Goal: Task Accomplishment & Management: Use online tool/utility

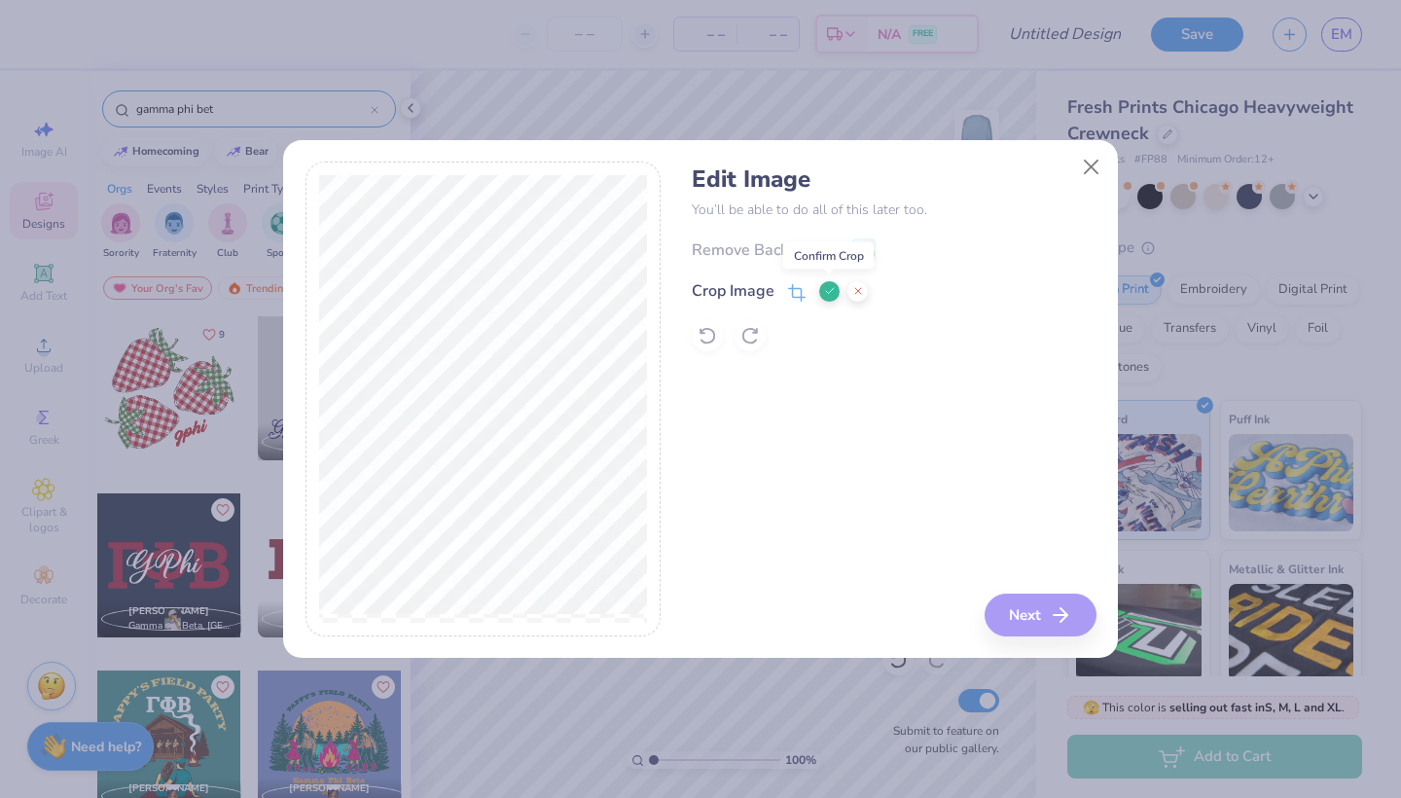
click at [825, 289] on icon at bounding box center [830, 291] width 12 height 12
click at [856, 246] on circle at bounding box center [857, 247] width 3 height 3
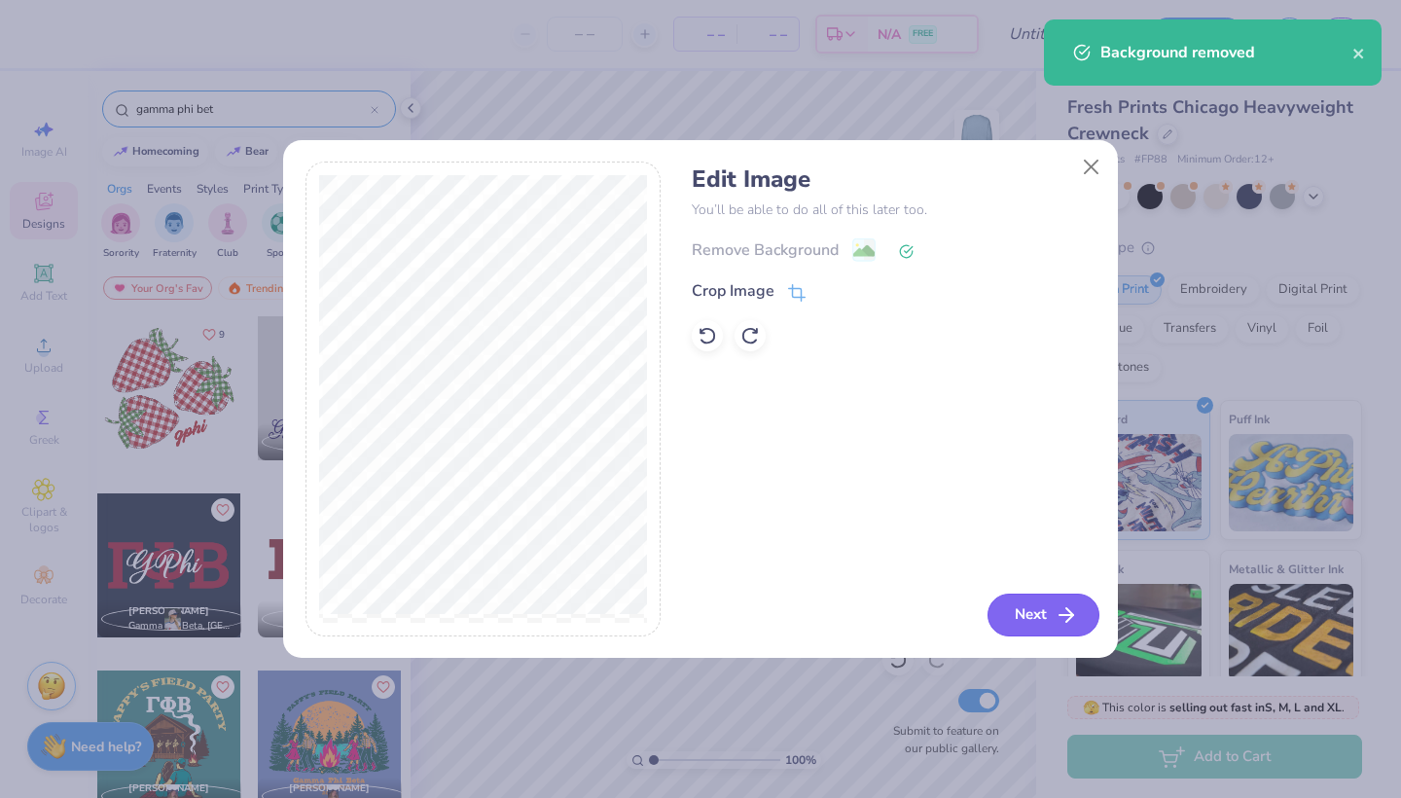
click at [1024, 617] on button "Next" at bounding box center [1044, 614] width 112 height 43
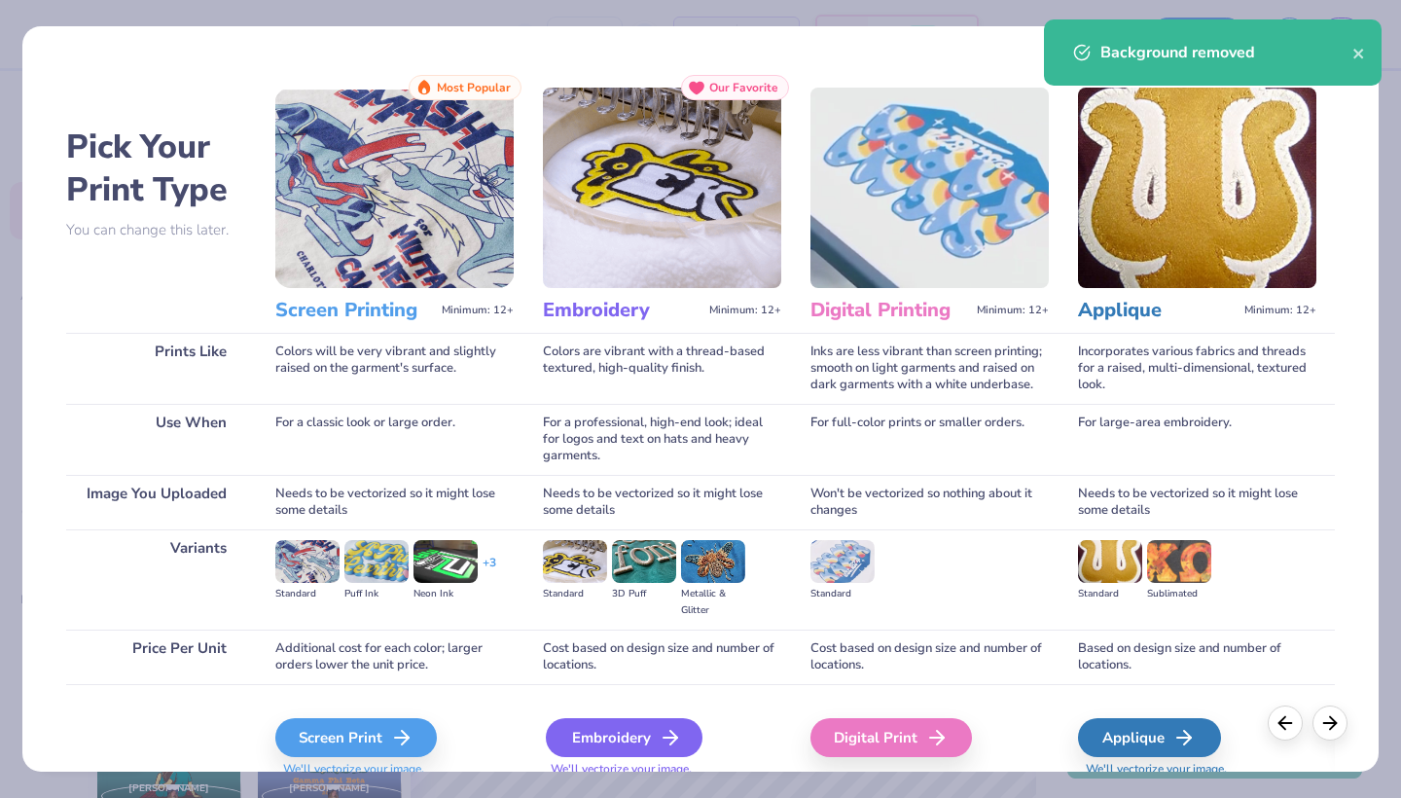
click at [623, 735] on div "Embroidery" at bounding box center [624, 737] width 157 height 39
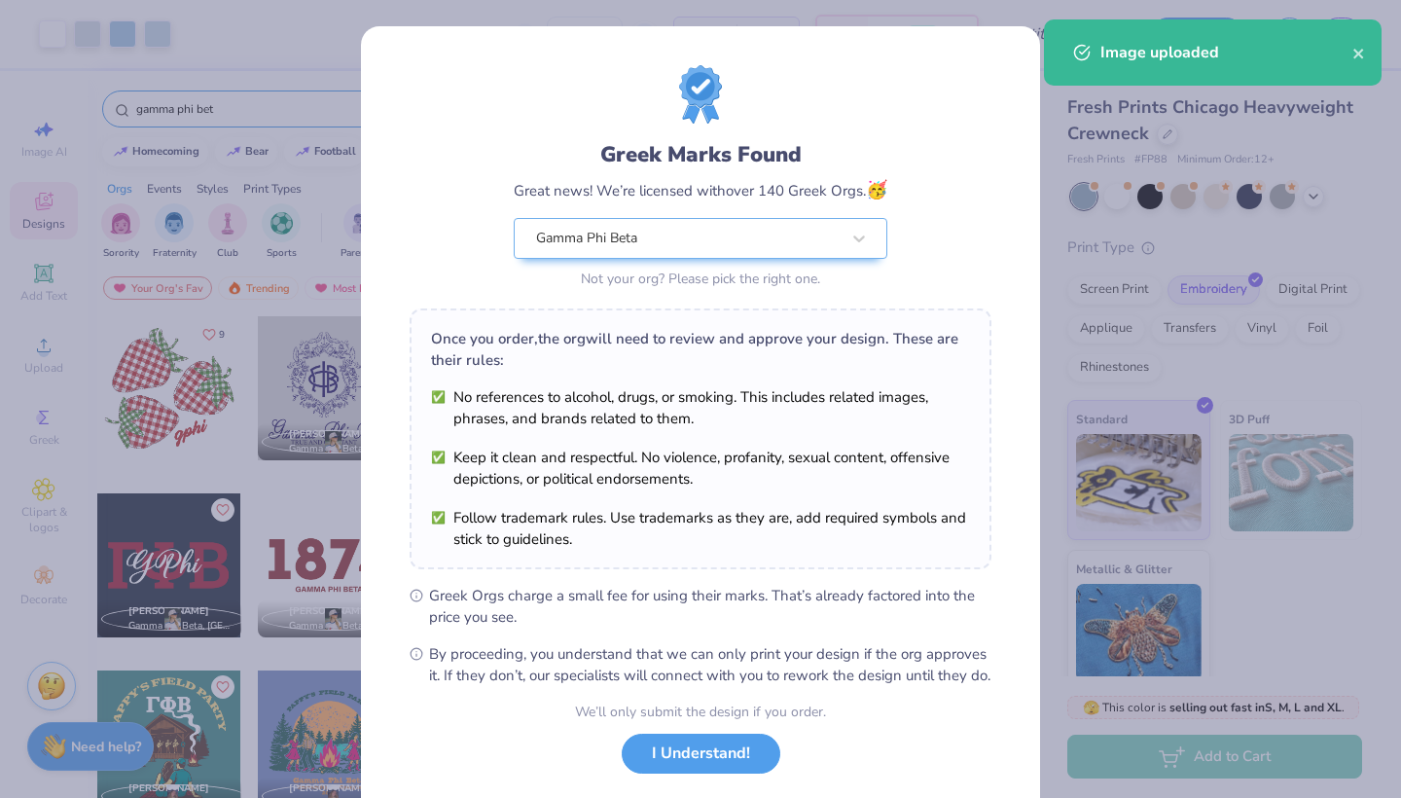
click at [710, 291] on body "Art colors – – Per Item – – Total Est. Delivery N/A FREE Design Title Save EM I…" at bounding box center [700, 399] width 1401 height 798
type input "2.32"
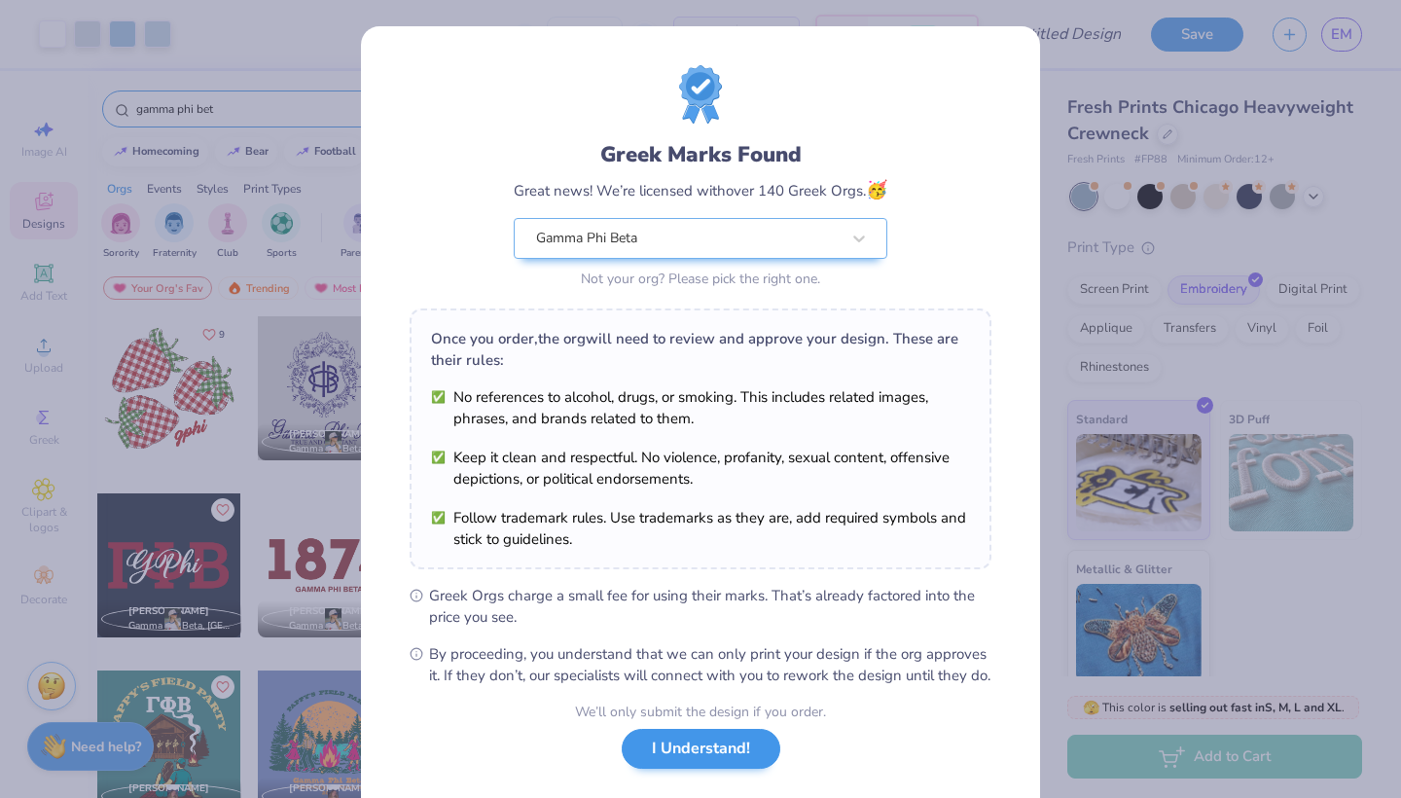
click at [665, 769] on button "I Understand!" at bounding box center [701, 749] width 159 height 40
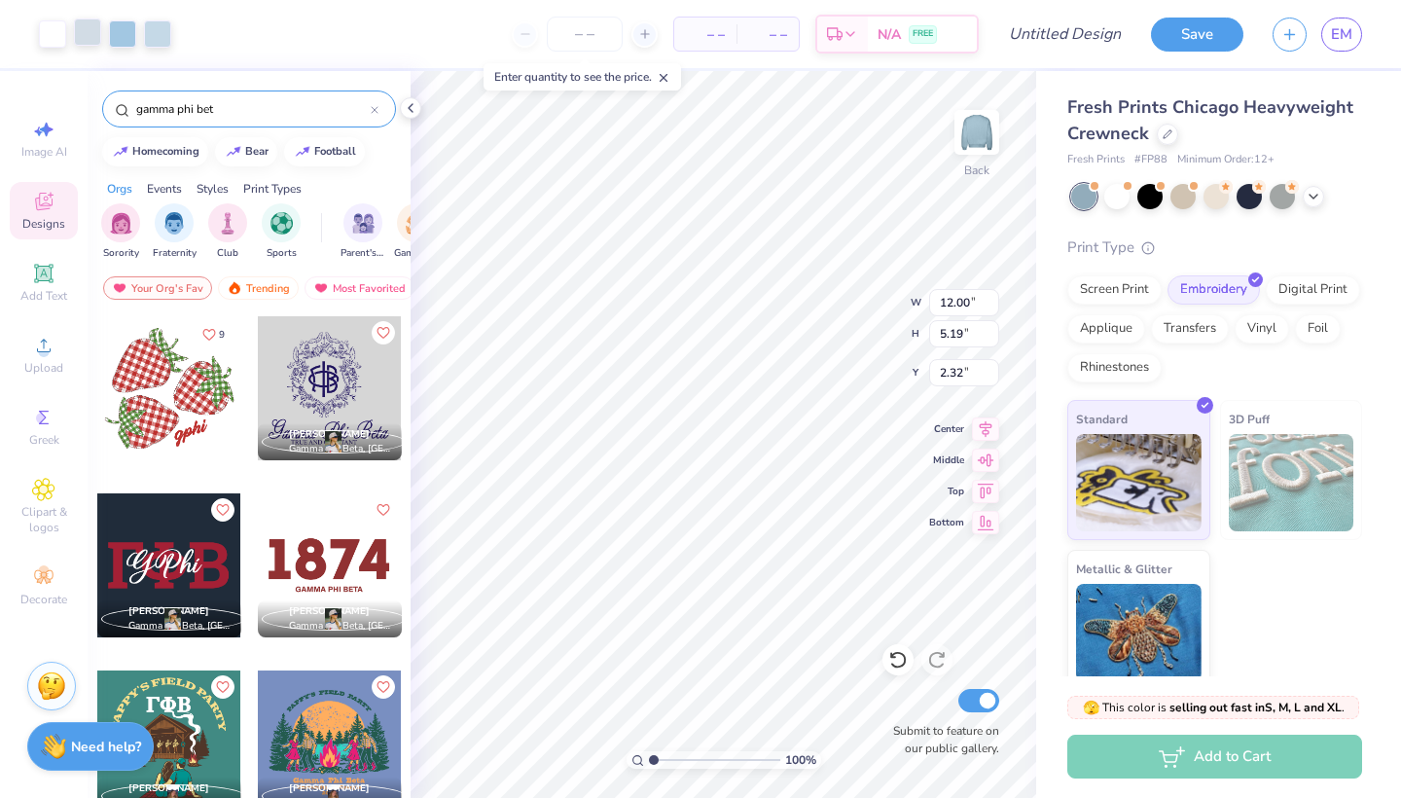
click at [95, 38] on div at bounding box center [87, 31] width 27 height 27
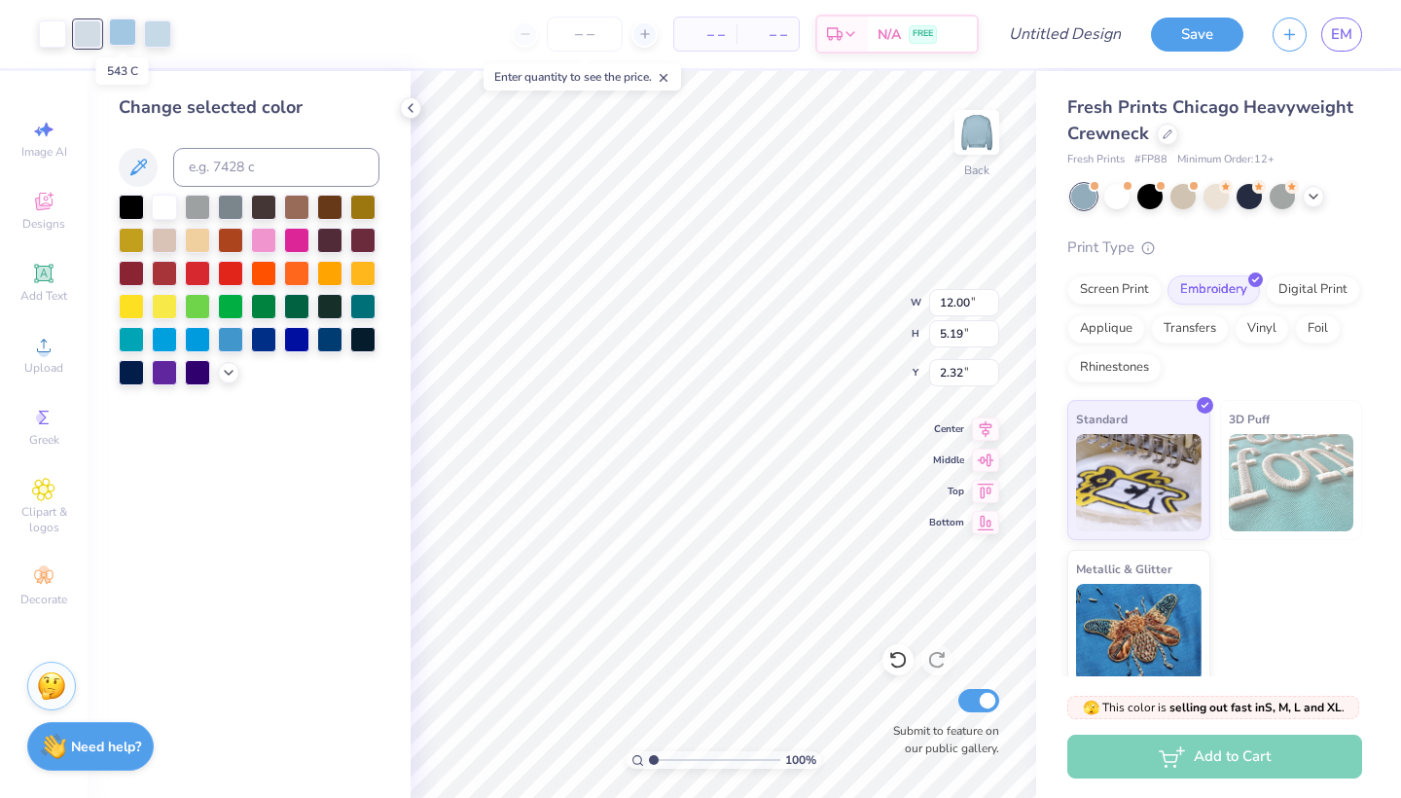
click at [119, 35] on div at bounding box center [122, 31] width 27 height 27
click at [82, 27] on div at bounding box center [87, 31] width 27 height 27
click at [156, 205] on div at bounding box center [164, 205] width 25 height 25
click at [123, 36] on div at bounding box center [122, 31] width 27 height 27
click at [162, 208] on div at bounding box center [164, 205] width 25 height 25
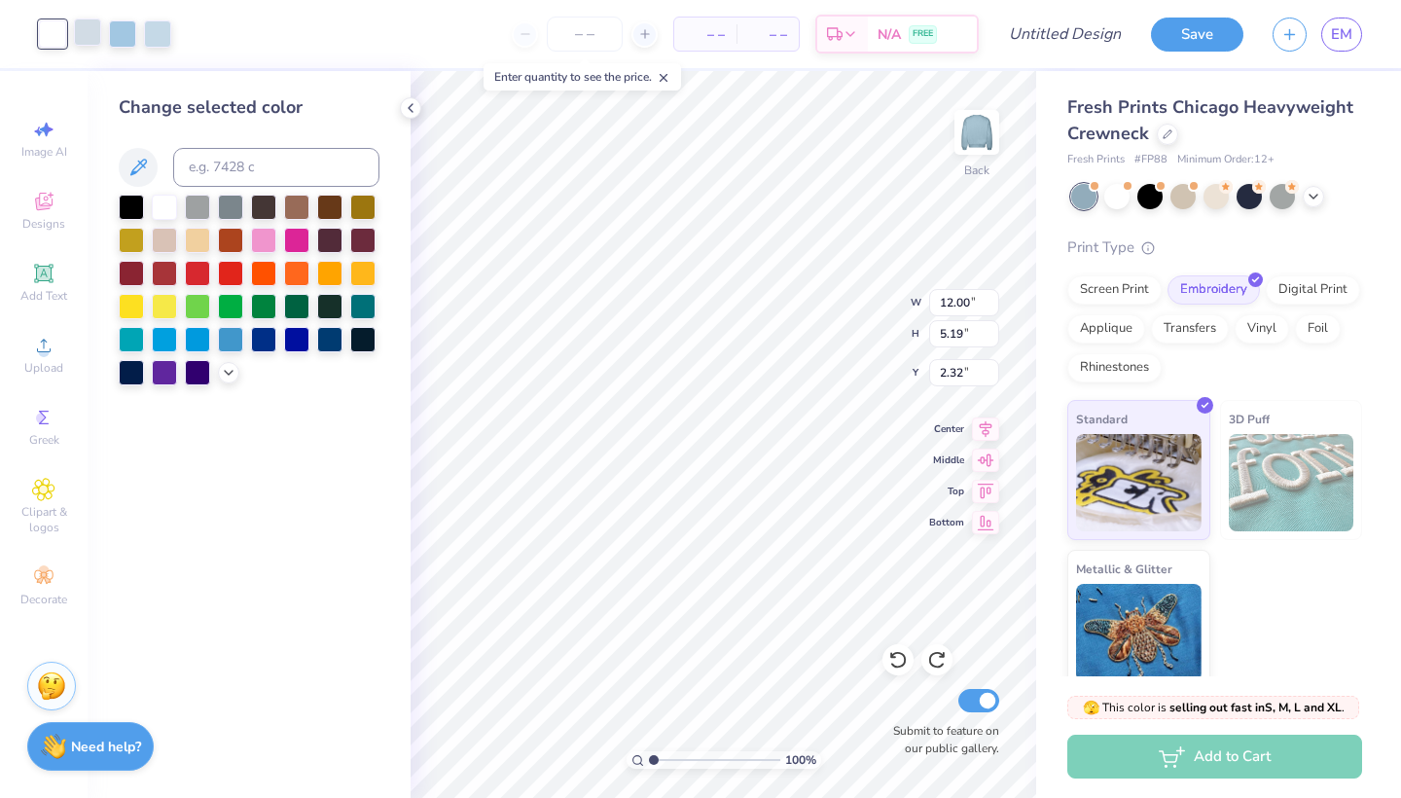
click at [92, 36] on div at bounding box center [87, 31] width 27 height 27
click at [151, 41] on div at bounding box center [157, 31] width 27 height 27
click at [206, 164] on input at bounding box center [276, 167] width 206 height 39
type input "642"
click at [221, 82] on div "Change selected color" at bounding box center [249, 434] width 323 height 727
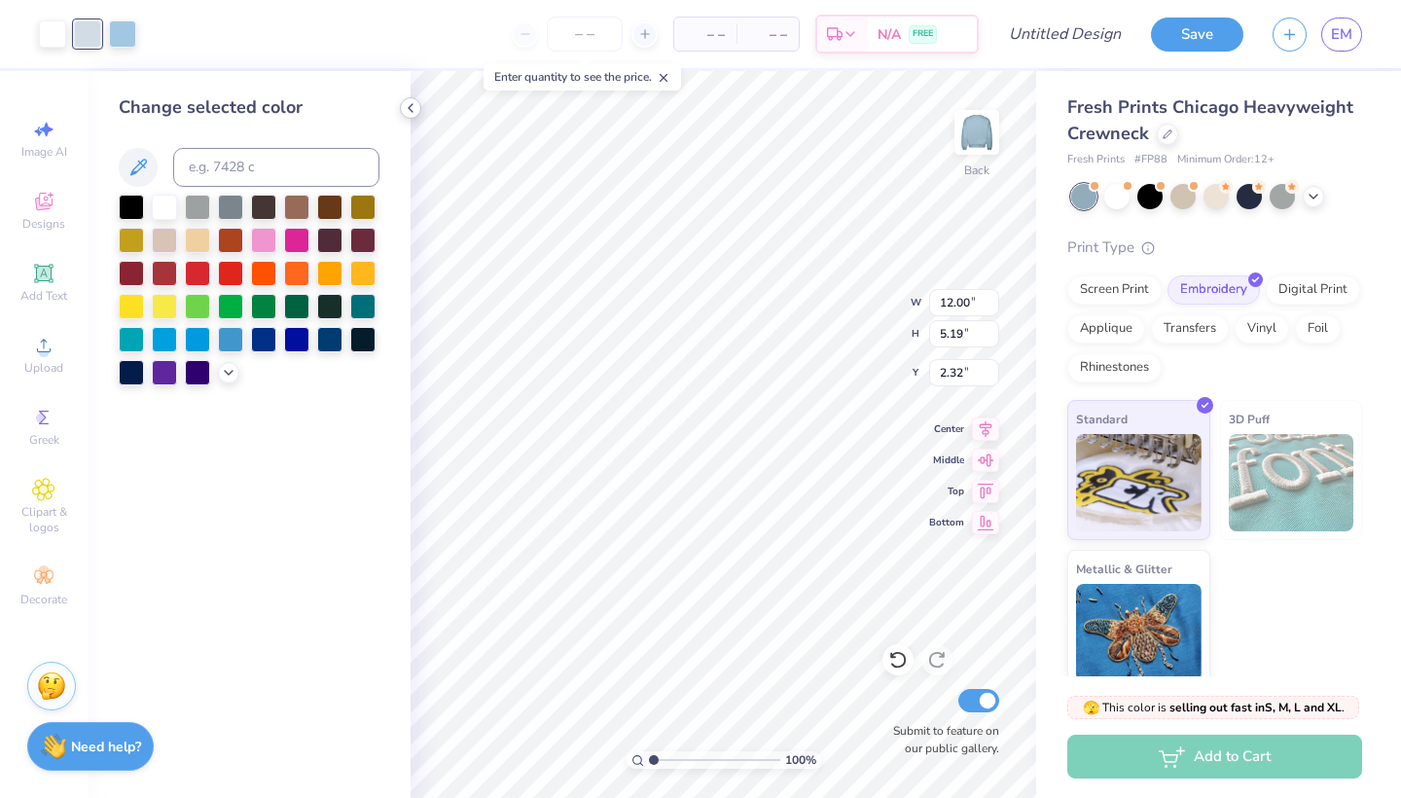
click at [411, 104] on icon at bounding box center [411, 108] width 16 height 16
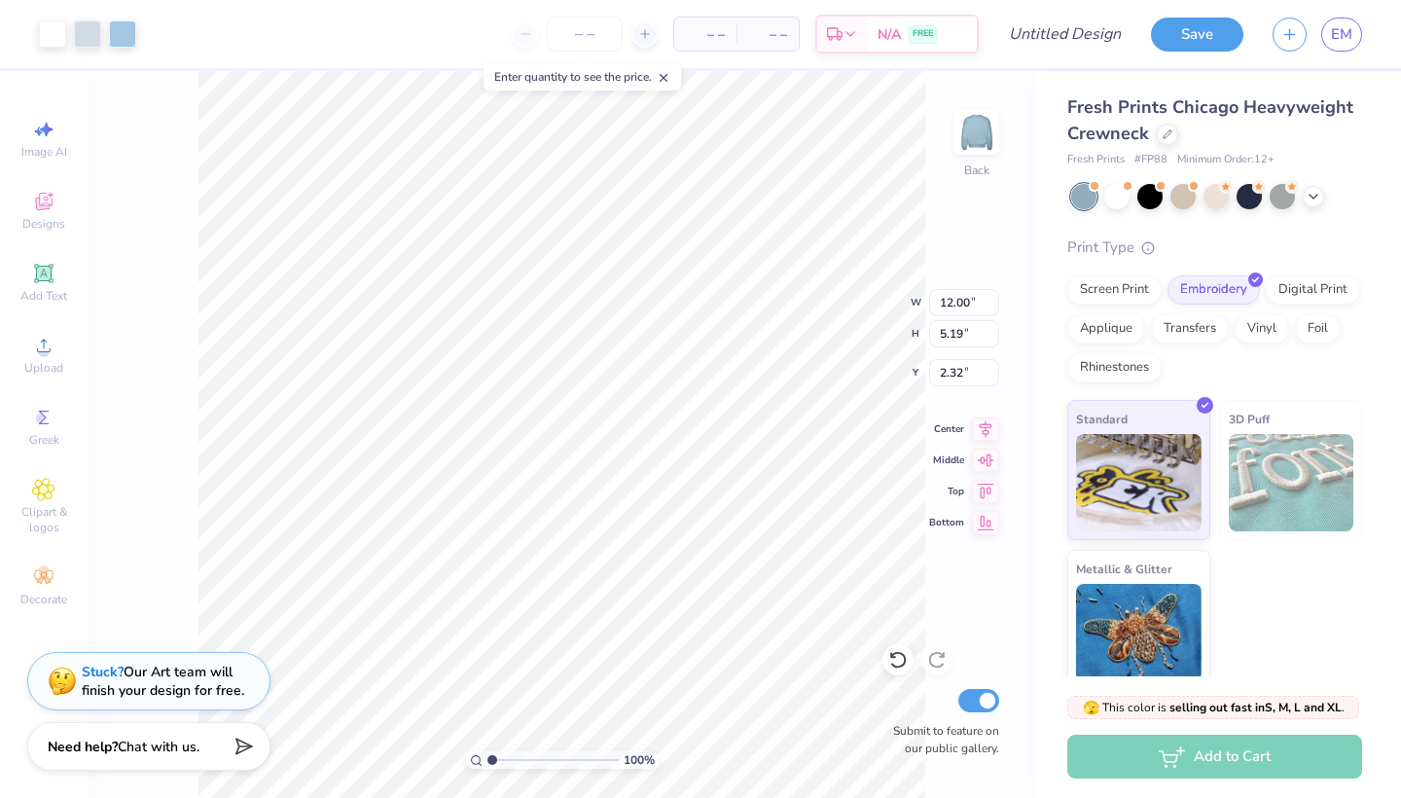
type input "3.00"
type input "10.53"
type input "4.55"
type input "3.25"
click at [1122, 198] on div at bounding box center [1116, 194] width 25 height 25
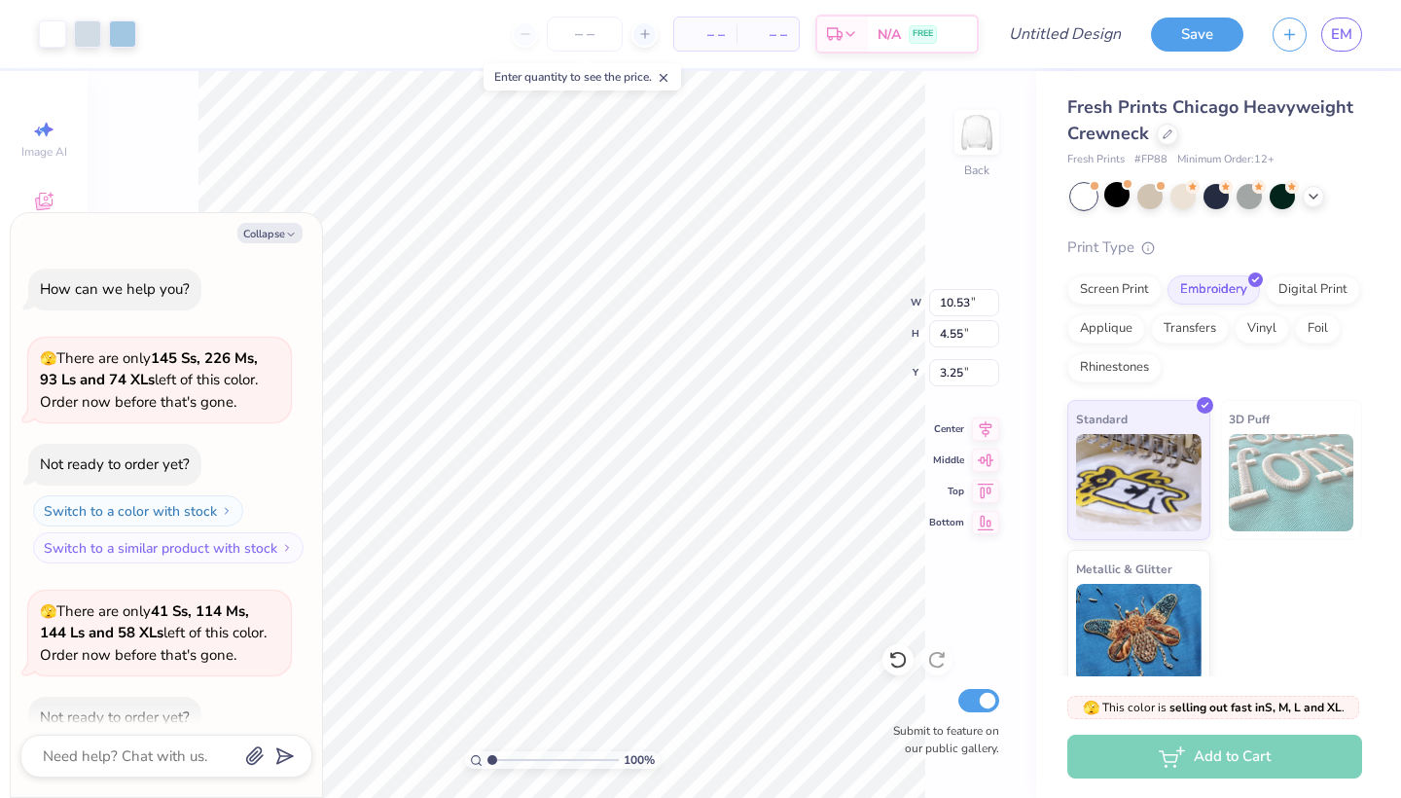
scroll to position [65, 0]
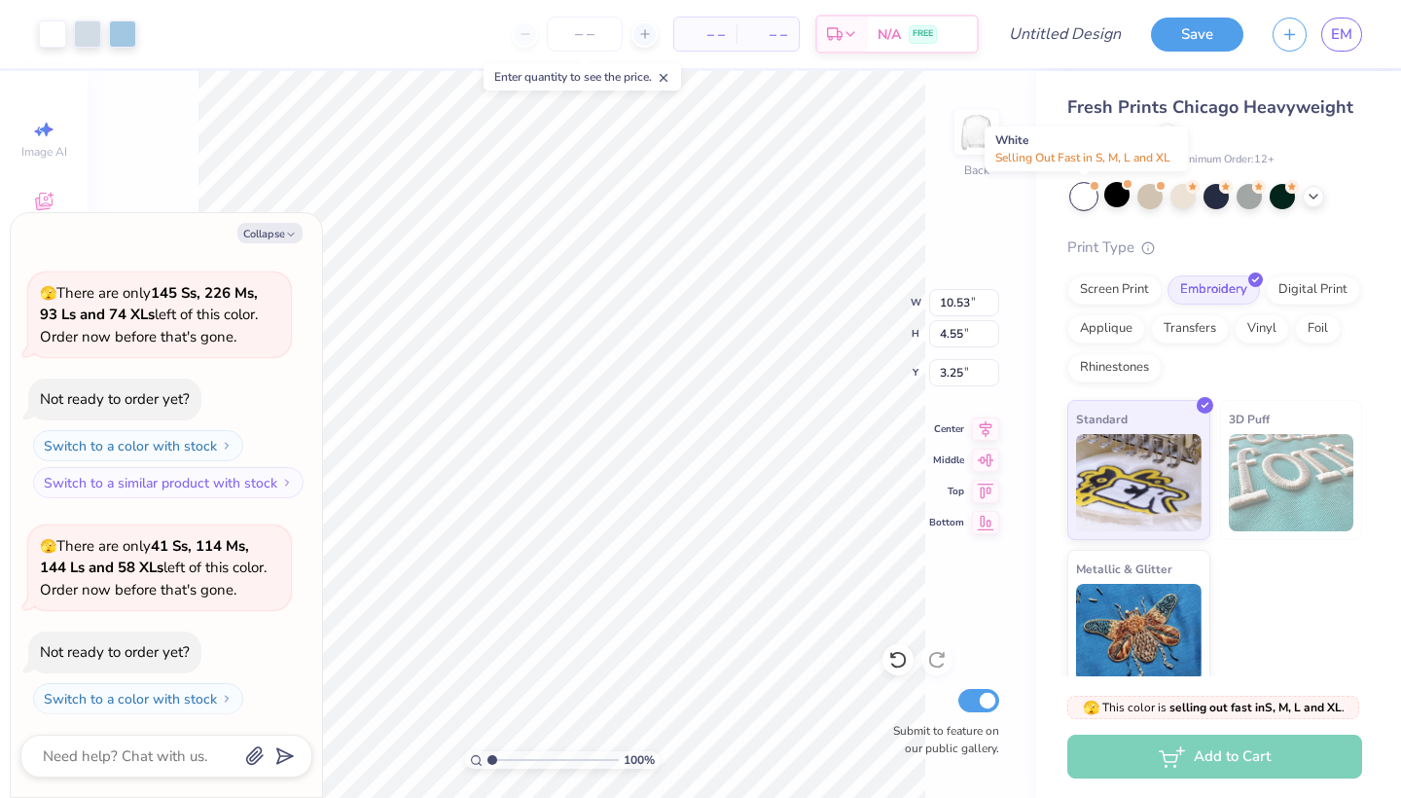
click at [1081, 198] on div at bounding box center [1083, 196] width 25 height 25
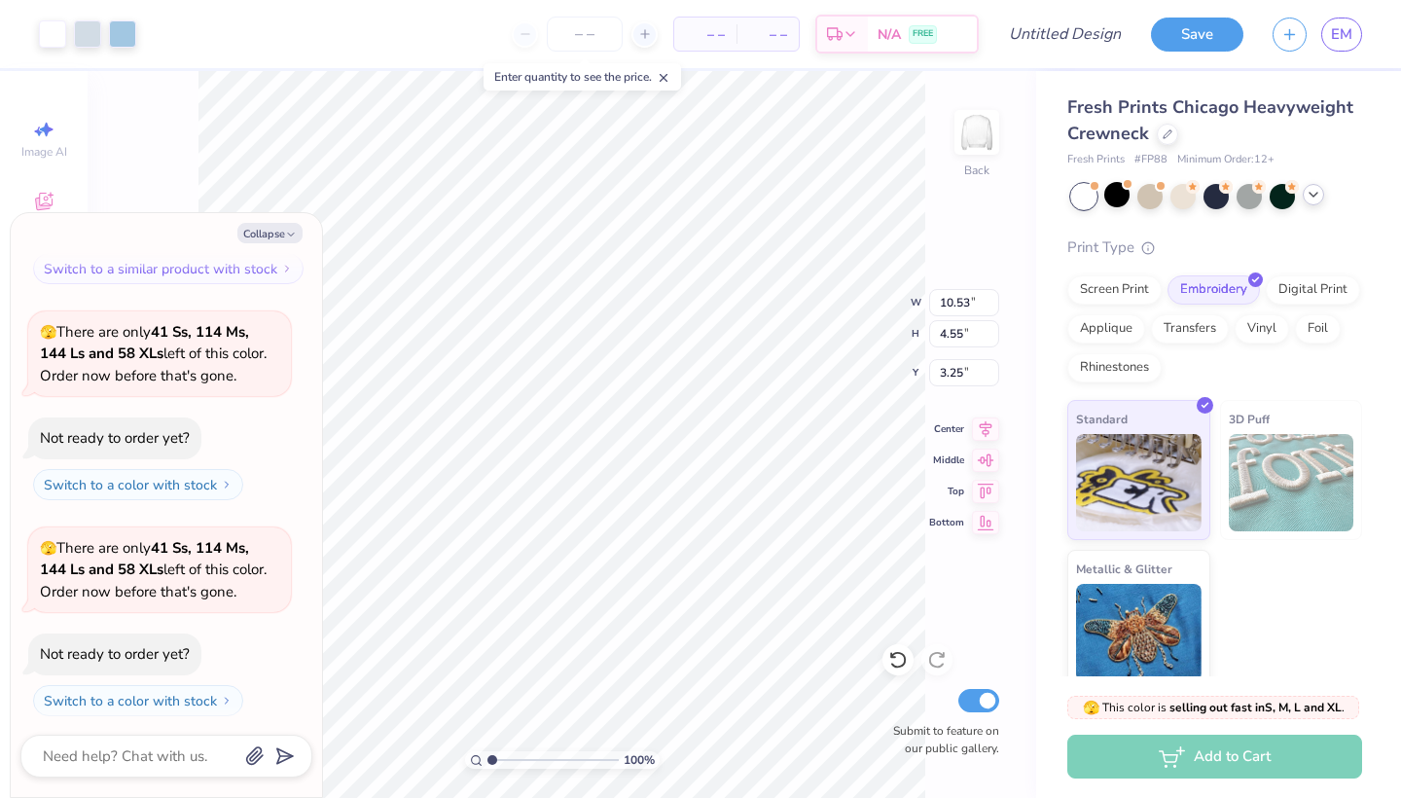
click at [1311, 193] on polyline at bounding box center [1314, 195] width 8 height 4
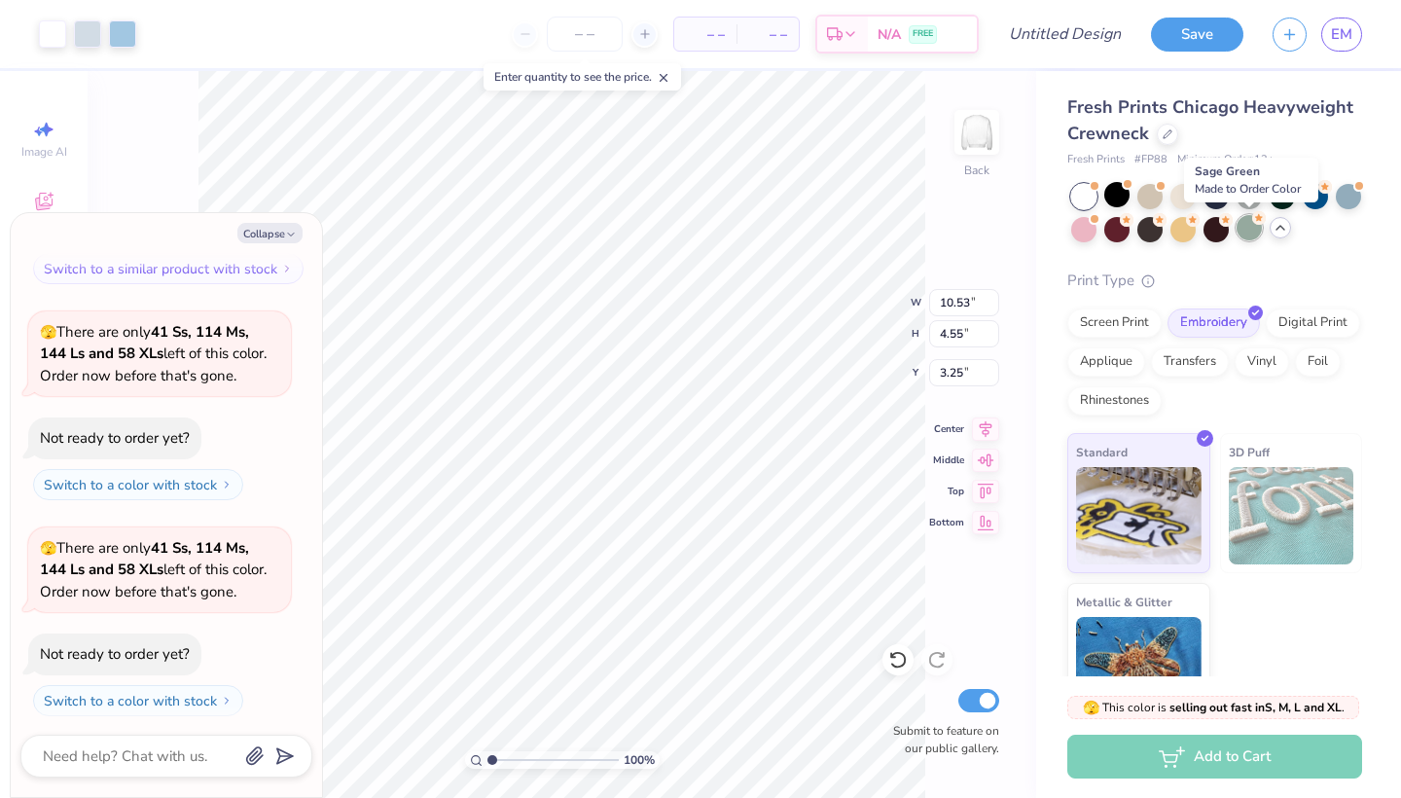
click at [1248, 230] on div at bounding box center [1249, 227] width 25 height 25
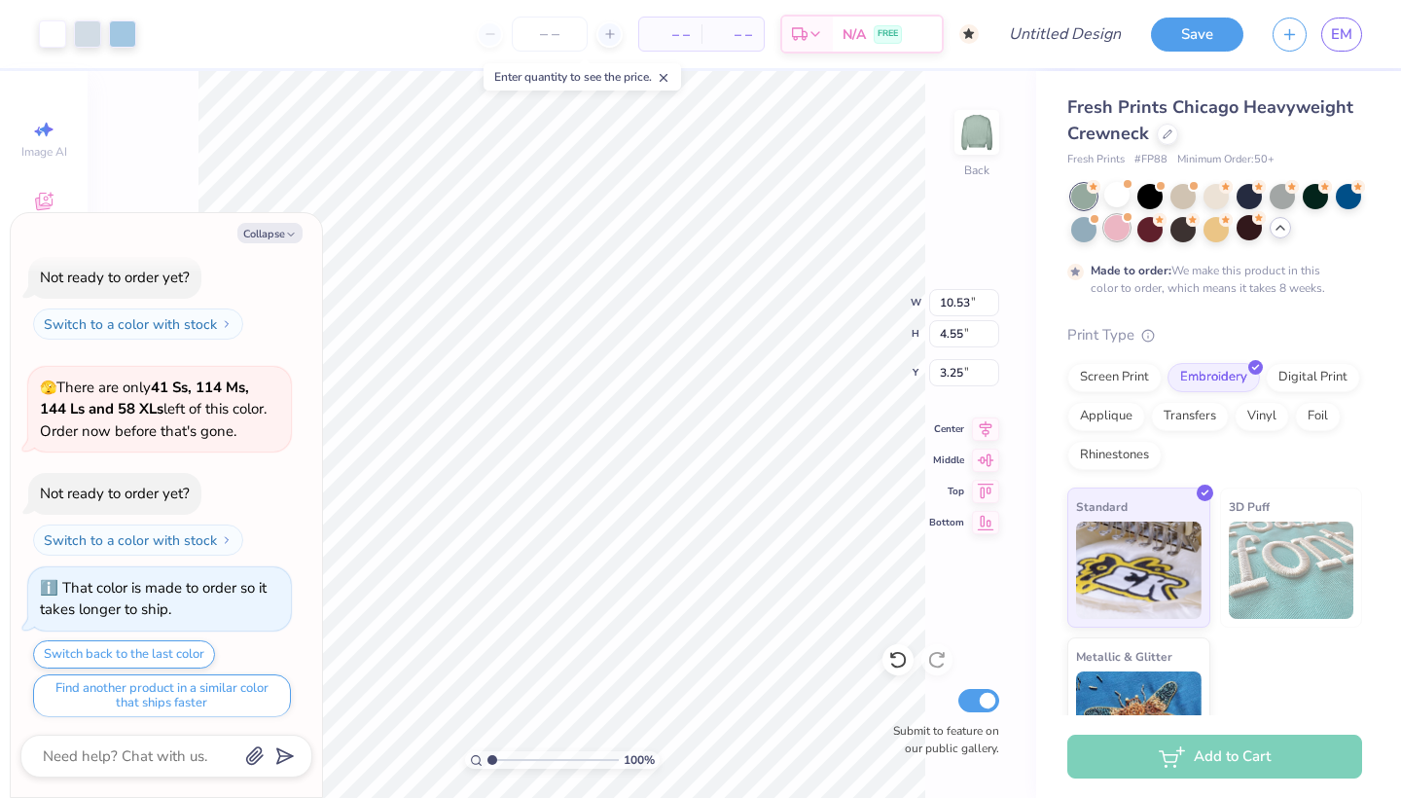
click at [1112, 230] on div at bounding box center [1116, 227] width 25 height 25
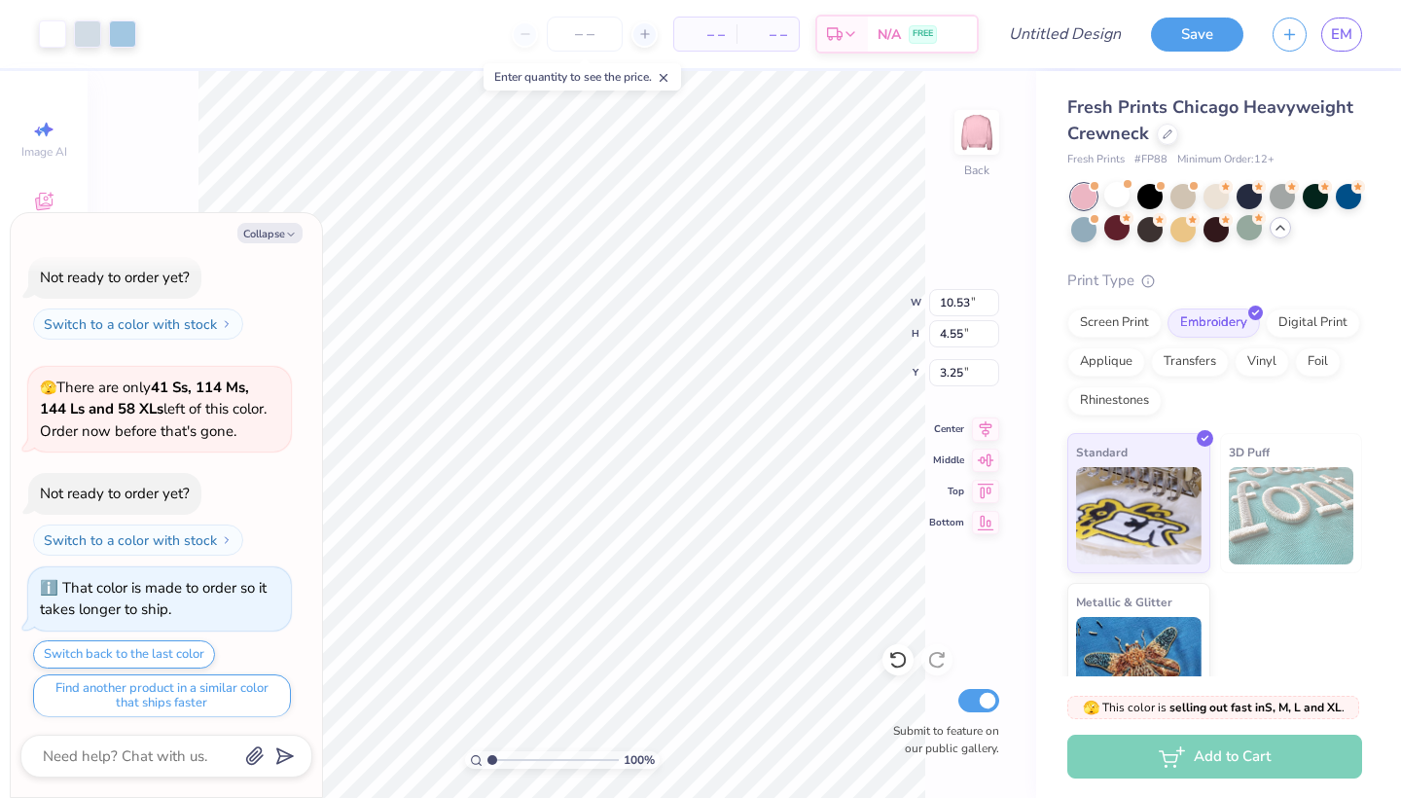
scroll to position [749, 0]
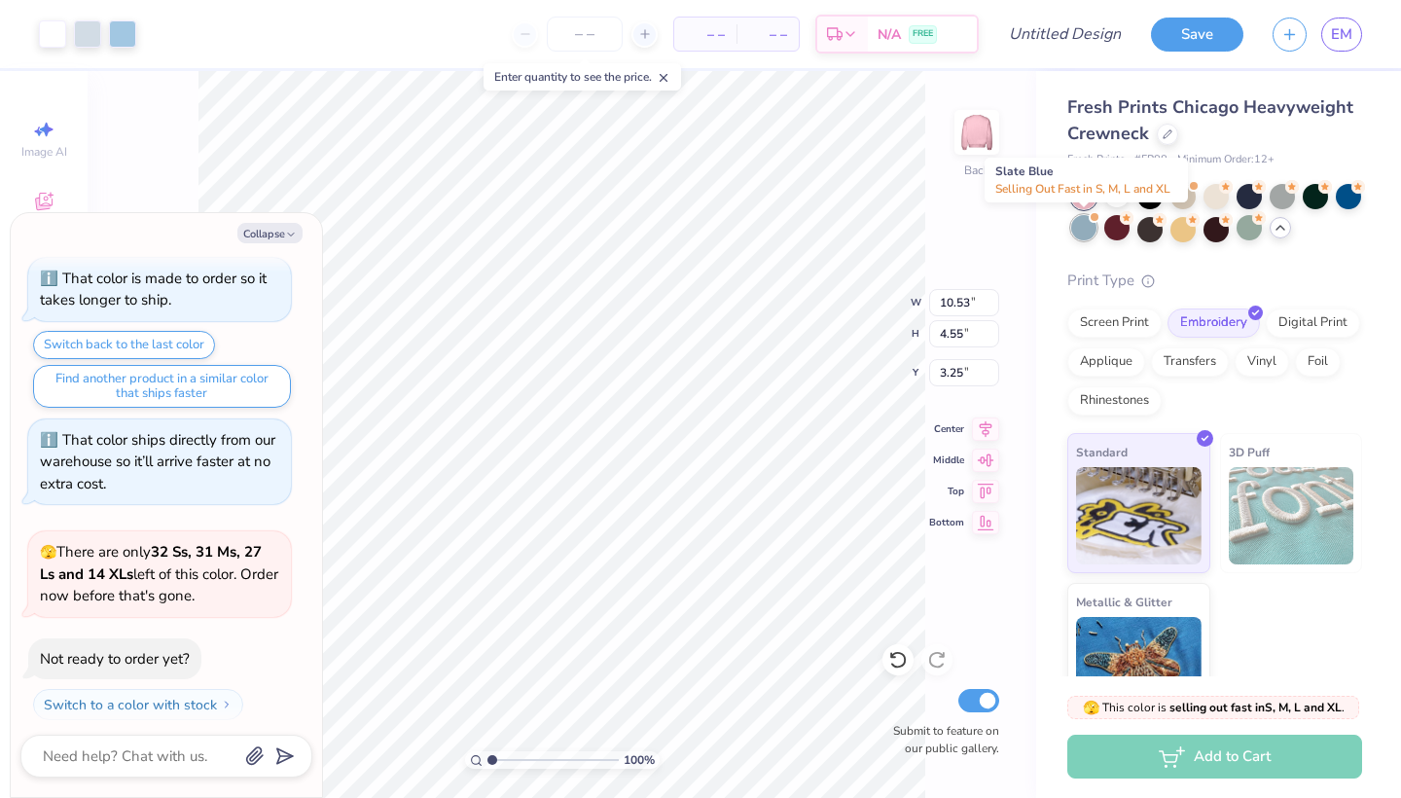
click at [1088, 232] on div at bounding box center [1083, 227] width 25 height 25
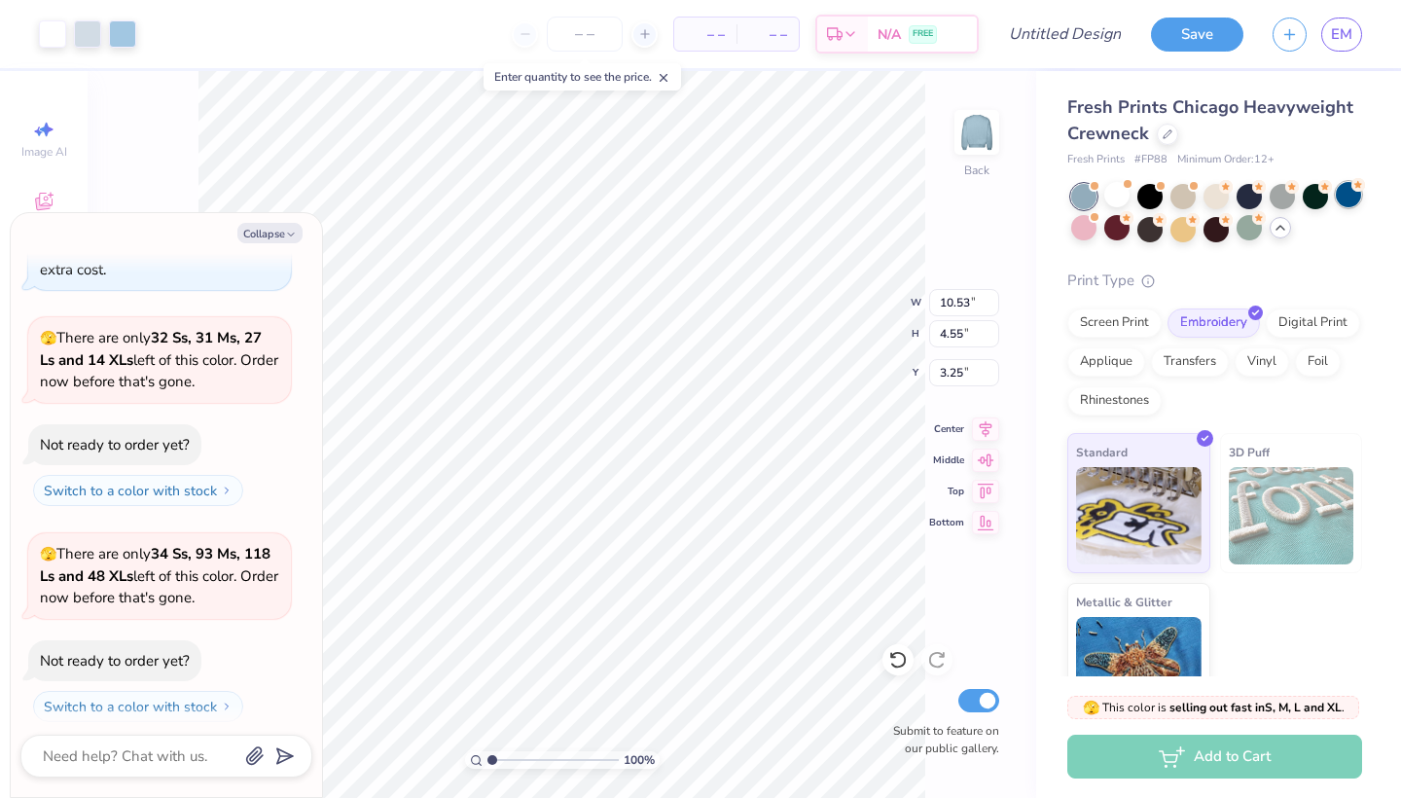
click at [1351, 197] on div at bounding box center [1348, 194] width 25 height 25
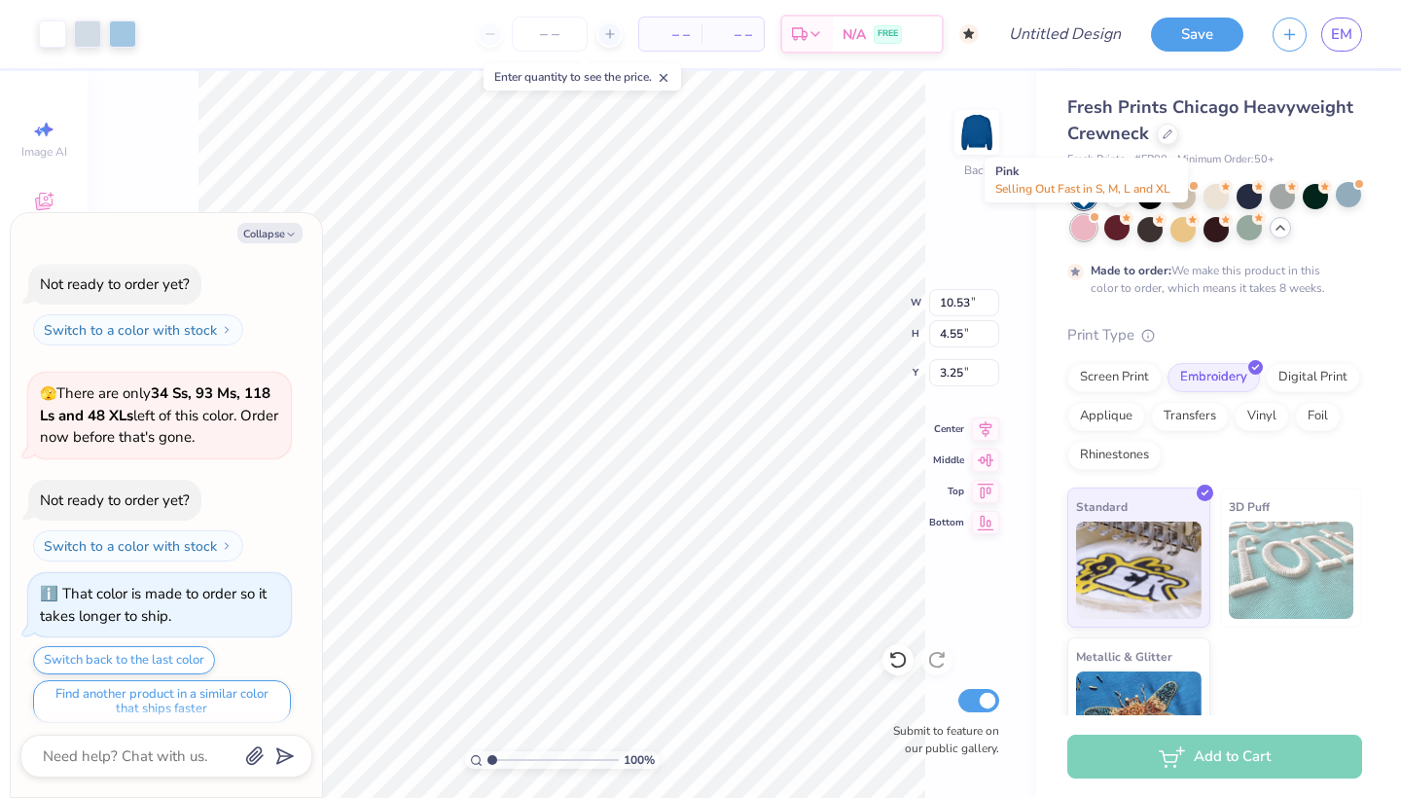
click at [1084, 226] on div at bounding box center [1083, 227] width 25 height 25
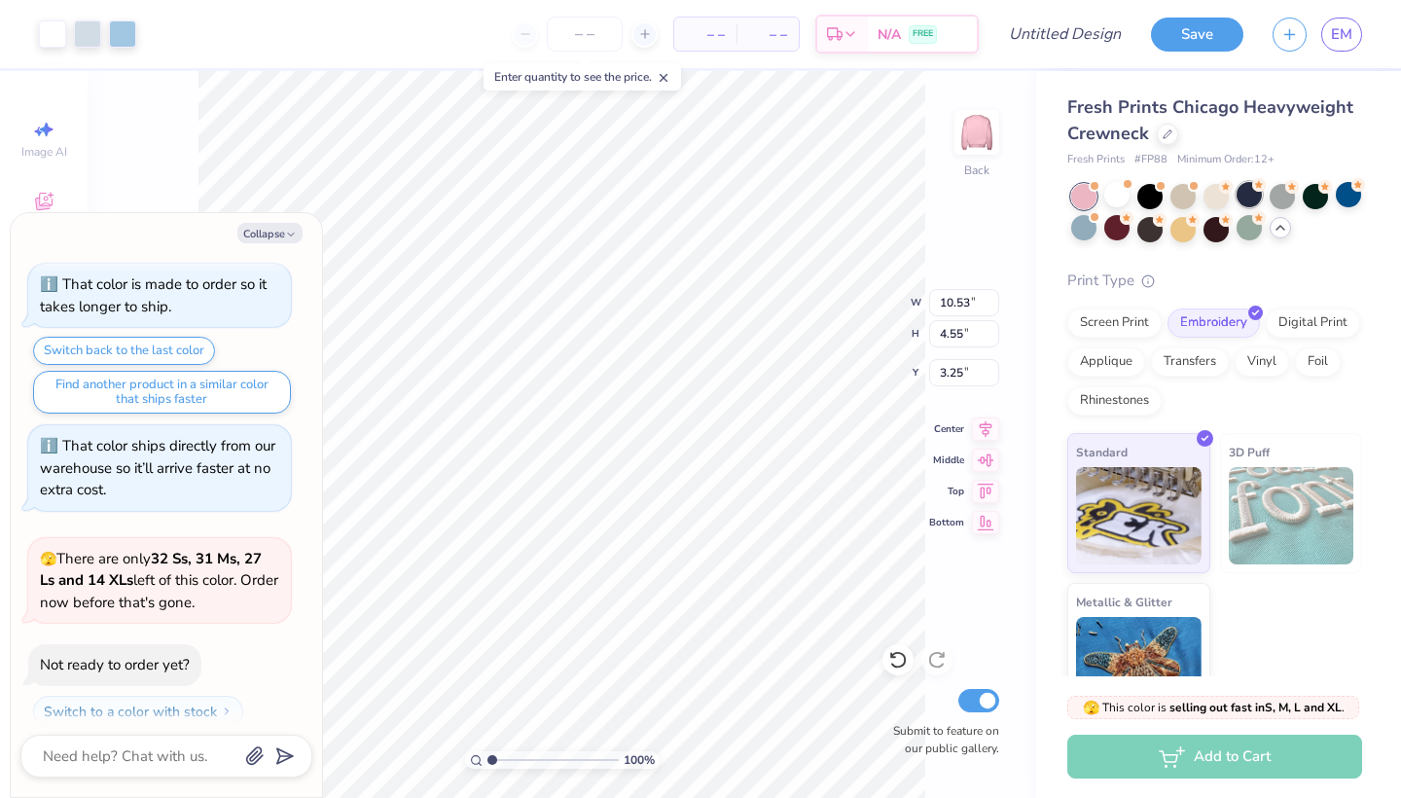
click at [1248, 199] on div at bounding box center [1249, 194] width 25 height 25
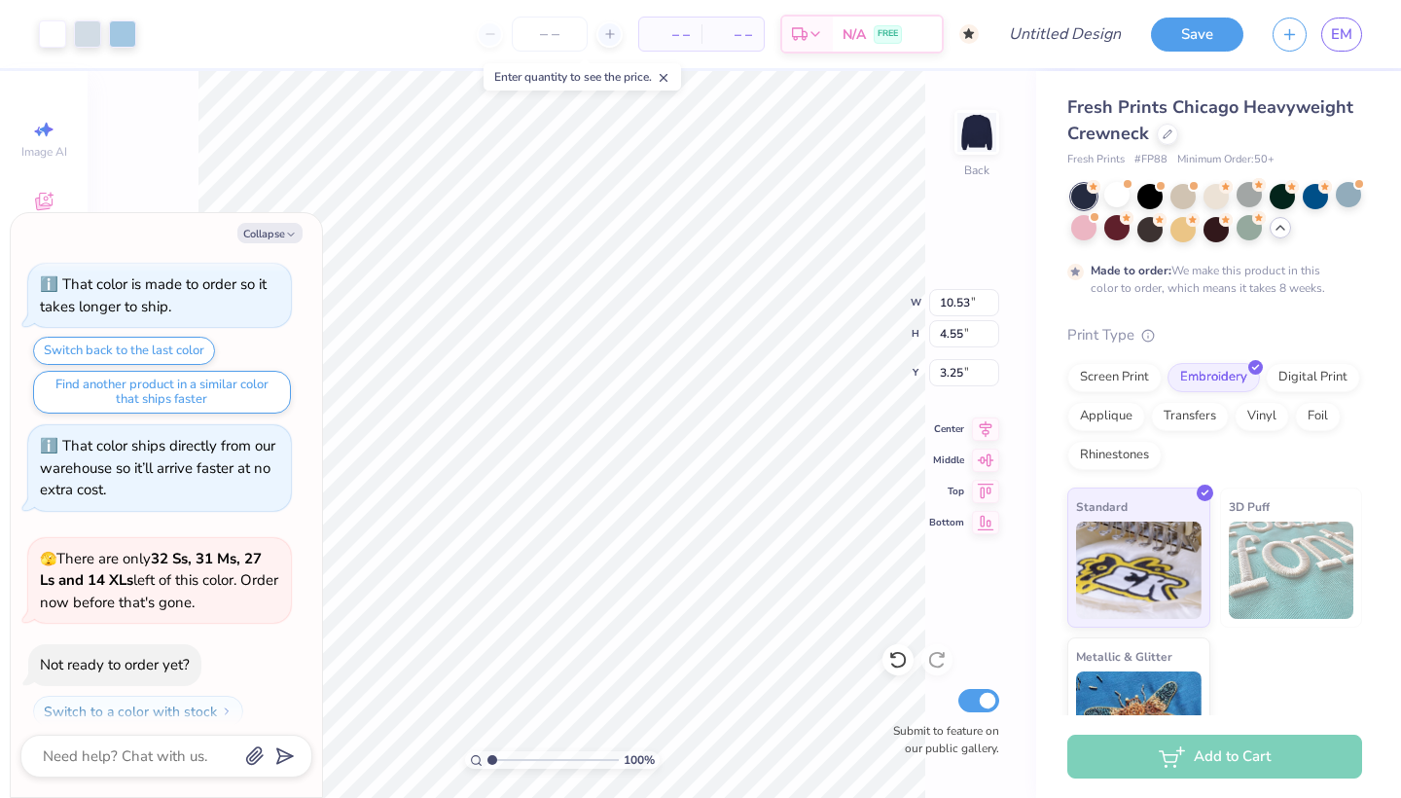
scroll to position [1594, 0]
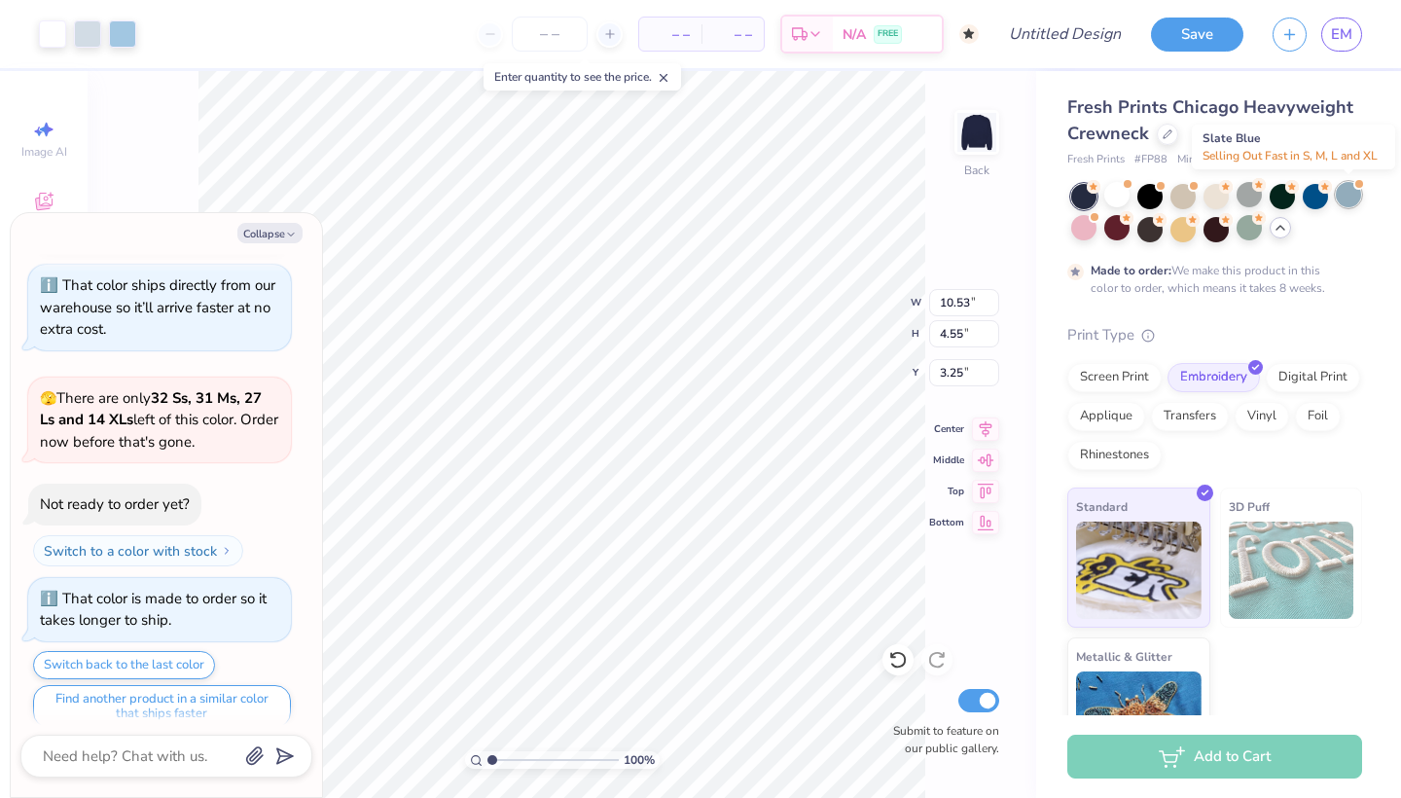
click at [1346, 196] on div at bounding box center [1348, 194] width 25 height 25
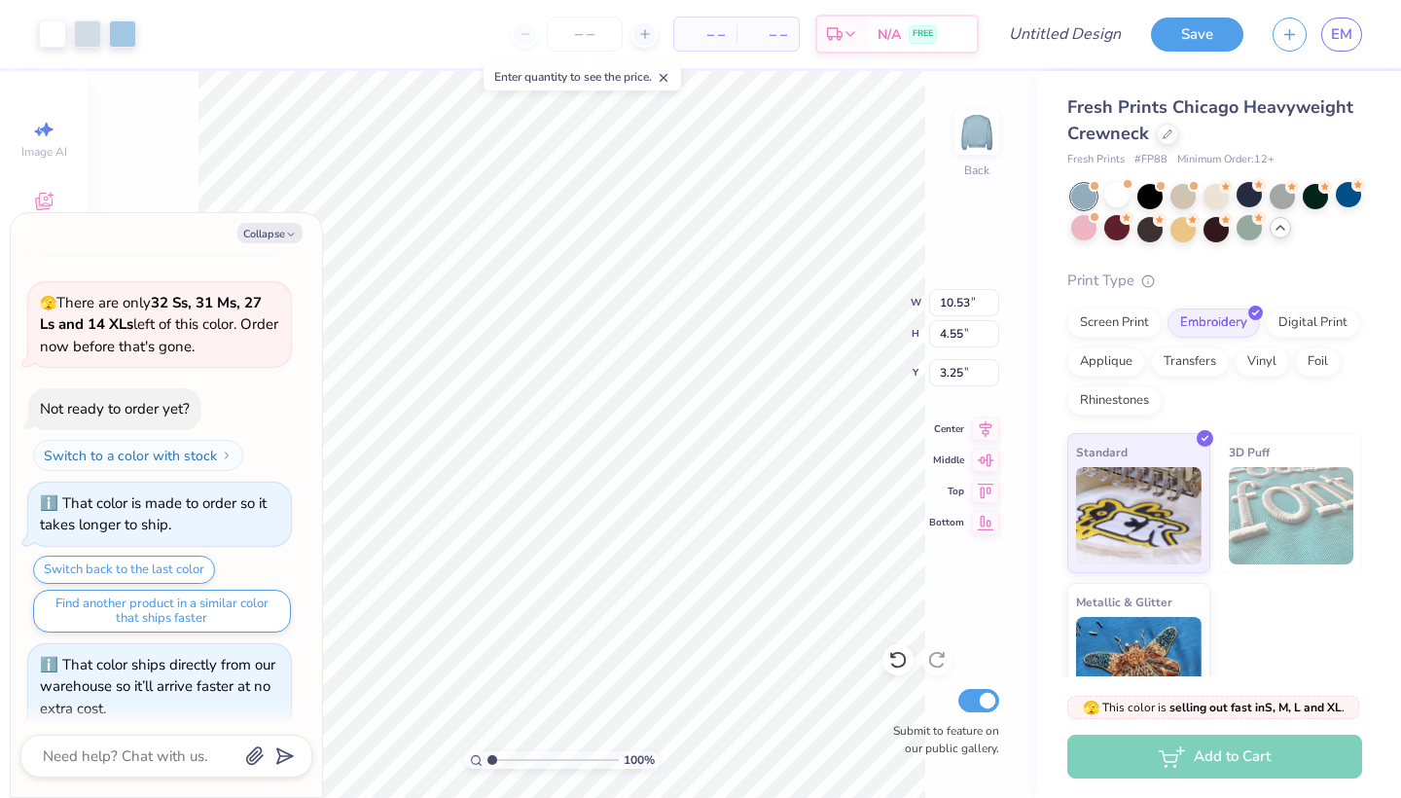
scroll to position [1903, 0]
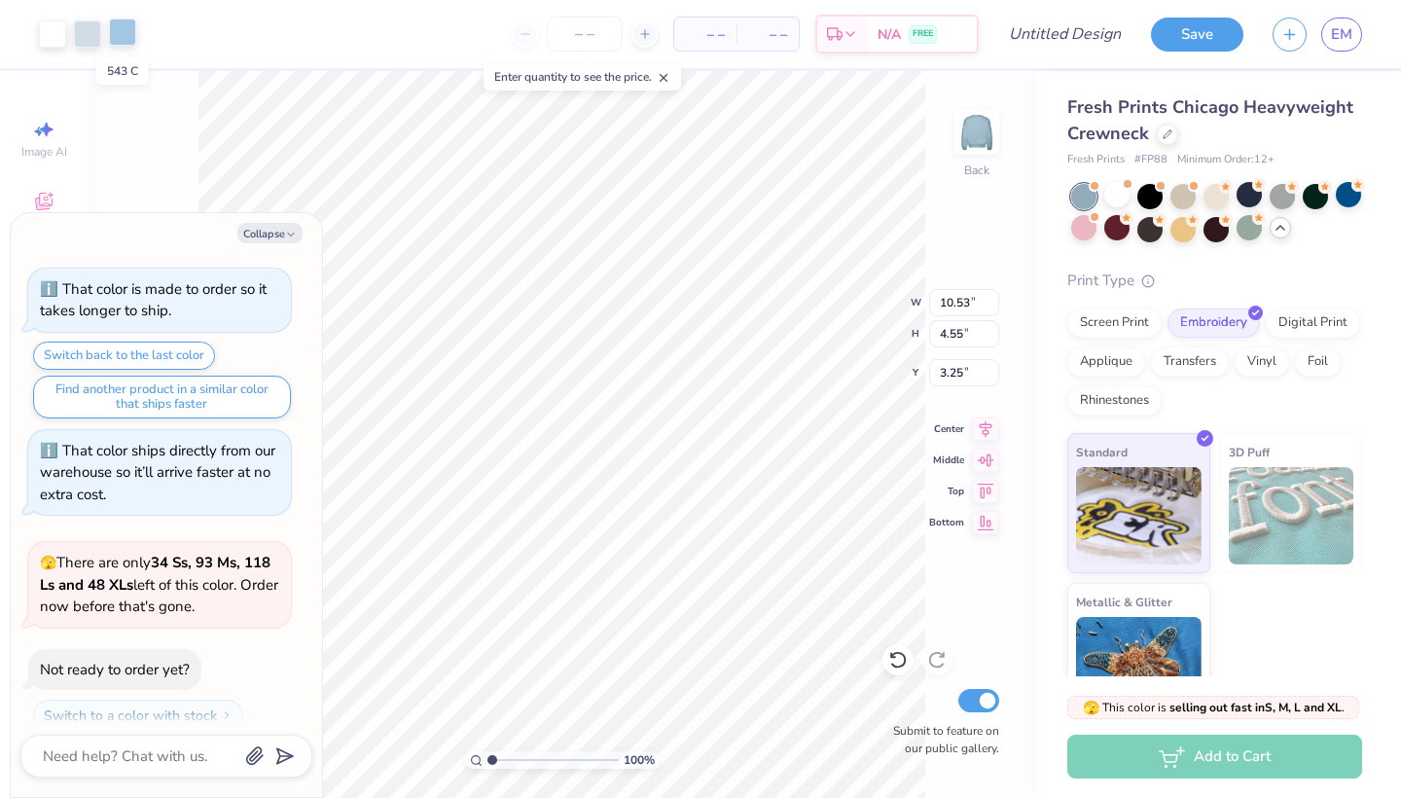
click at [113, 34] on div at bounding box center [122, 31] width 27 height 27
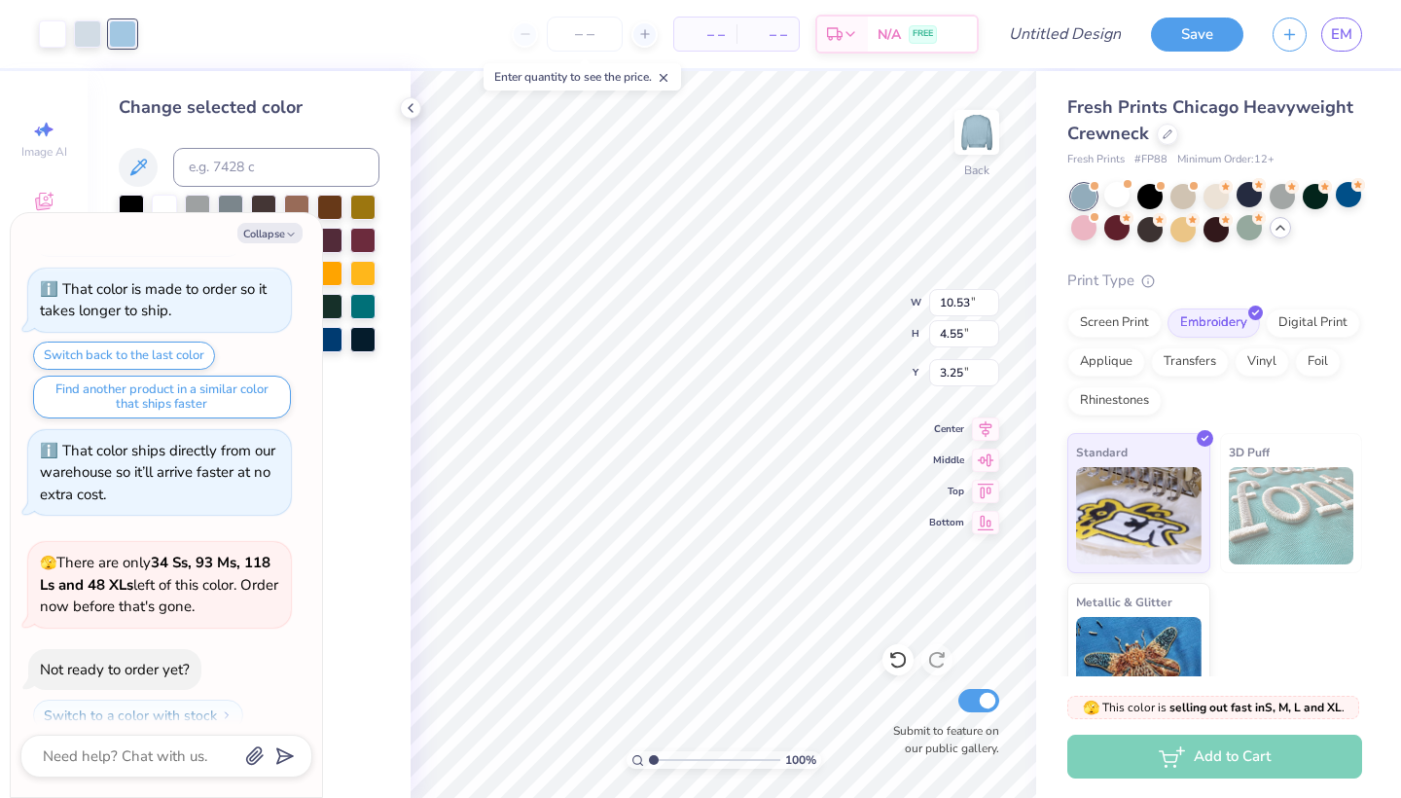
click at [265, 243] on div "Collapse How can we help you? 🫣 There are only 145 Ss, 226 Ms, 93 Ls and 74 XLs…" at bounding box center [166, 505] width 311 height 584
click at [265, 230] on button "Collapse" at bounding box center [269, 233] width 65 height 20
type textarea "x"
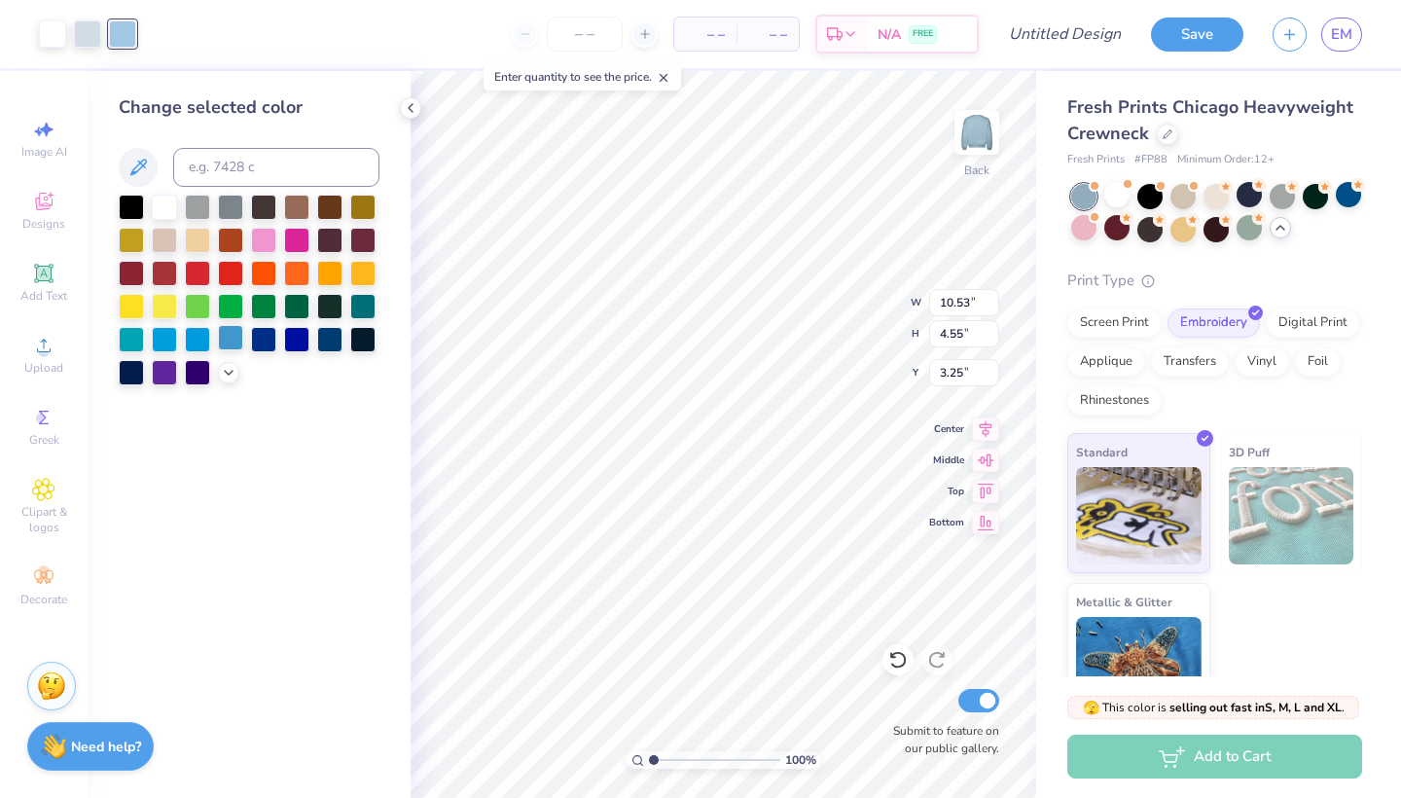
click at [232, 338] on div at bounding box center [230, 337] width 25 height 25
click at [262, 341] on div at bounding box center [263, 337] width 25 height 25
click at [296, 341] on div at bounding box center [296, 337] width 25 height 25
click at [328, 338] on div at bounding box center [329, 337] width 25 height 25
click at [225, 371] on icon at bounding box center [229, 371] width 16 height 16
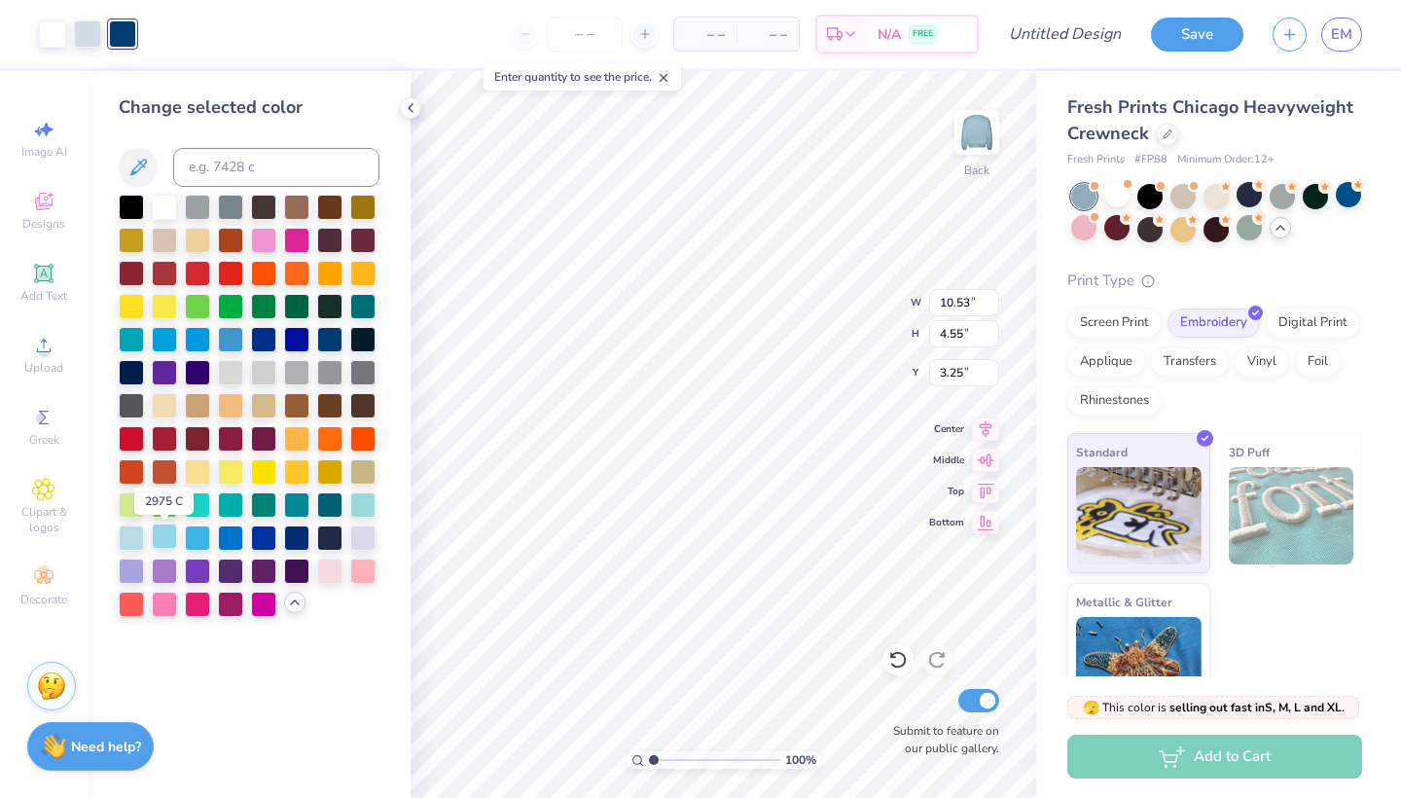
click at [162, 540] on div at bounding box center [164, 535] width 25 height 25
click at [195, 539] on div at bounding box center [197, 535] width 25 height 25
click at [243, 540] on div at bounding box center [230, 535] width 25 height 25
click at [120, 541] on div at bounding box center [131, 535] width 25 height 25
click at [297, 542] on div at bounding box center [296, 535] width 25 height 25
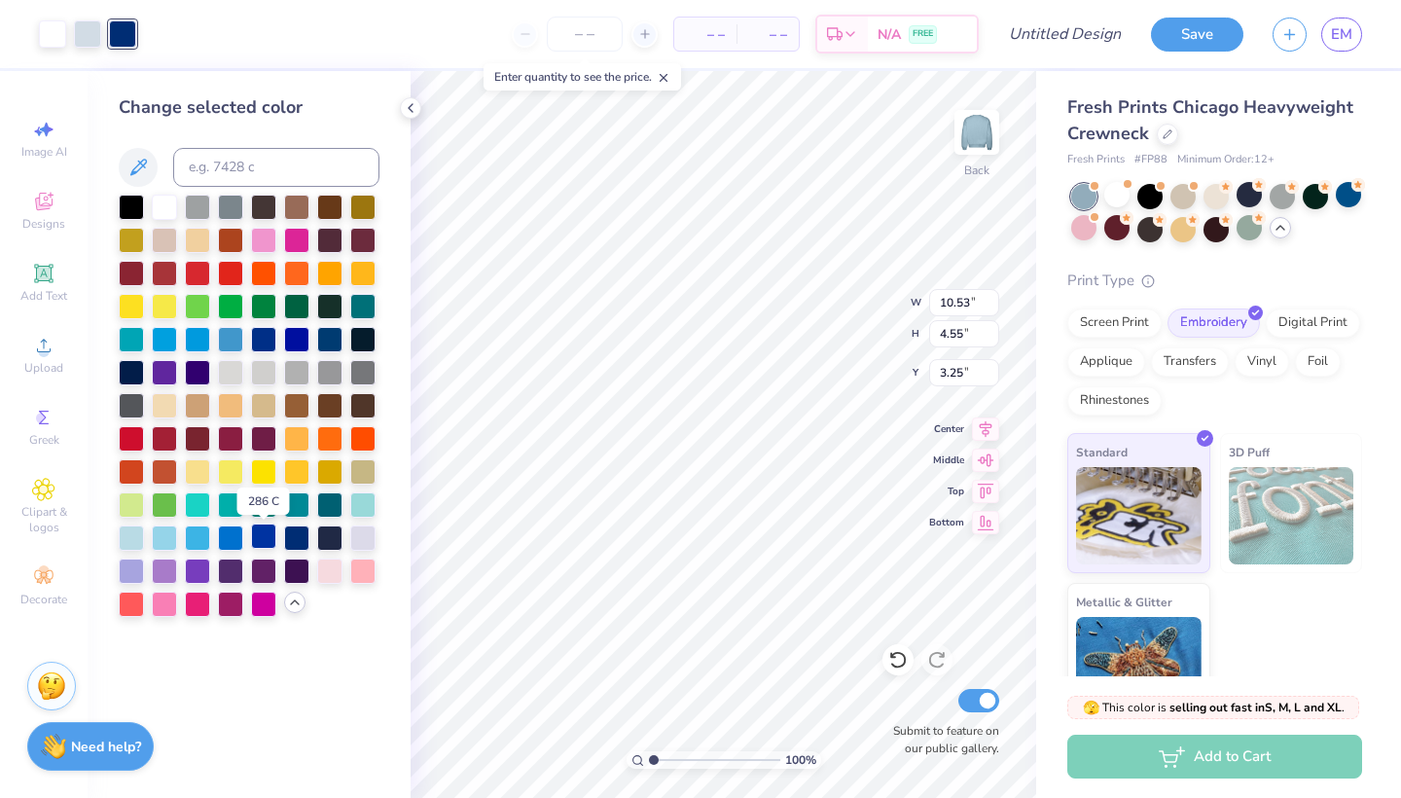
click at [273, 537] on div at bounding box center [263, 535] width 25 height 25
click at [194, 345] on div at bounding box center [197, 337] width 25 height 25
click at [160, 342] on div at bounding box center [164, 337] width 25 height 25
click at [230, 341] on div at bounding box center [230, 337] width 25 height 25
click at [891, 655] on icon at bounding box center [893, 656] width 4 height 4
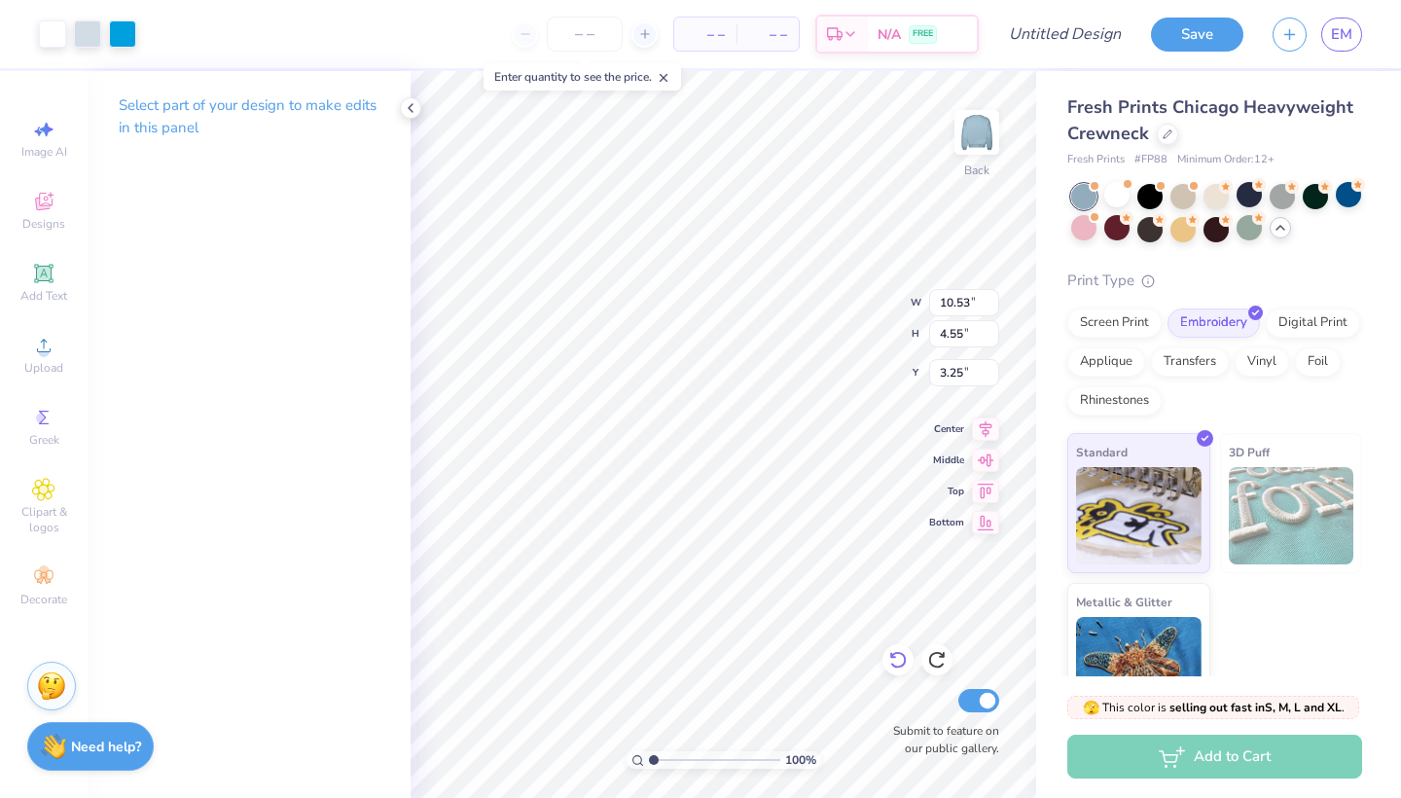
click at [891, 655] on icon at bounding box center [893, 656] width 4 height 4
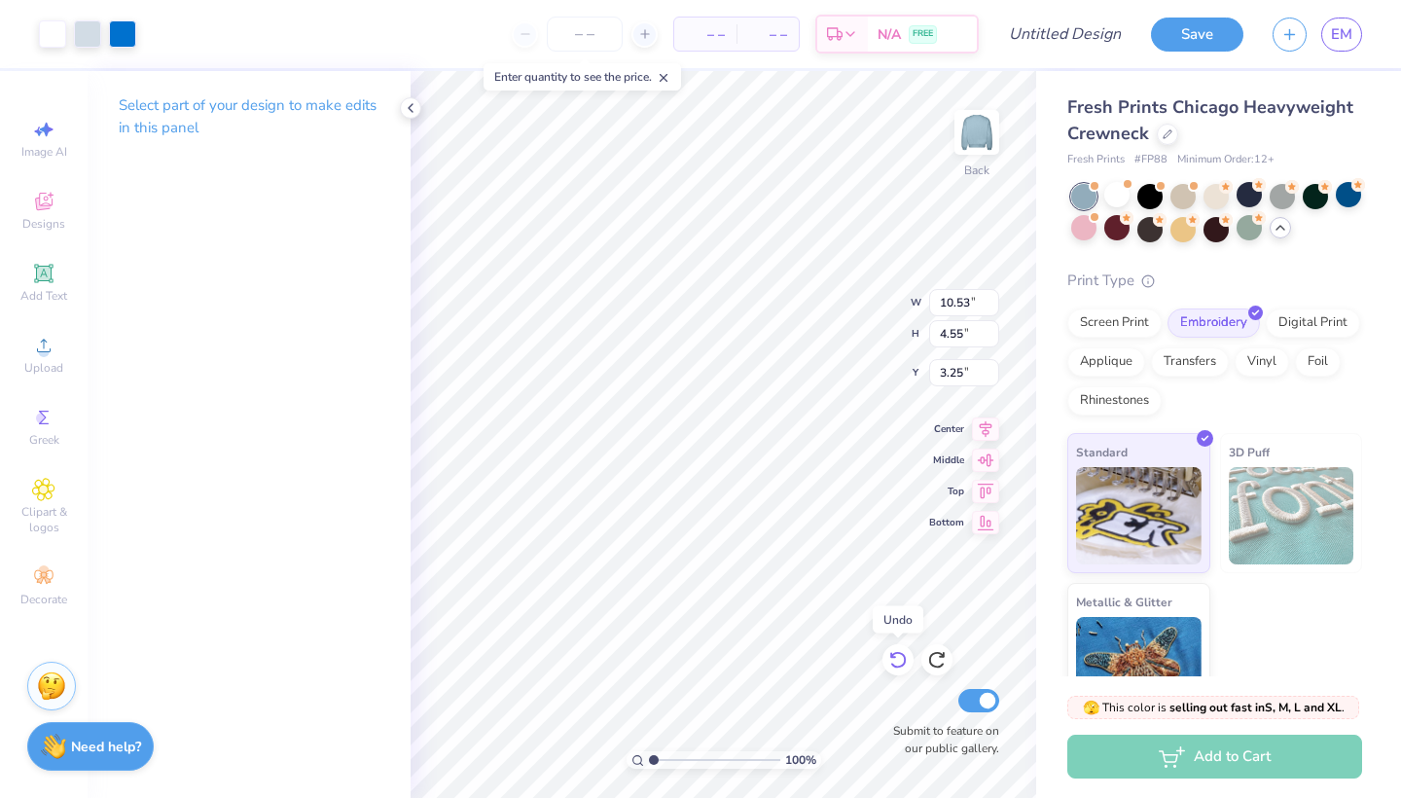
click at [891, 655] on icon at bounding box center [893, 656] width 4 height 4
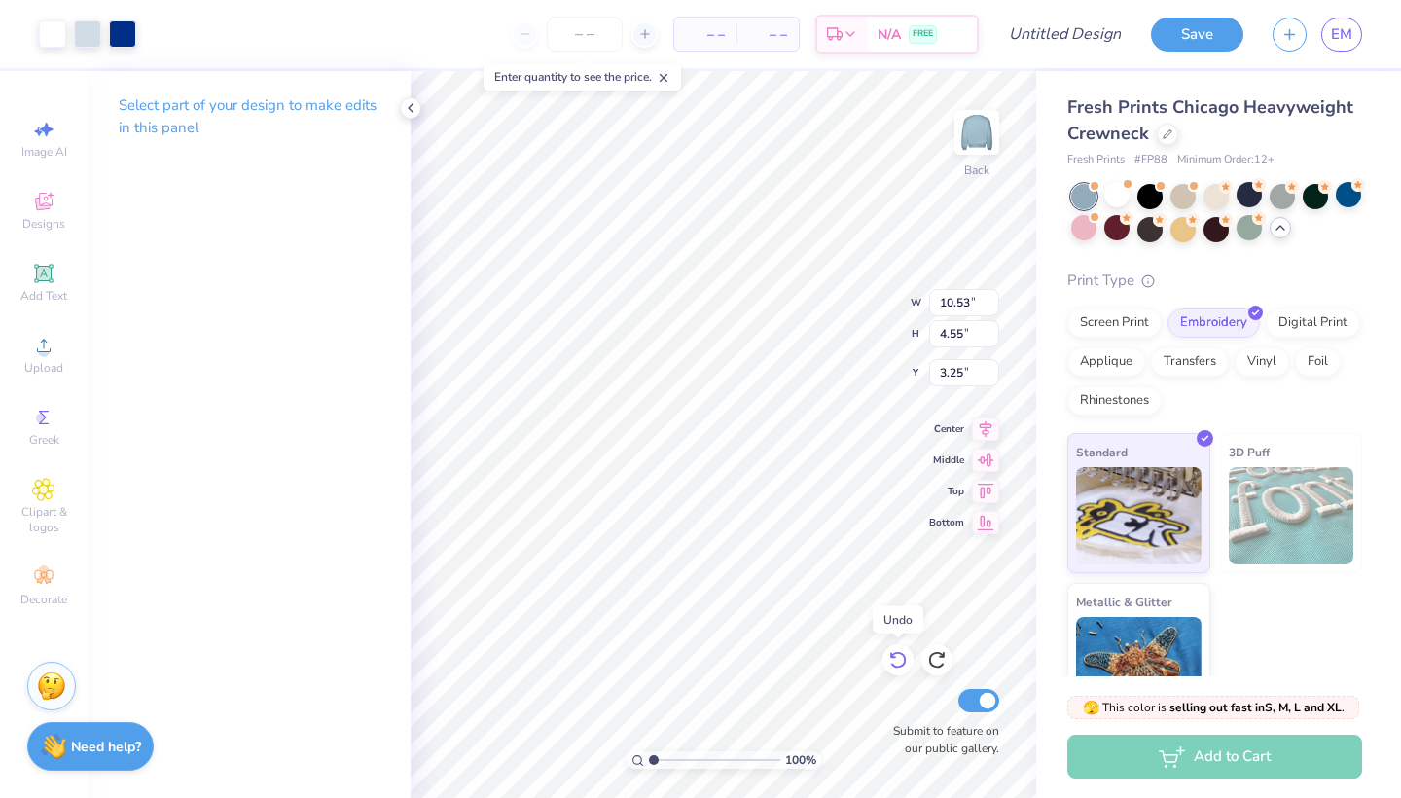
click at [891, 655] on icon at bounding box center [893, 656] width 4 height 4
type input "3.64"
type input "3.00"
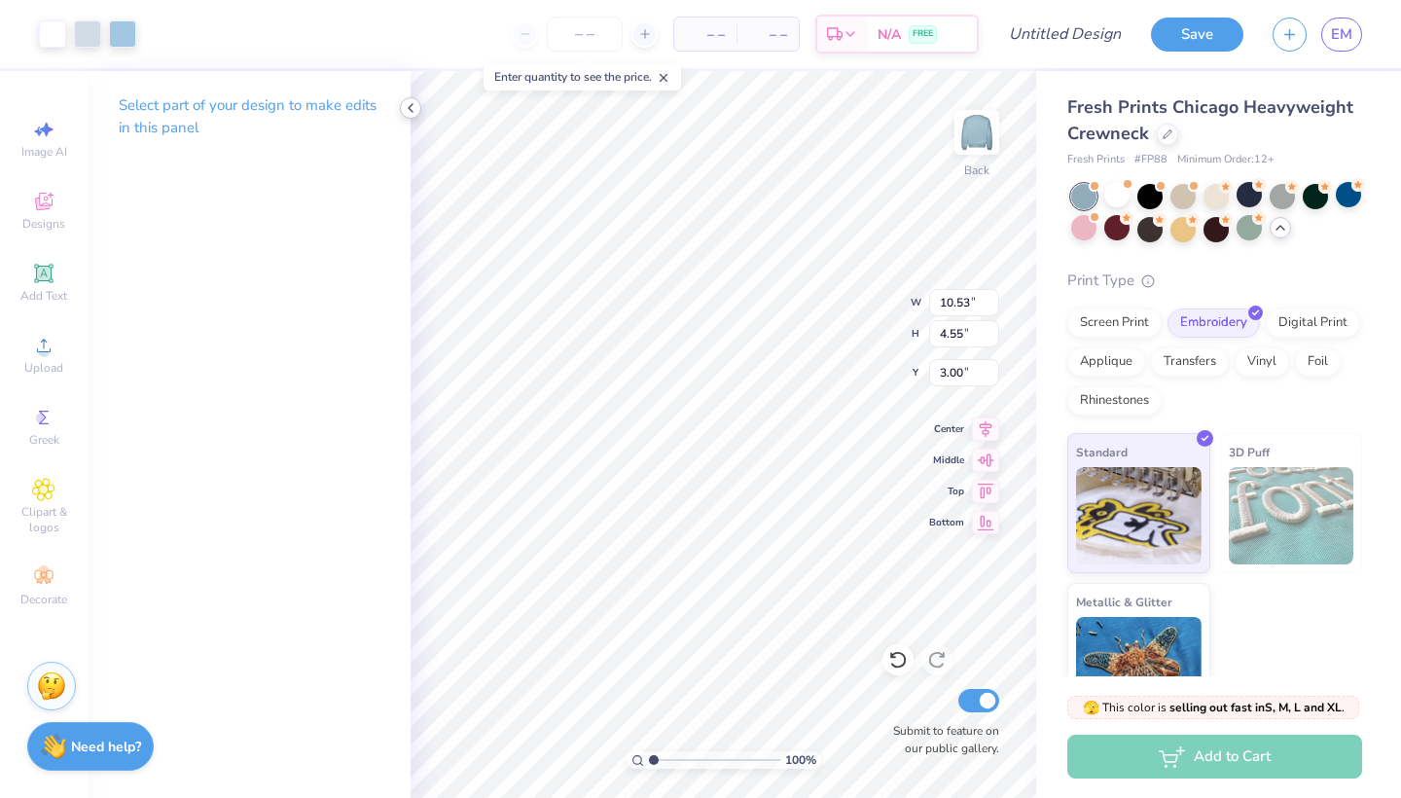
click at [404, 104] on icon at bounding box center [411, 108] width 16 height 16
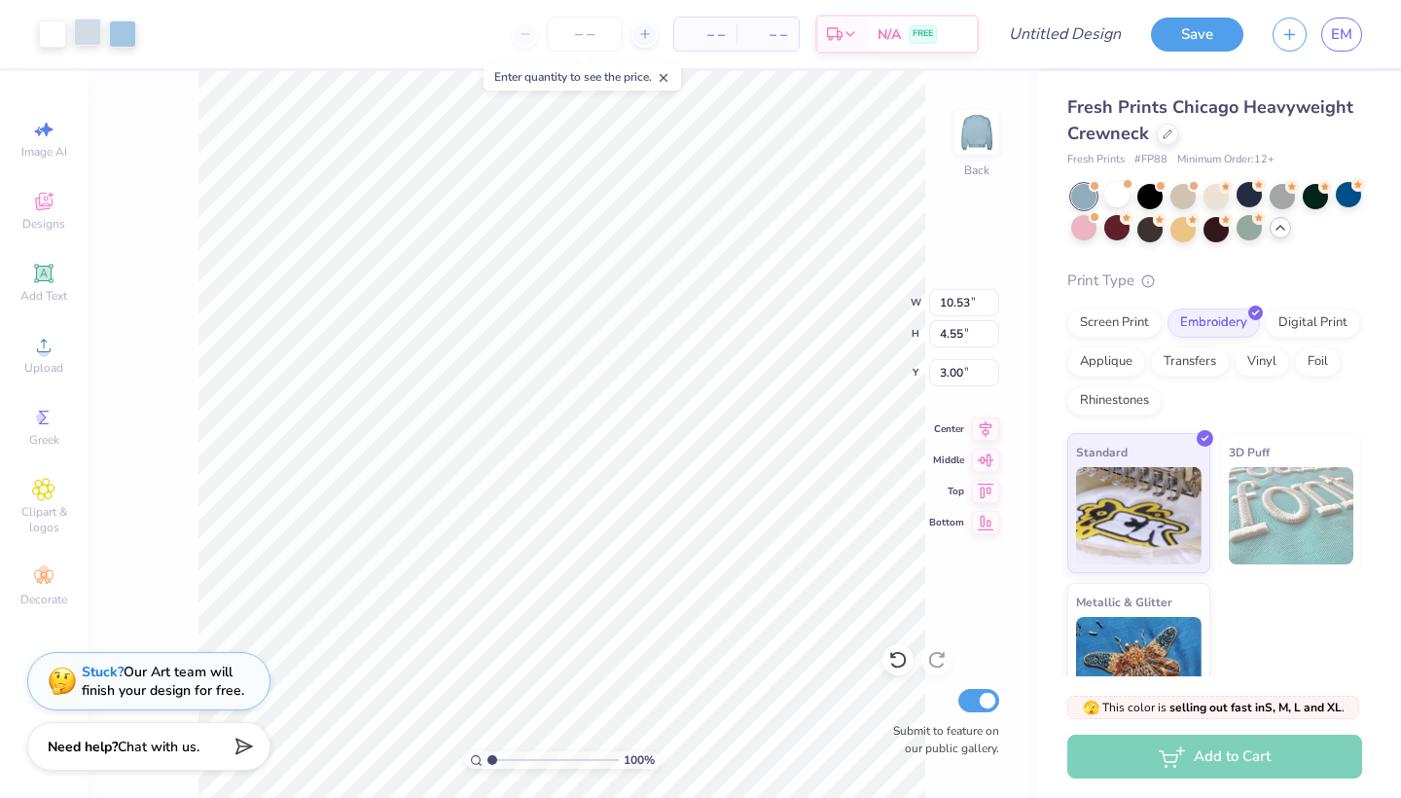
click at [87, 29] on div at bounding box center [87, 31] width 27 height 27
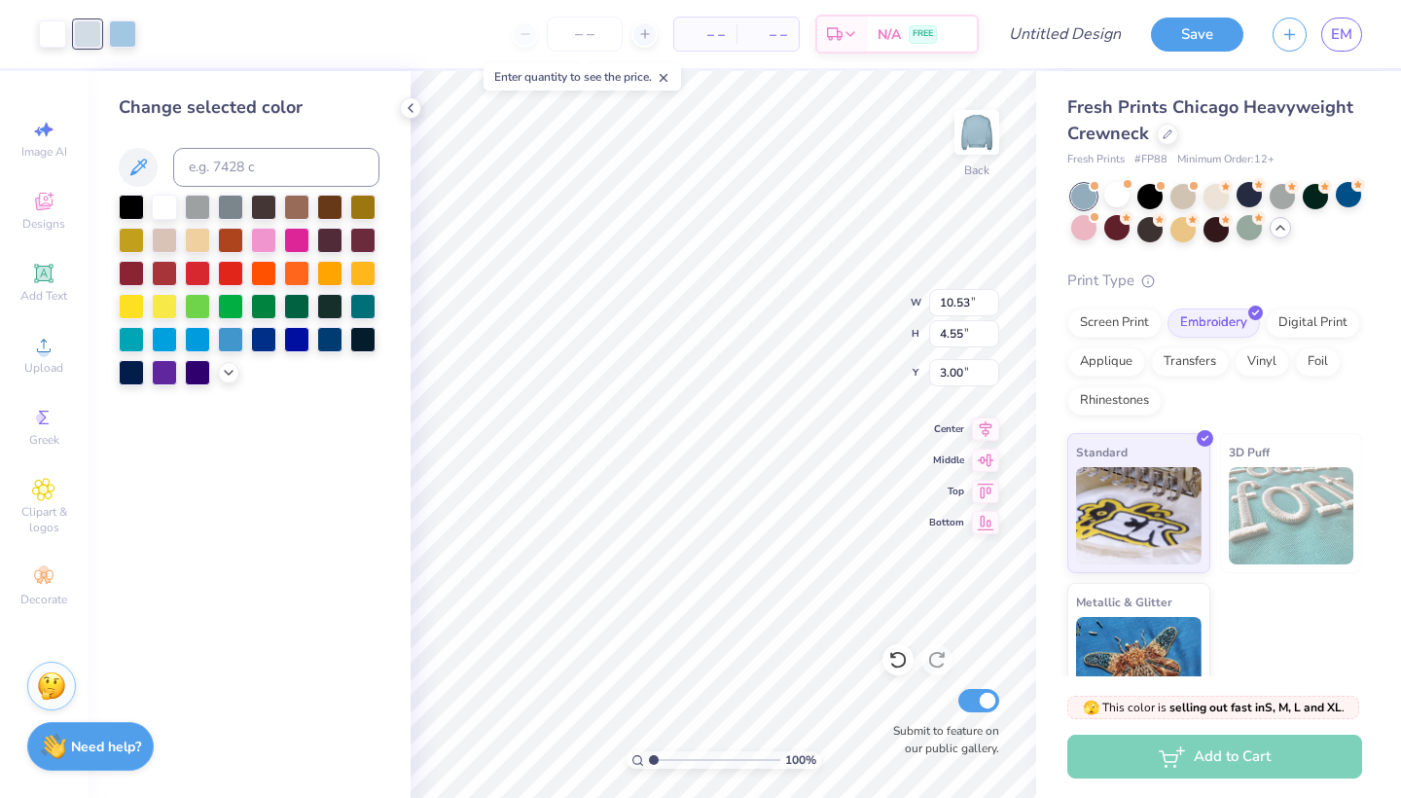
click at [91, 40] on div at bounding box center [87, 33] width 27 height 27
click at [167, 203] on div at bounding box center [164, 205] width 25 height 25
click at [902, 655] on icon at bounding box center [897, 661] width 17 height 18
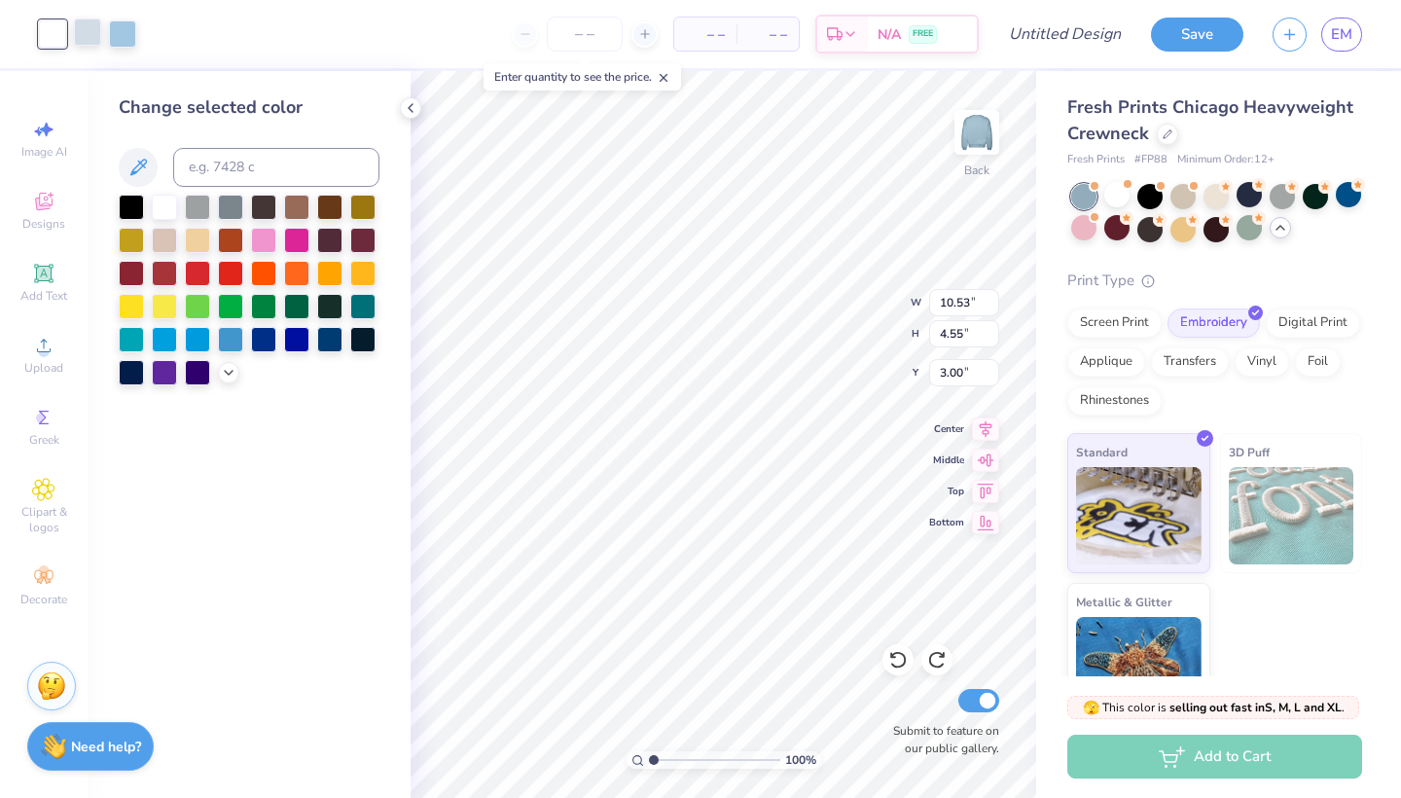
click at [80, 25] on div at bounding box center [87, 31] width 27 height 27
click at [223, 383] on div at bounding box center [249, 290] width 261 height 191
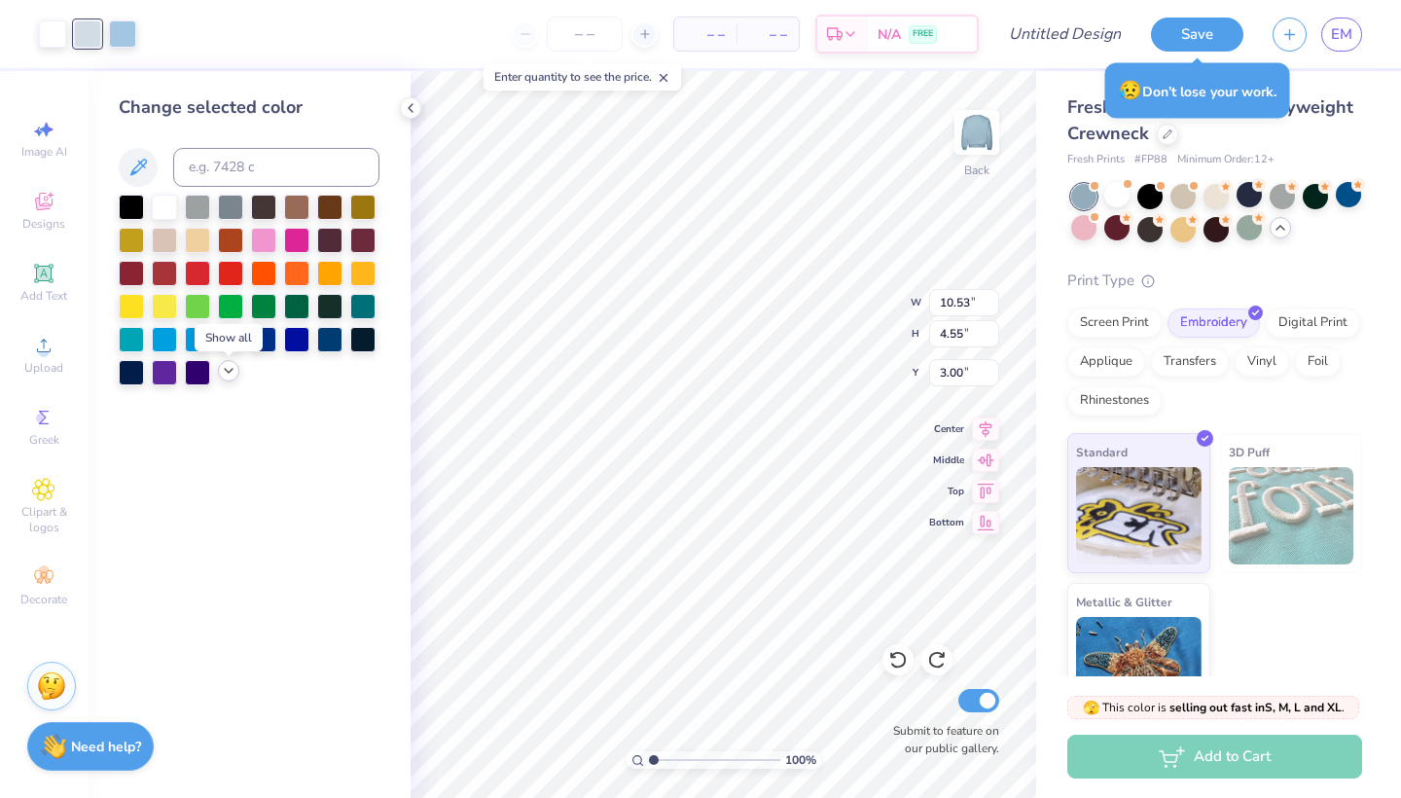
click at [227, 371] on icon at bounding box center [229, 371] width 16 height 16
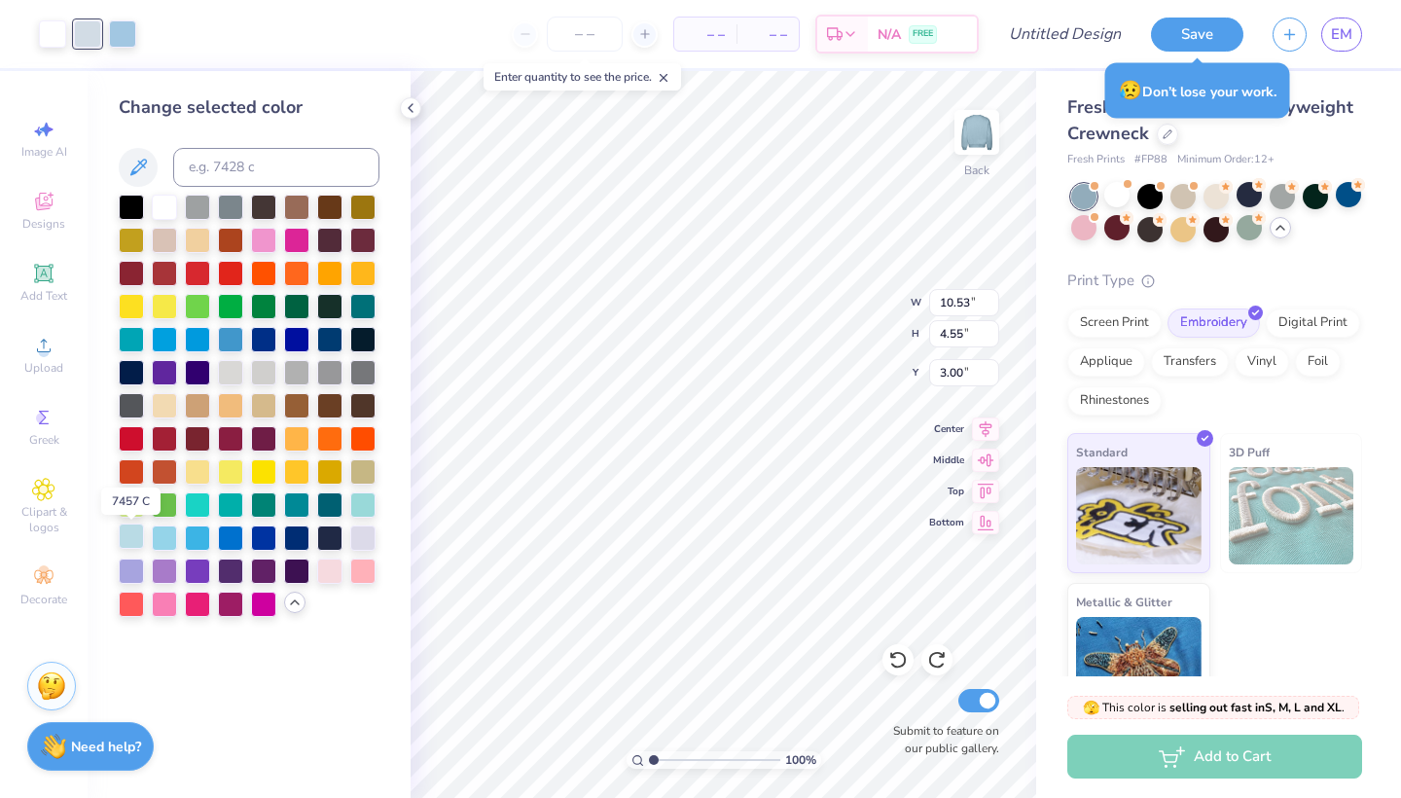
click at [138, 536] on div at bounding box center [131, 535] width 25 height 25
click at [161, 212] on div at bounding box center [164, 205] width 25 height 25
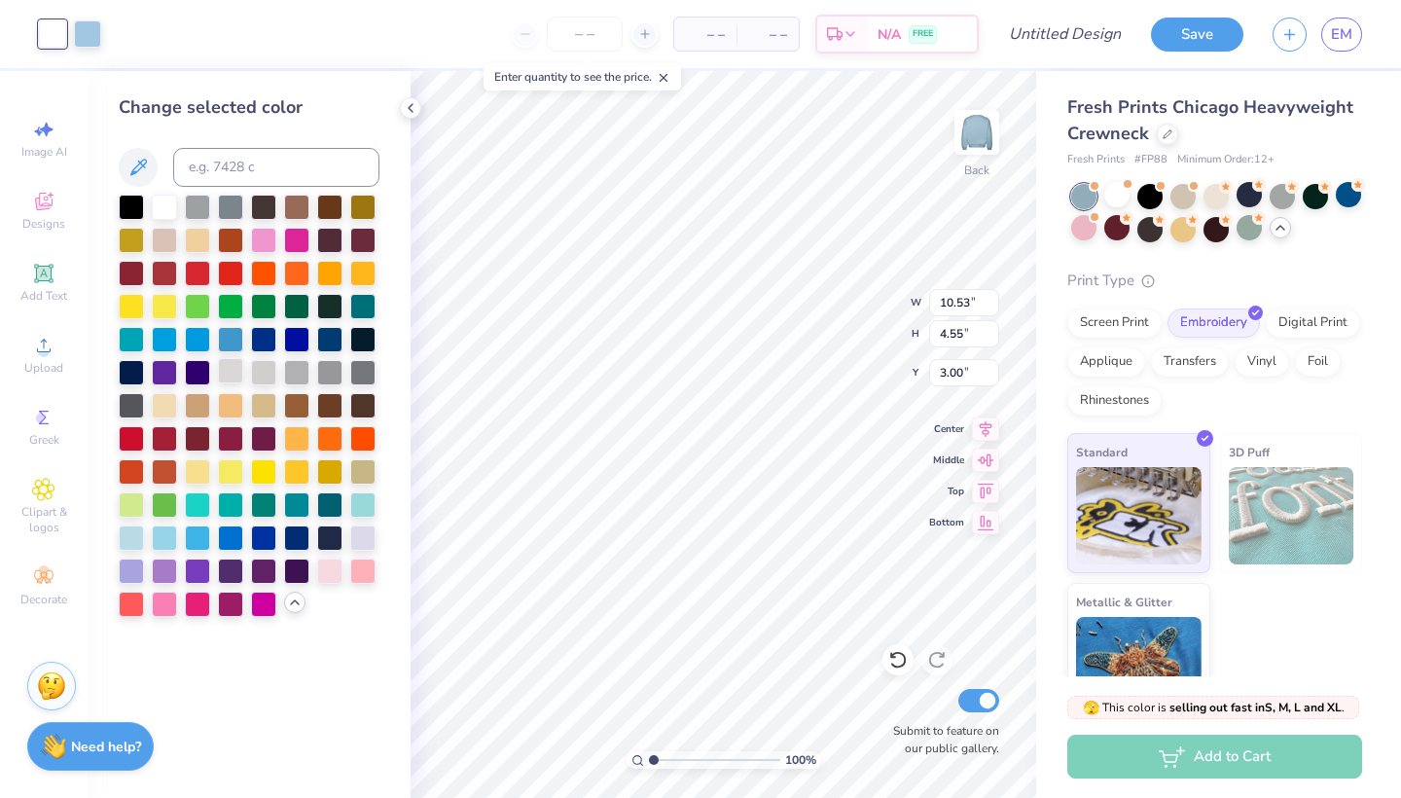
click at [228, 371] on div at bounding box center [230, 370] width 25 height 25
click at [264, 375] on div at bounding box center [263, 370] width 25 height 25
click at [164, 211] on div at bounding box center [164, 205] width 25 height 25
click at [266, 173] on input at bounding box center [276, 167] width 206 height 39
type input "off white"
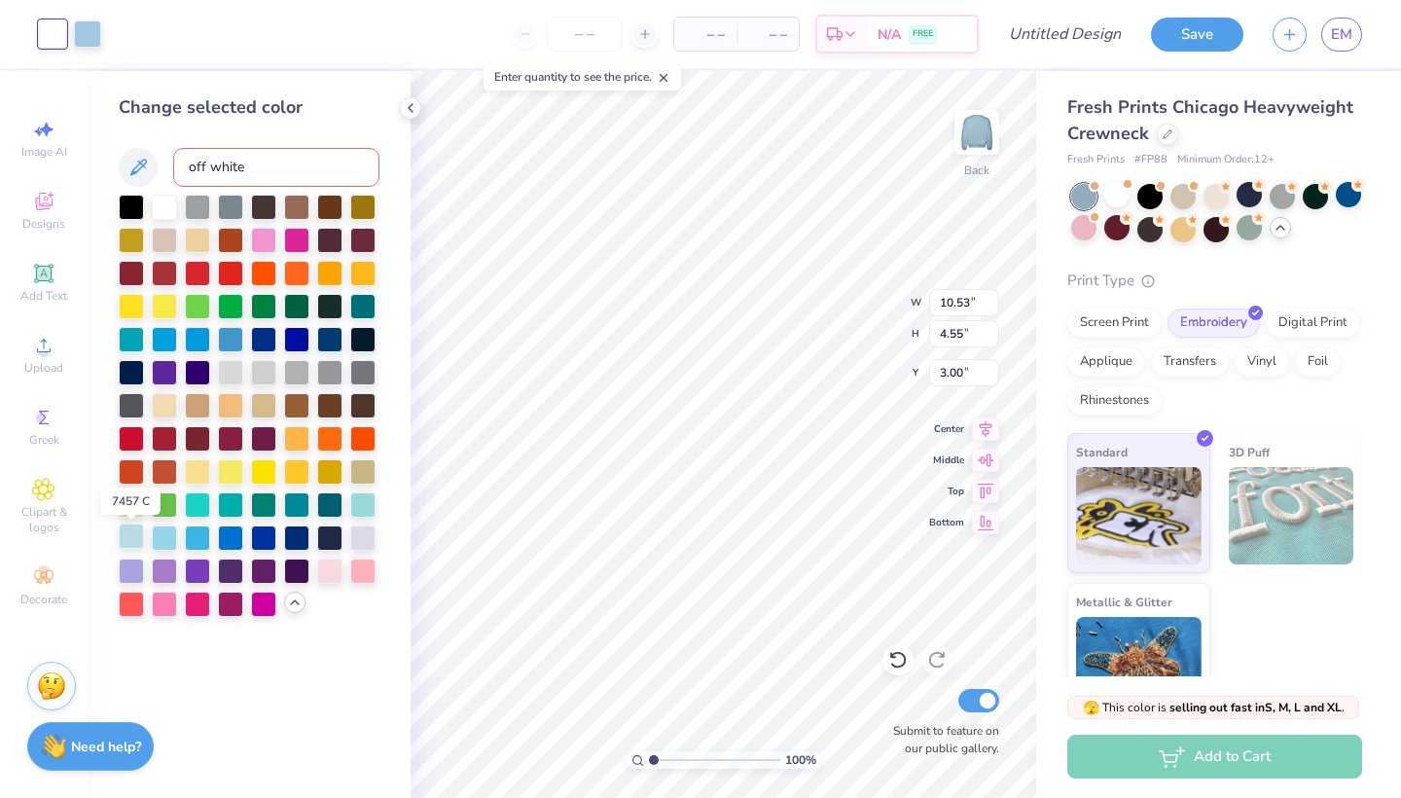
click at [132, 538] on div at bounding box center [131, 535] width 25 height 25
click at [168, 205] on div at bounding box center [164, 205] width 25 height 25
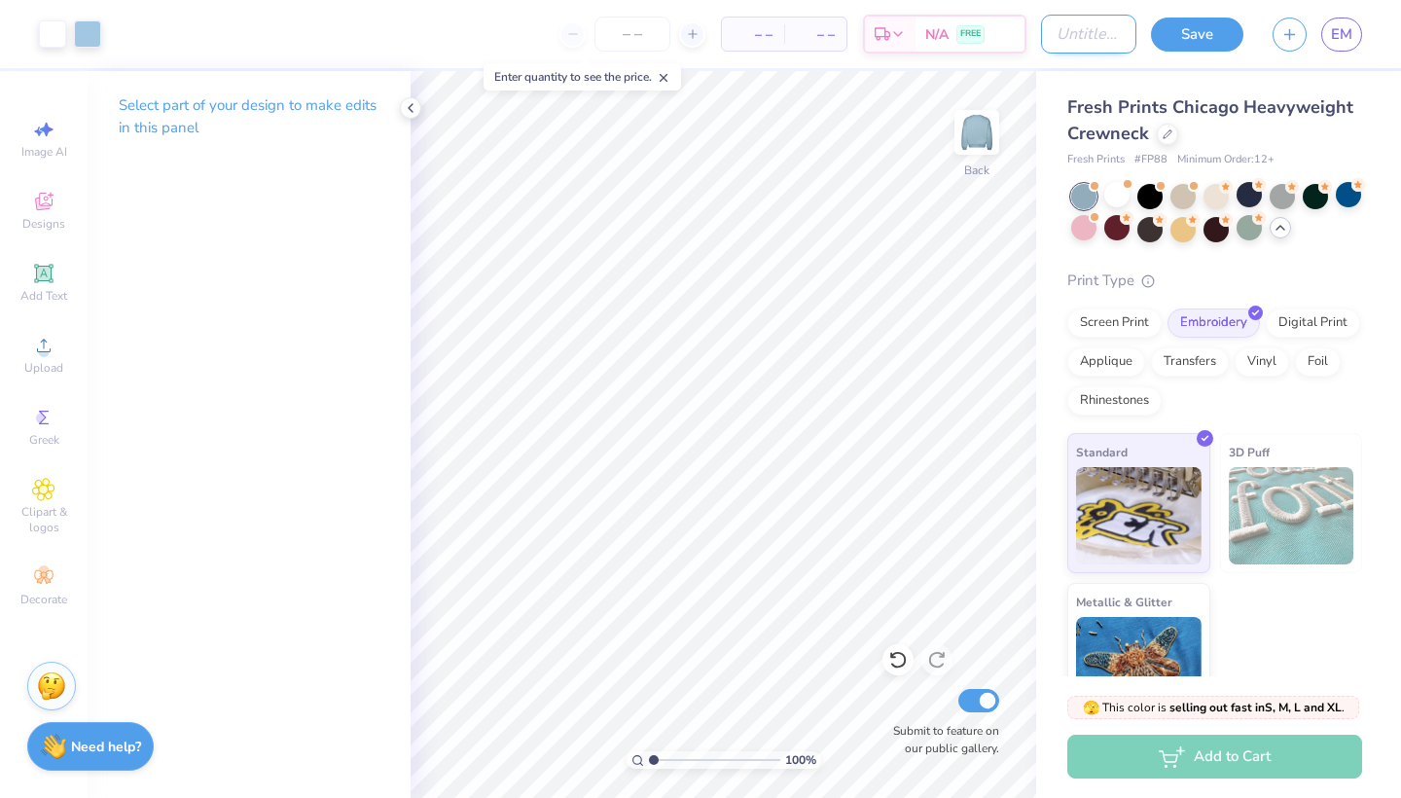
click at [1069, 42] on input "Design Title" at bounding box center [1088, 34] width 95 height 39
type input "next merch?"
click at [629, 39] on input "number" at bounding box center [632, 34] width 76 height 35
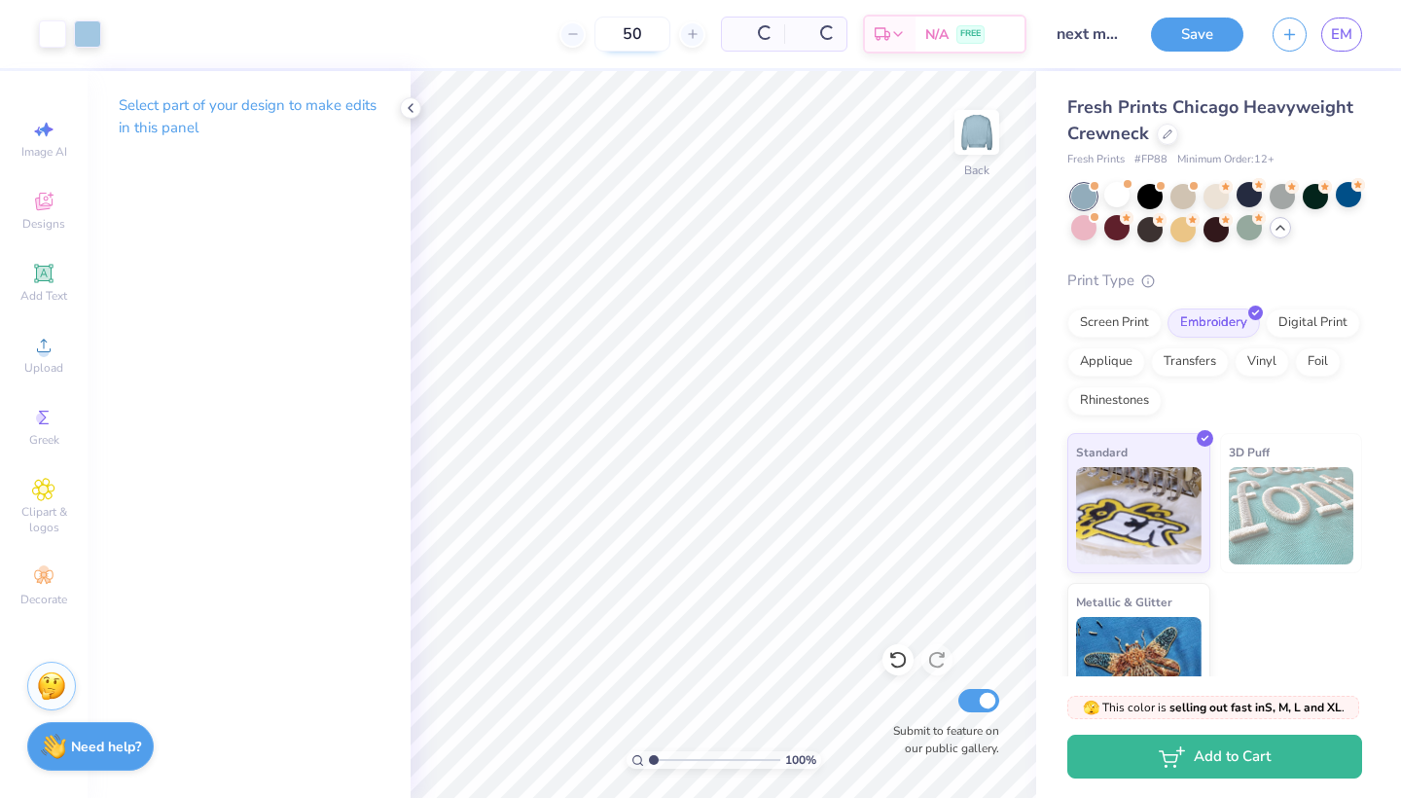
type input "50"
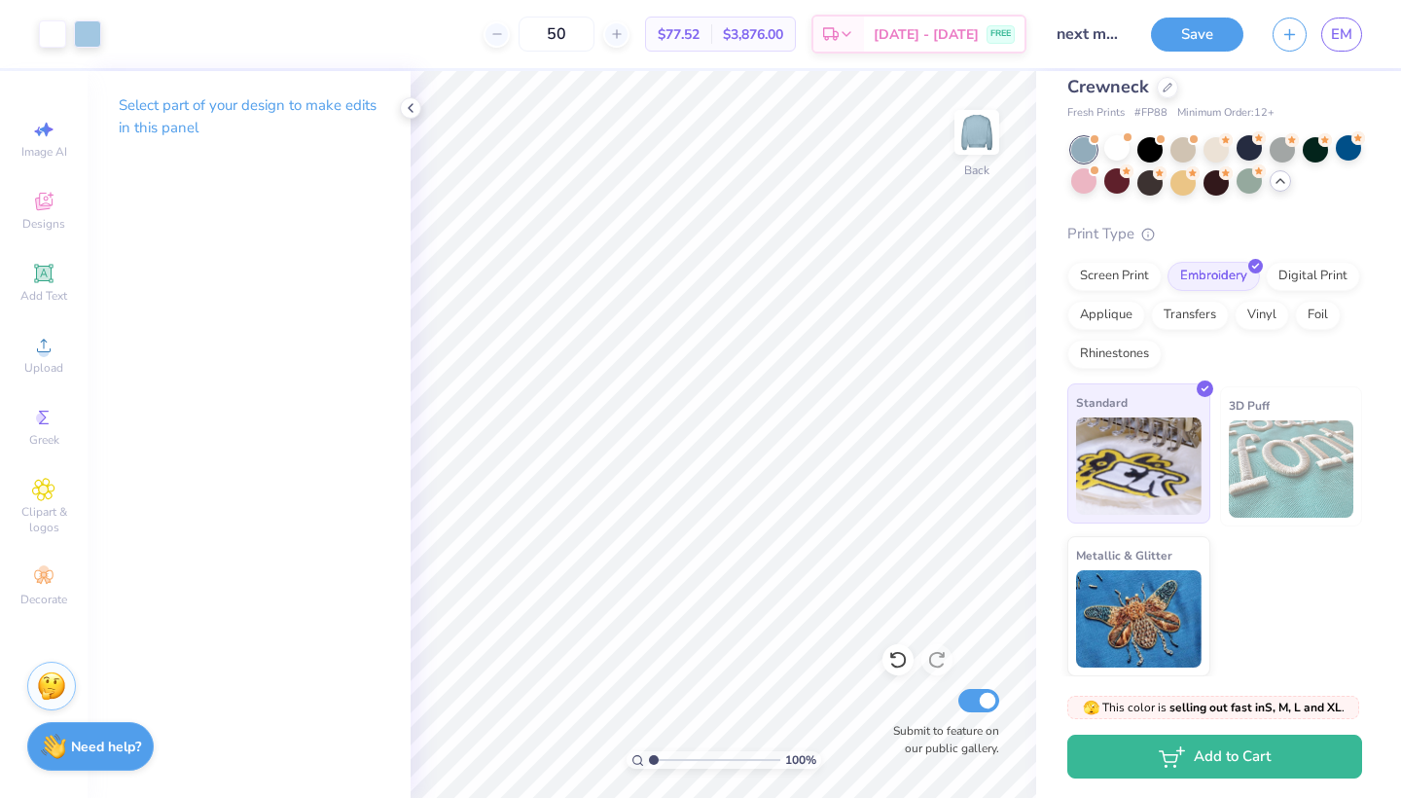
scroll to position [46, 0]
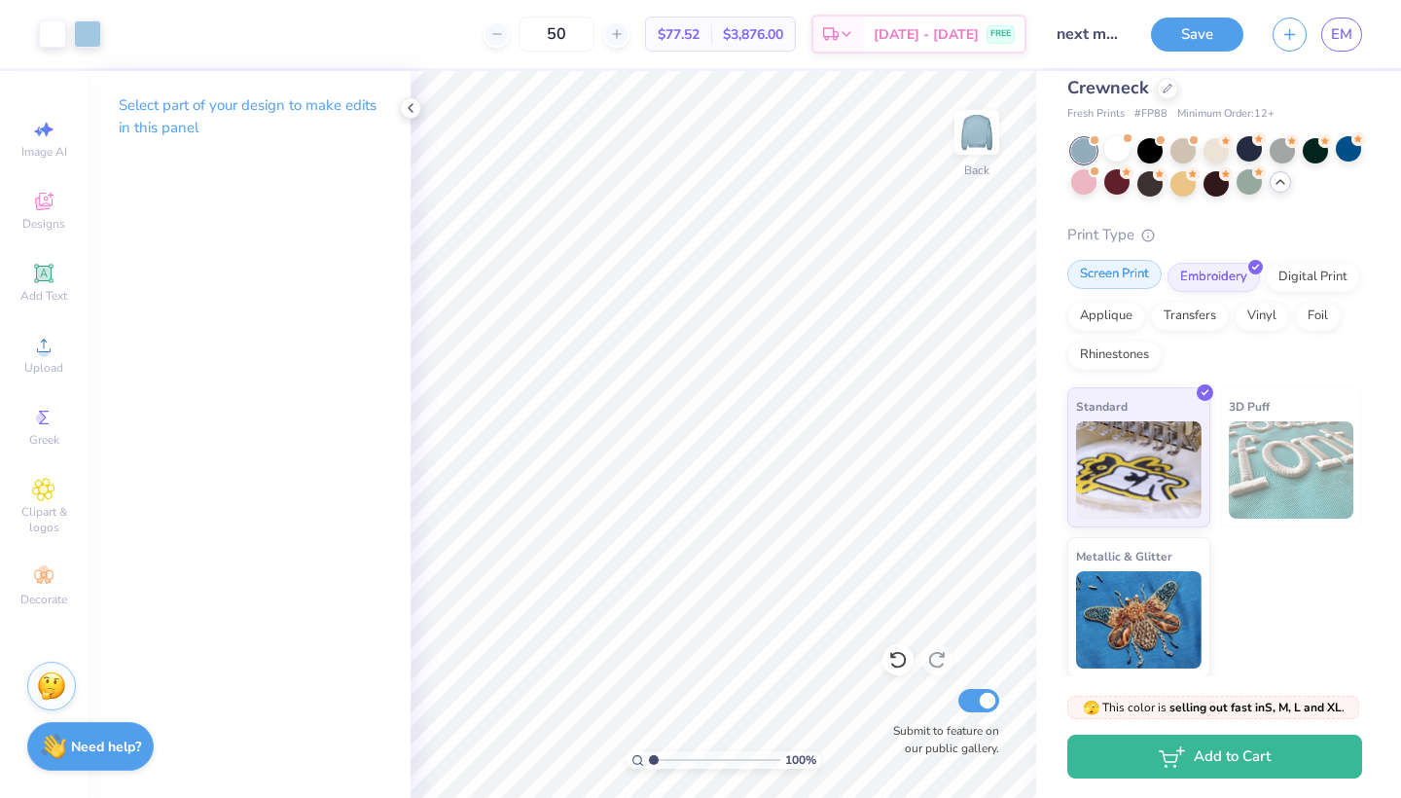
click at [1109, 277] on div "Screen Print" at bounding box center [1114, 274] width 94 height 29
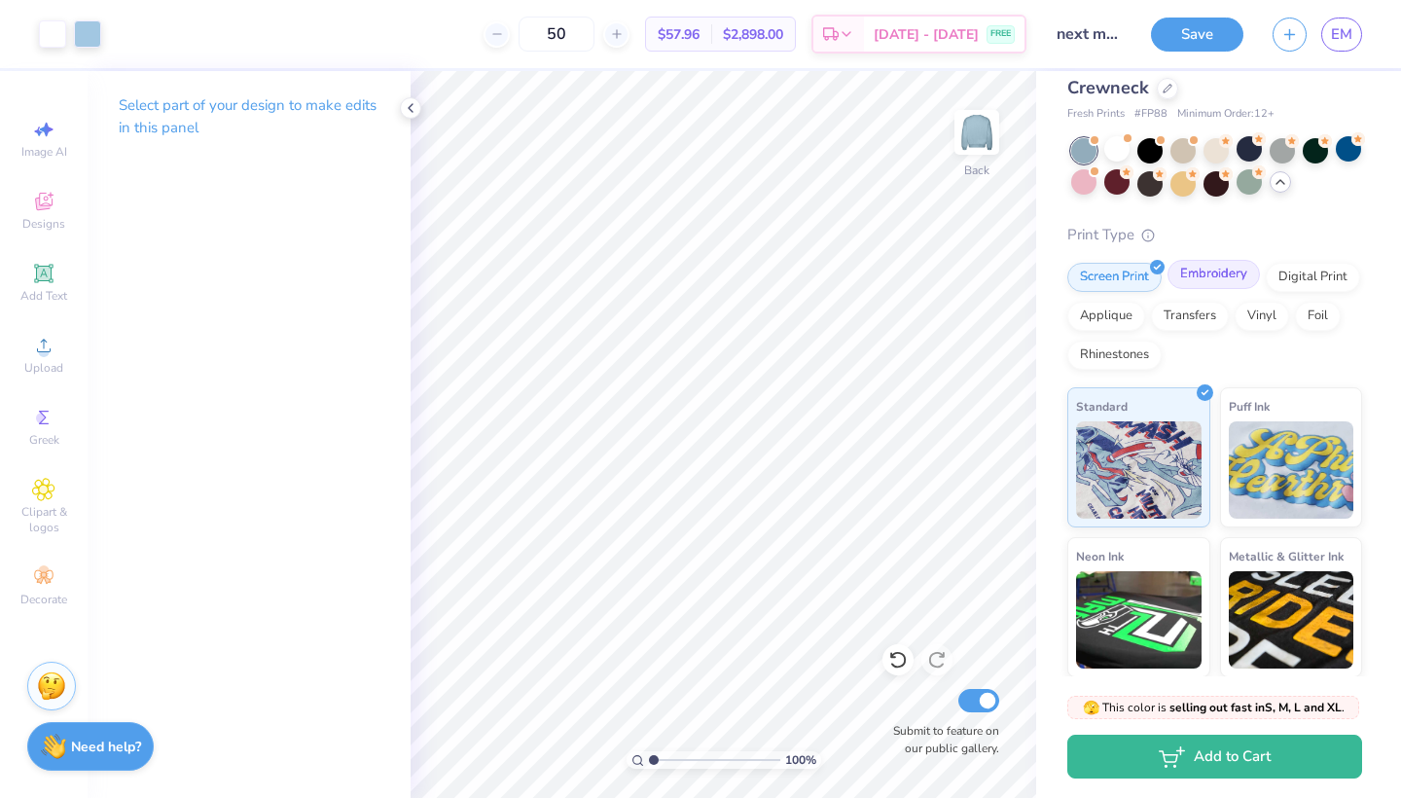
click at [1211, 277] on div "Embroidery" at bounding box center [1214, 274] width 92 height 29
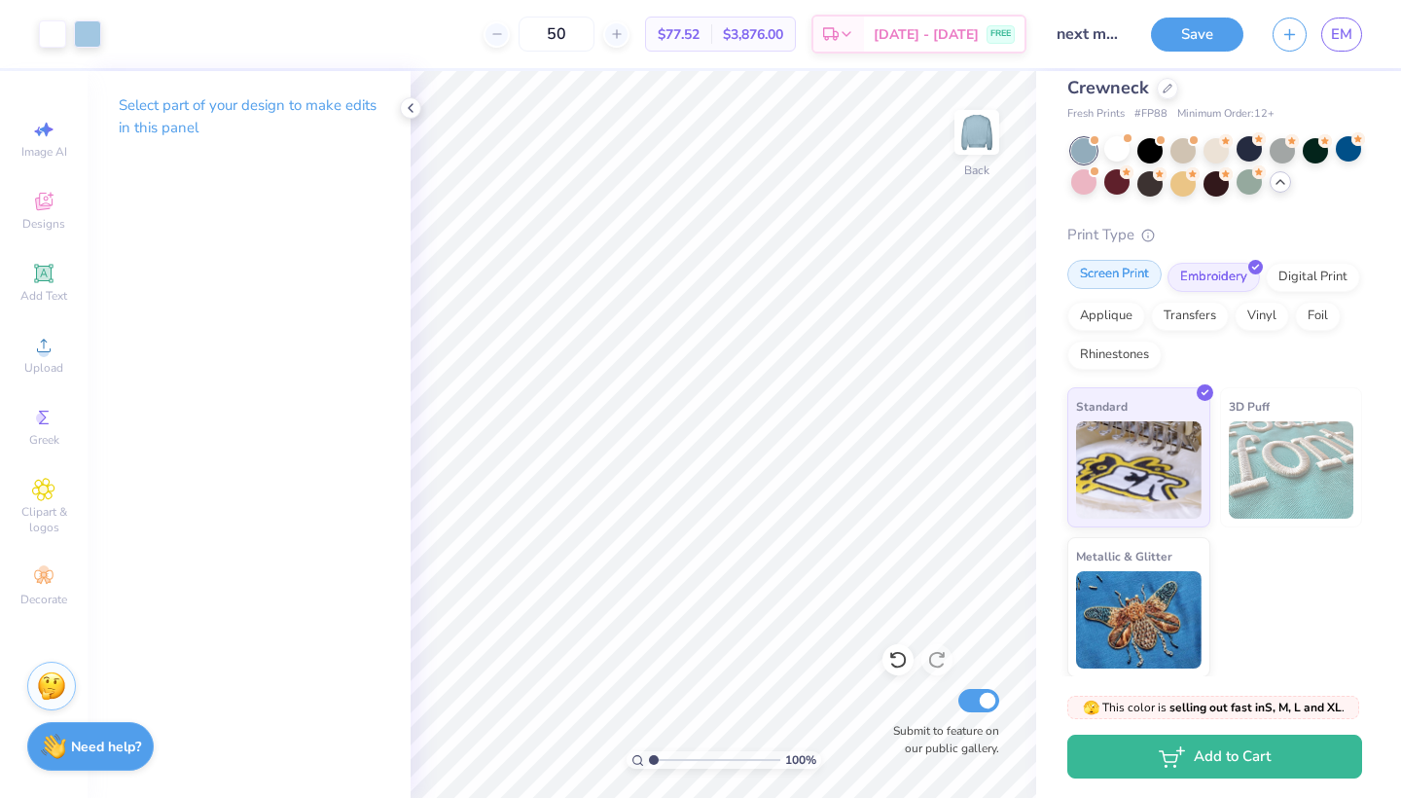
click at [1125, 275] on div "Screen Print" at bounding box center [1114, 274] width 94 height 29
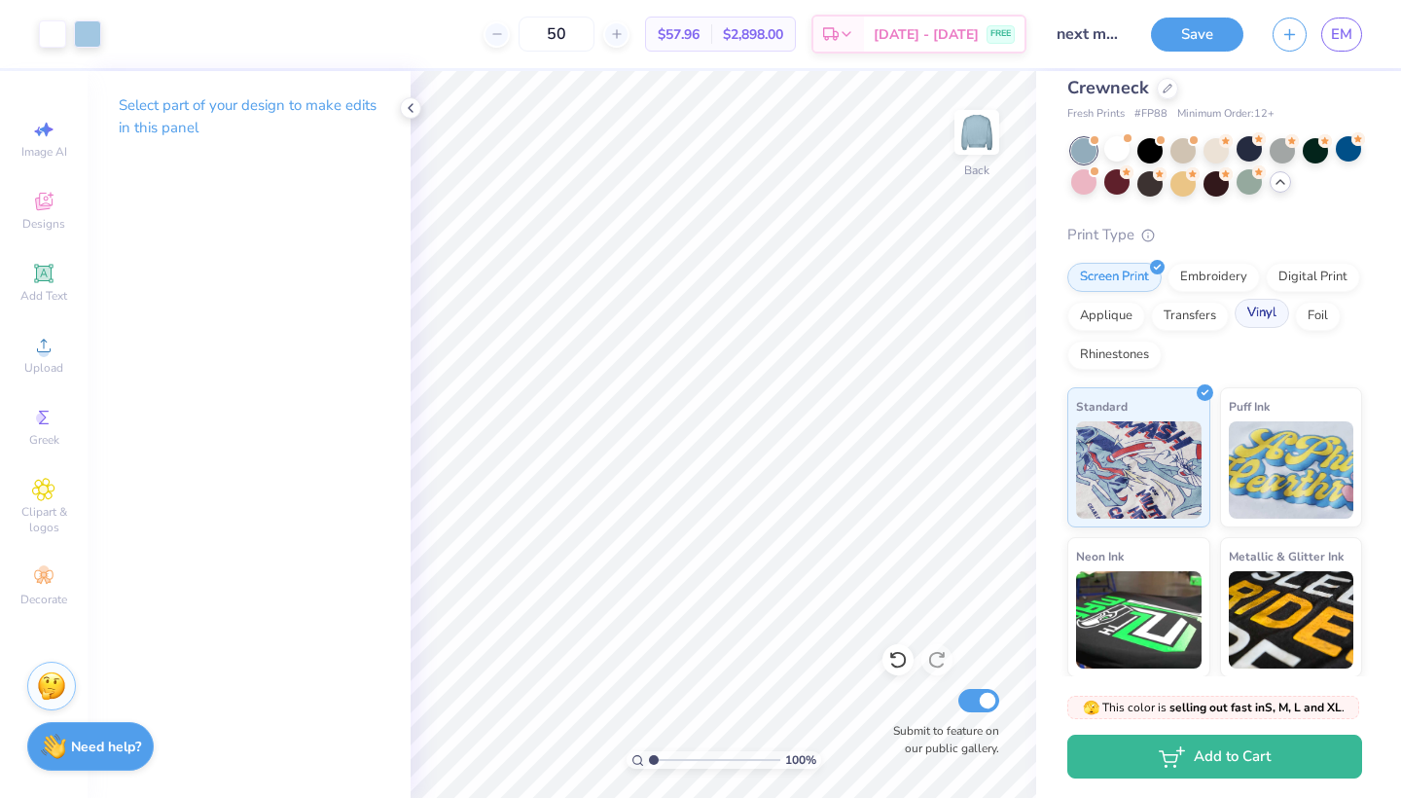
click at [1277, 315] on div "Vinyl" at bounding box center [1262, 313] width 54 height 29
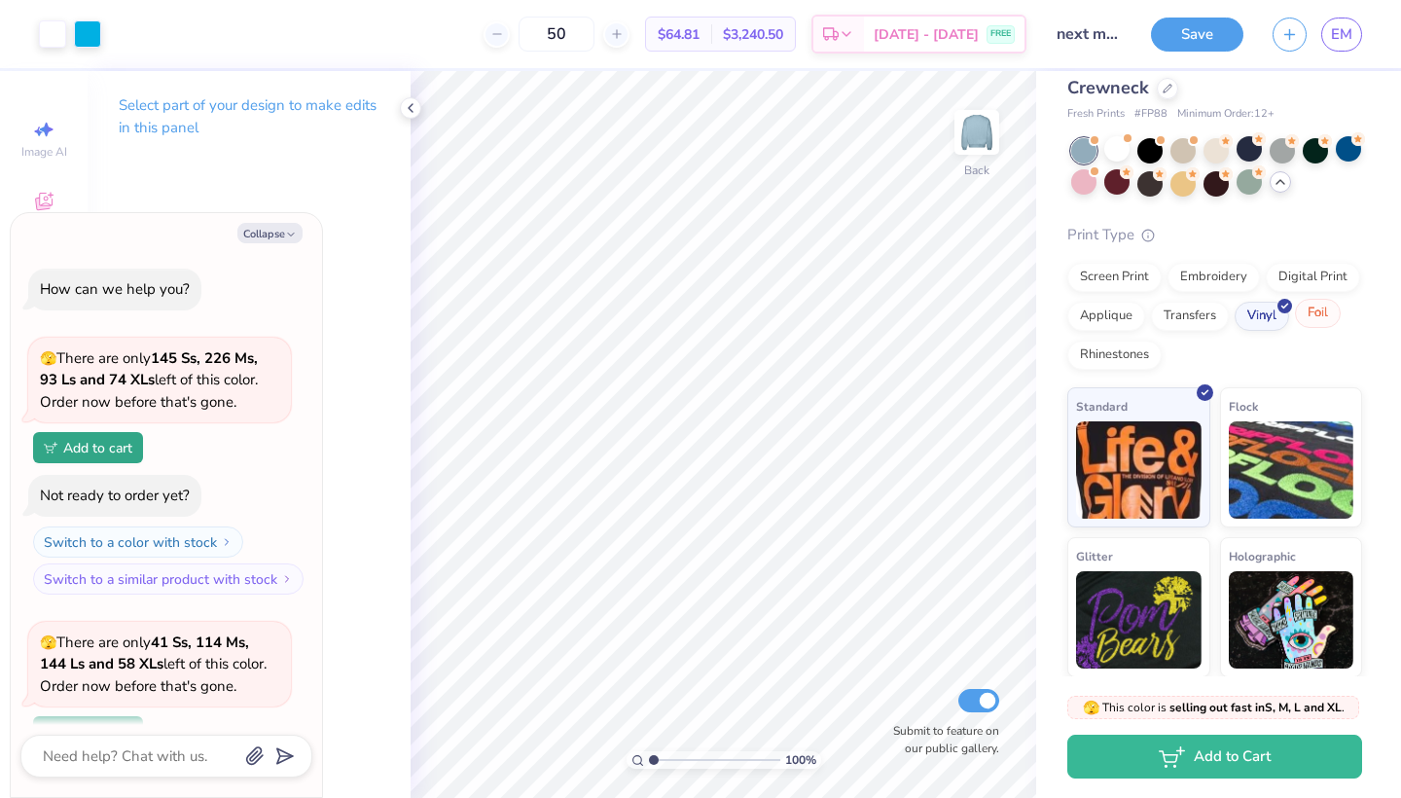
scroll to position [2428, 0]
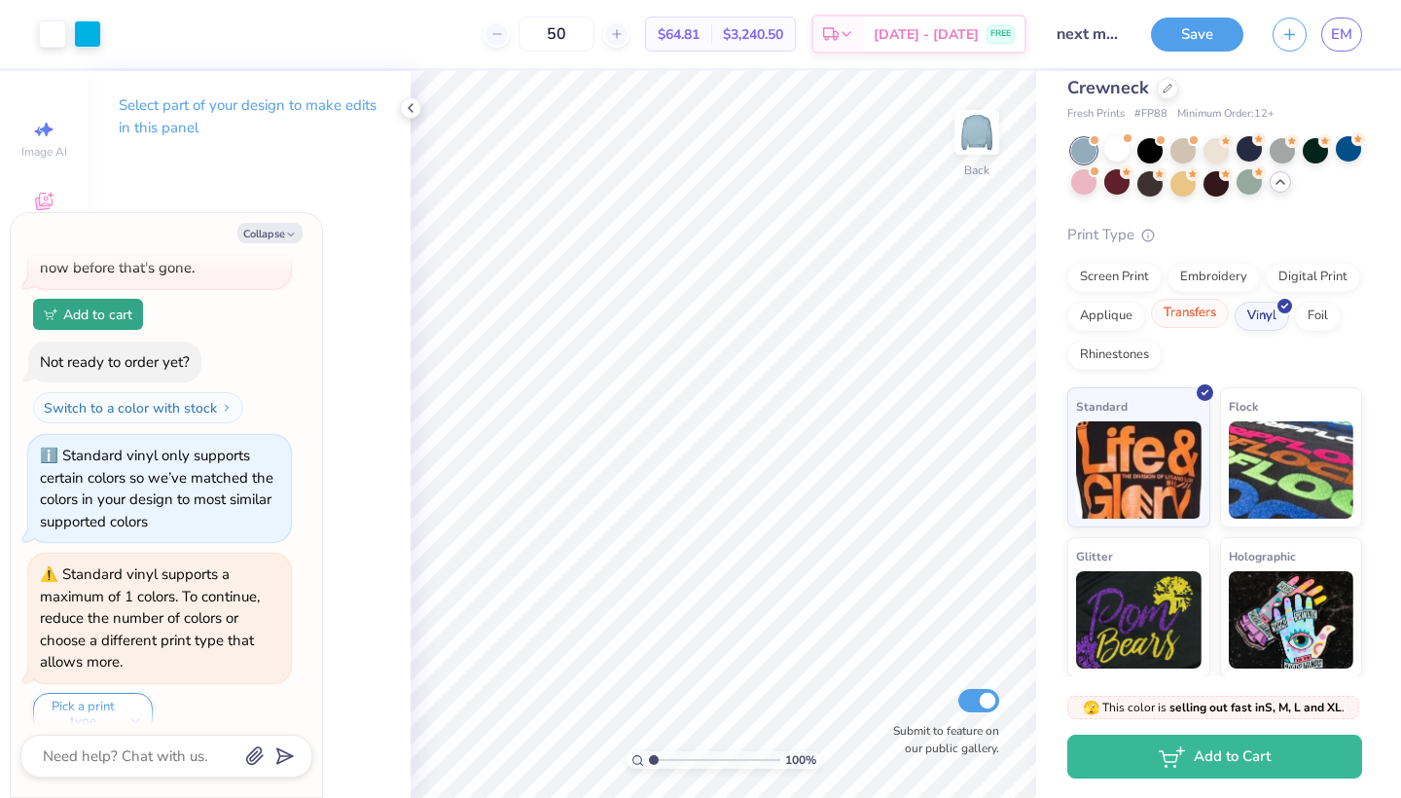
click at [1212, 317] on div "Transfers" at bounding box center [1190, 313] width 78 height 29
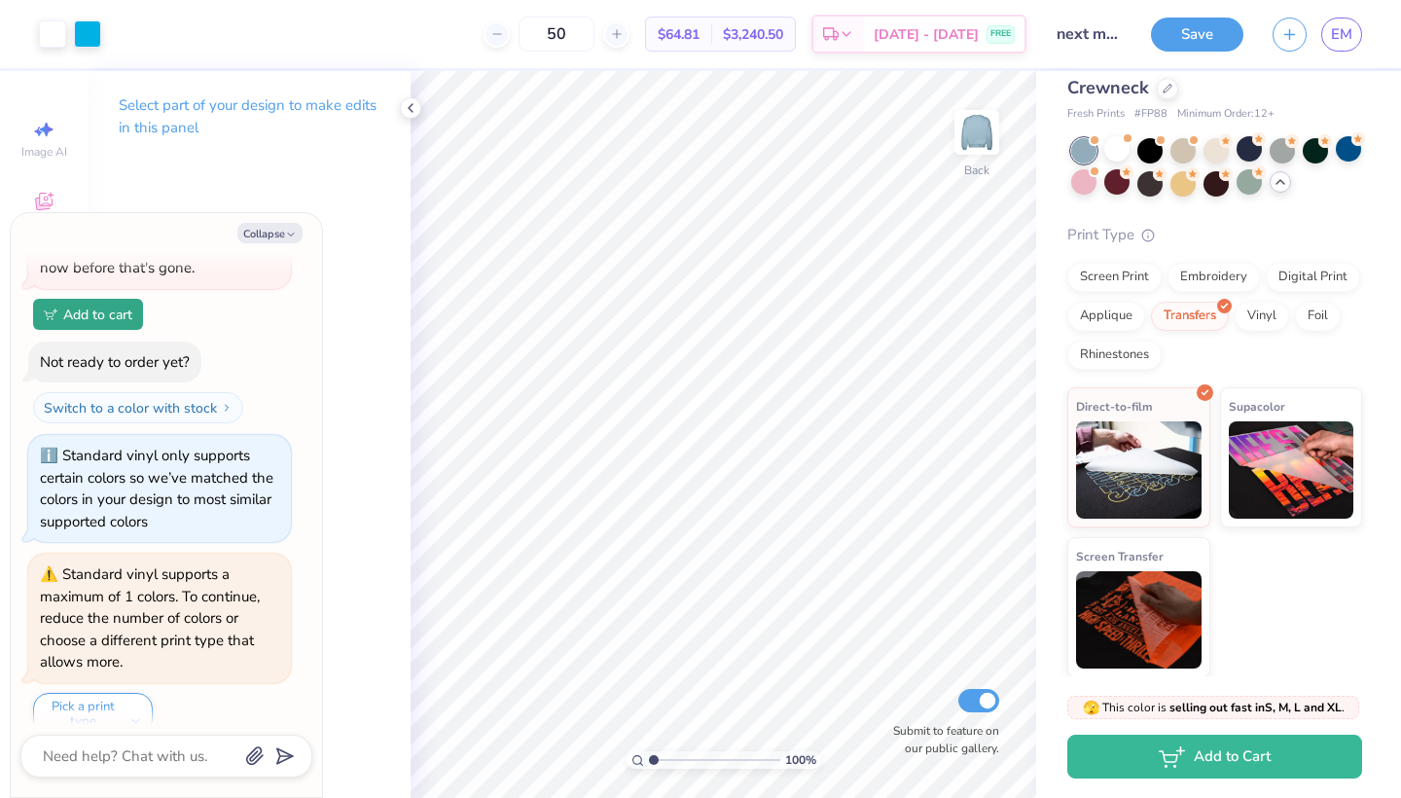
scroll to position [2545, 0]
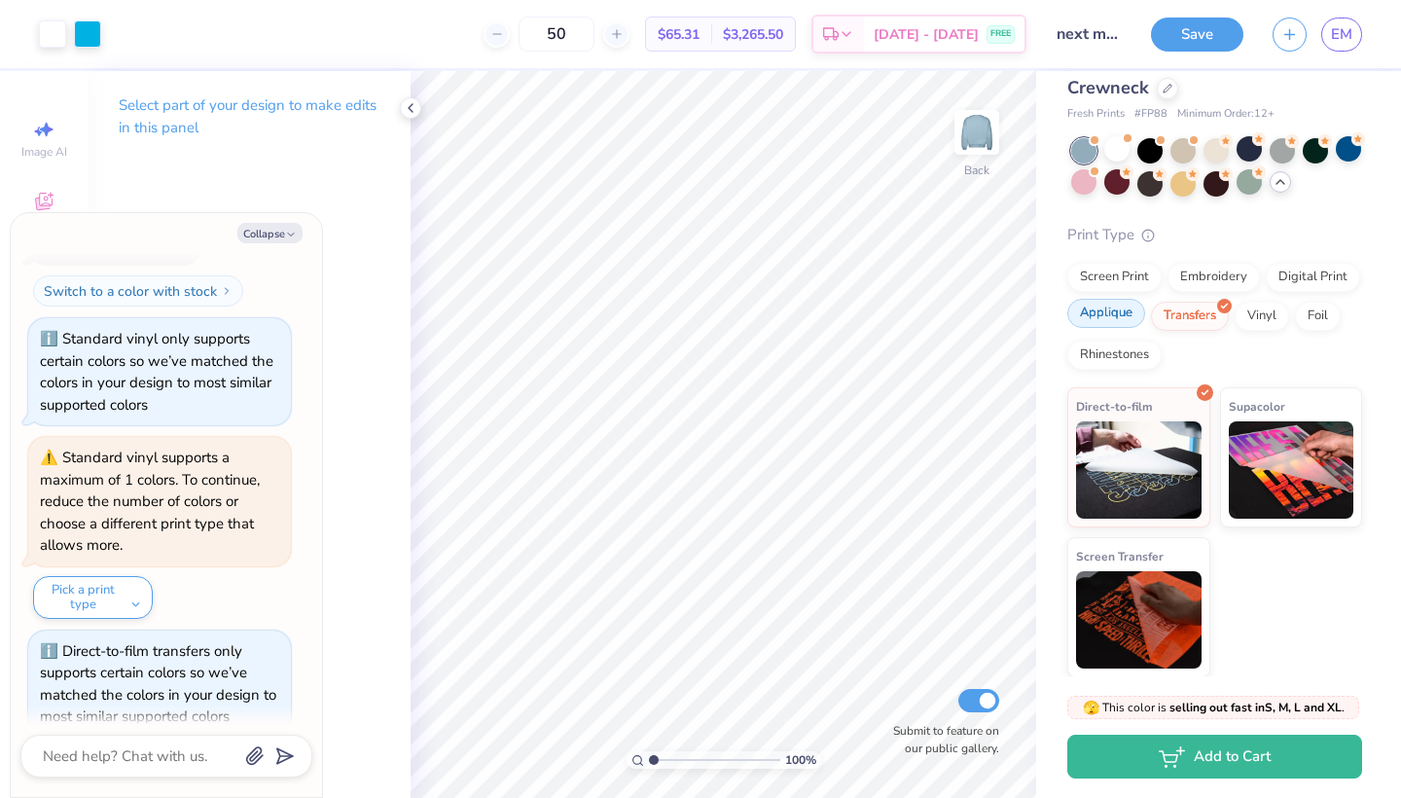
click at [1093, 312] on div "Applique" at bounding box center [1106, 313] width 78 height 29
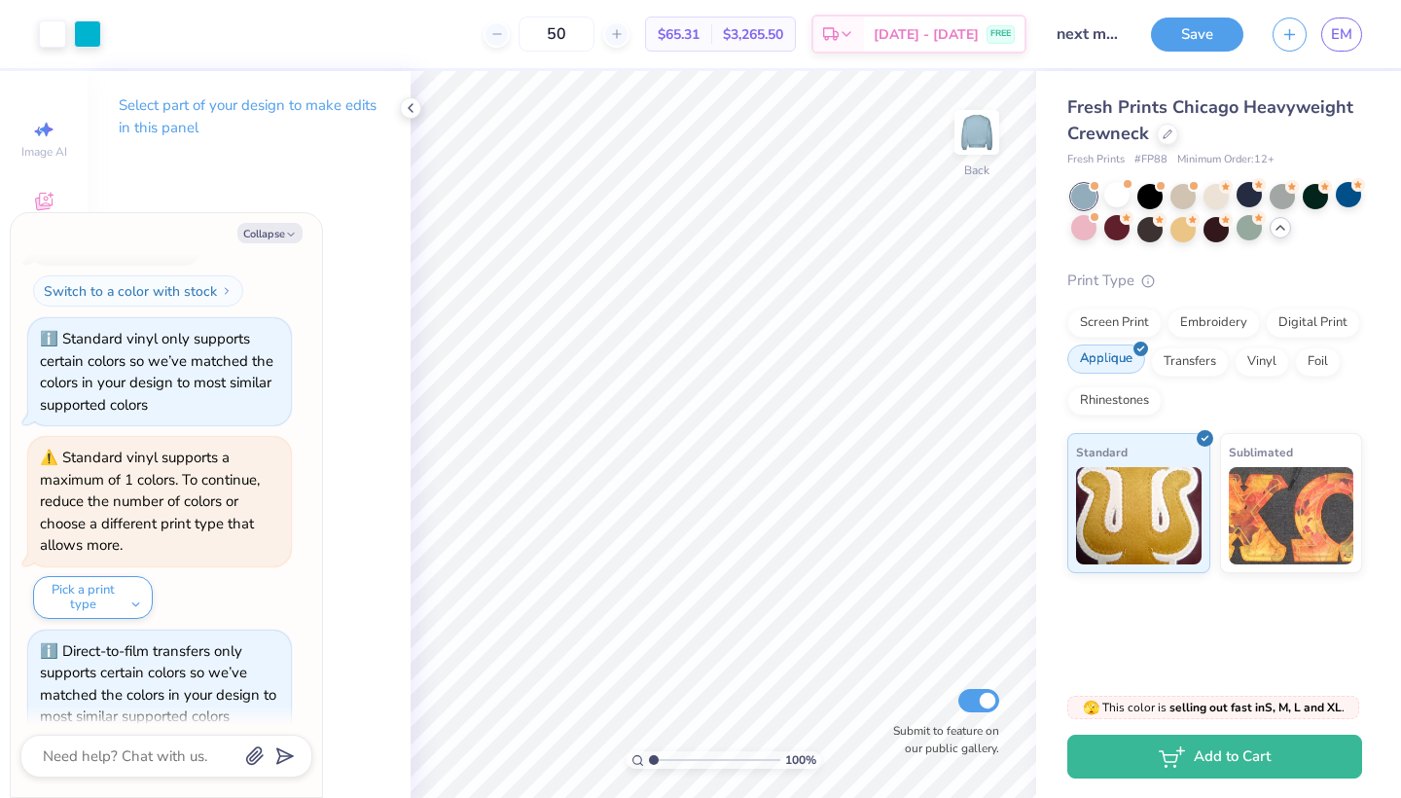
scroll to position [2662, 0]
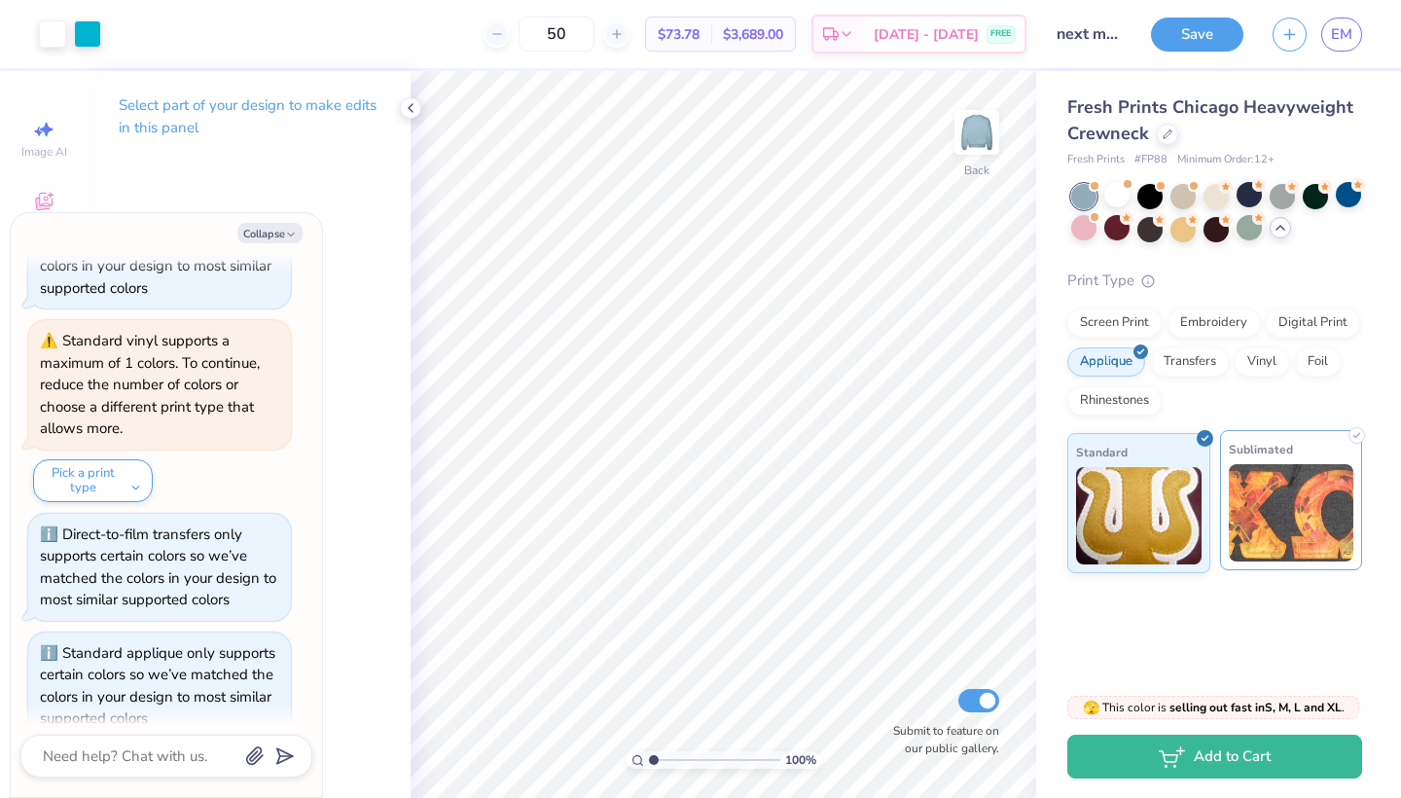
click at [1270, 504] on img at bounding box center [1292, 512] width 126 height 97
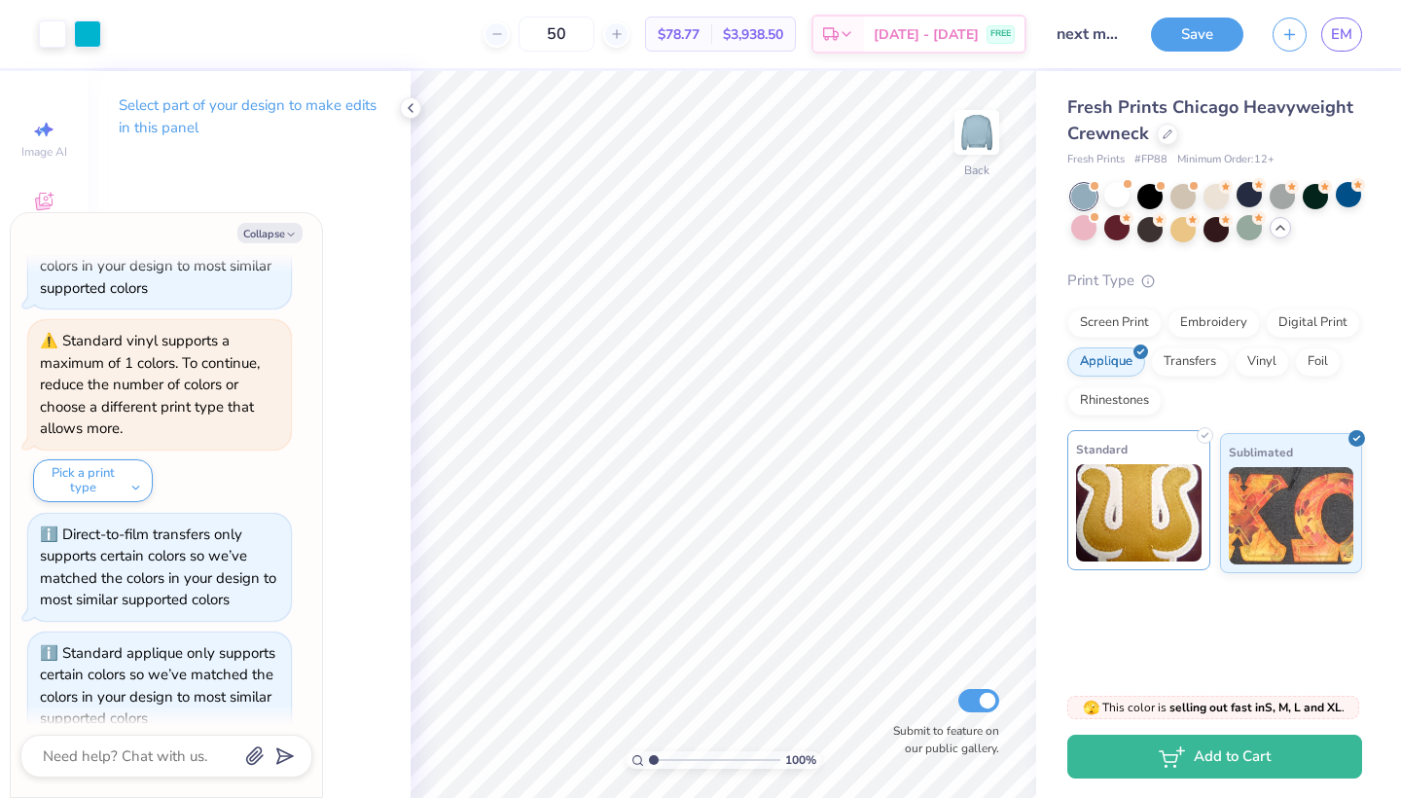
click at [1140, 497] on img at bounding box center [1139, 512] width 126 height 97
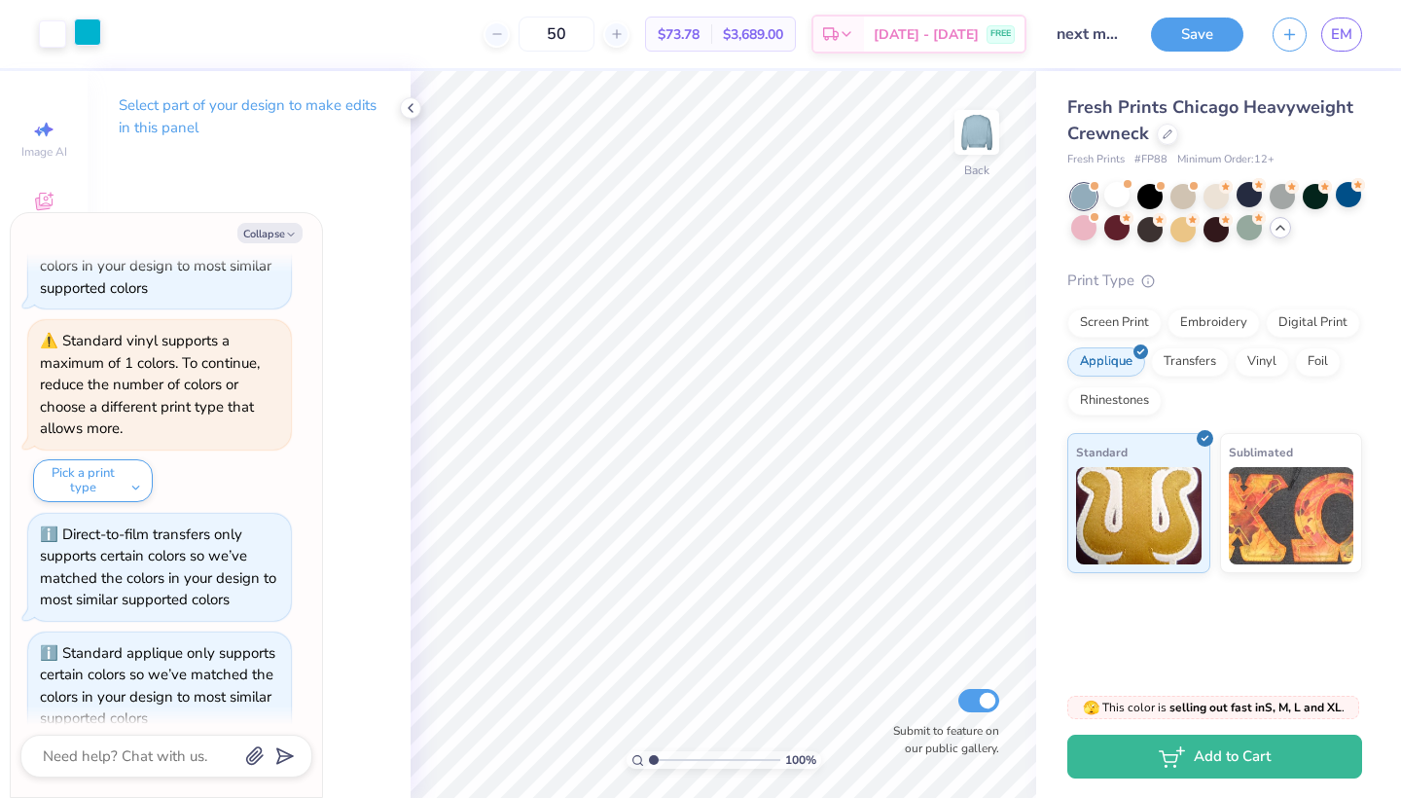
click at [86, 35] on div at bounding box center [87, 31] width 27 height 27
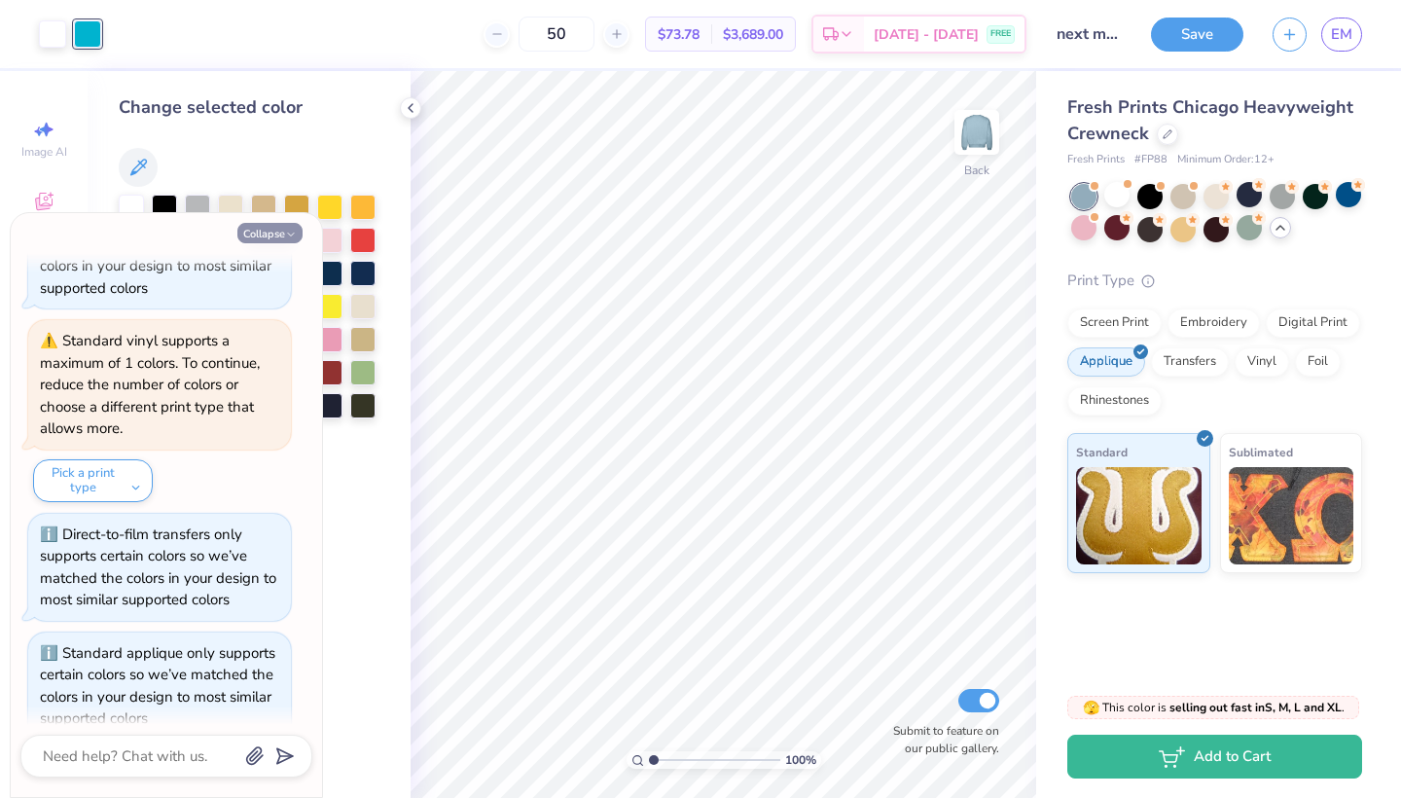
click at [277, 232] on button "Collapse" at bounding box center [269, 233] width 65 height 20
type textarea "x"
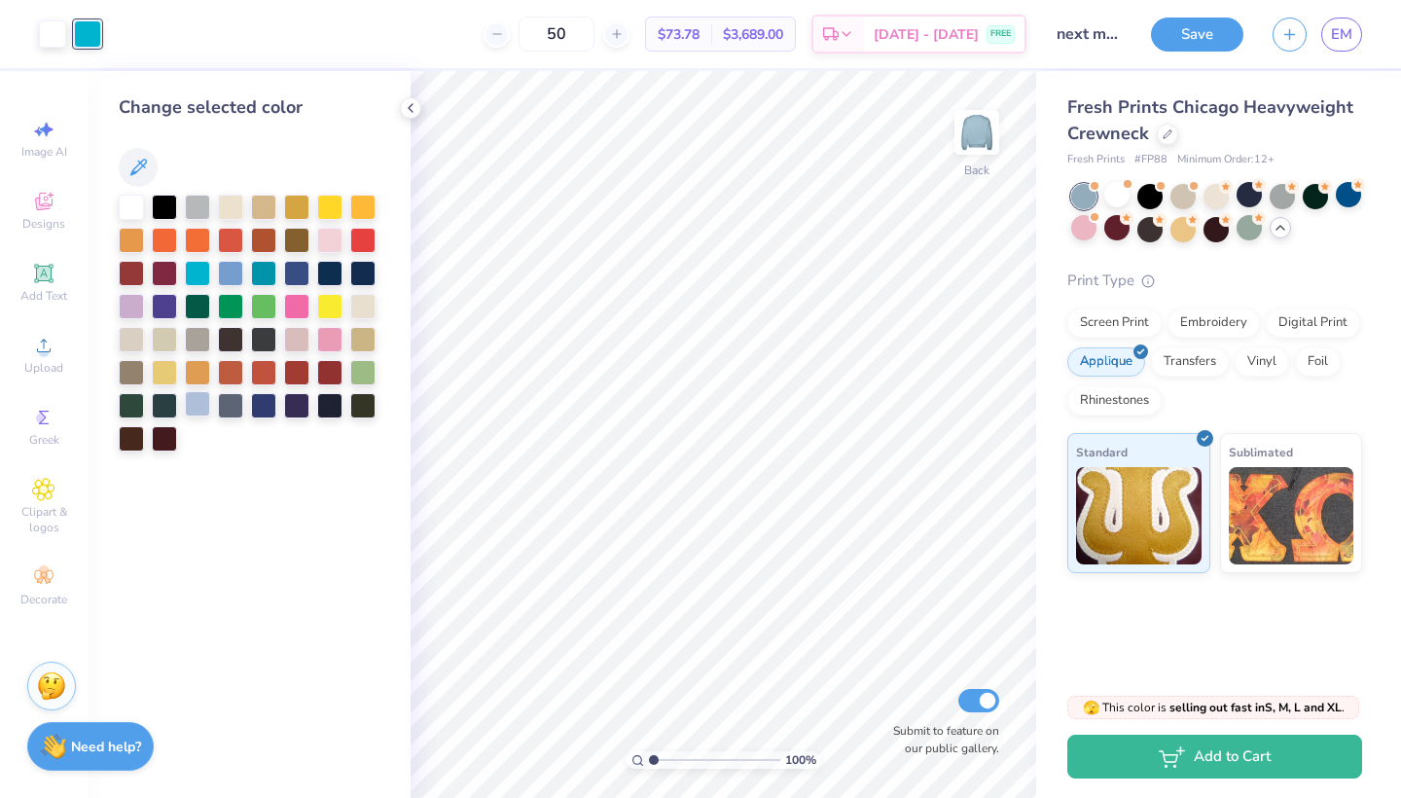
click at [197, 410] on div at bounding box center [197, 403] width 25 height 25
click at [258, 398] on div at bounding box center [263, 403] width 25 height 25
click at [198, 399] on div at bounding box center [197, 403] width 25 height 25
click at [232, 276] on div at bounding box center [230, 271] width 25 height 25
click at [194, 405] on div at bounding box center [197, 403] width 25 height 25
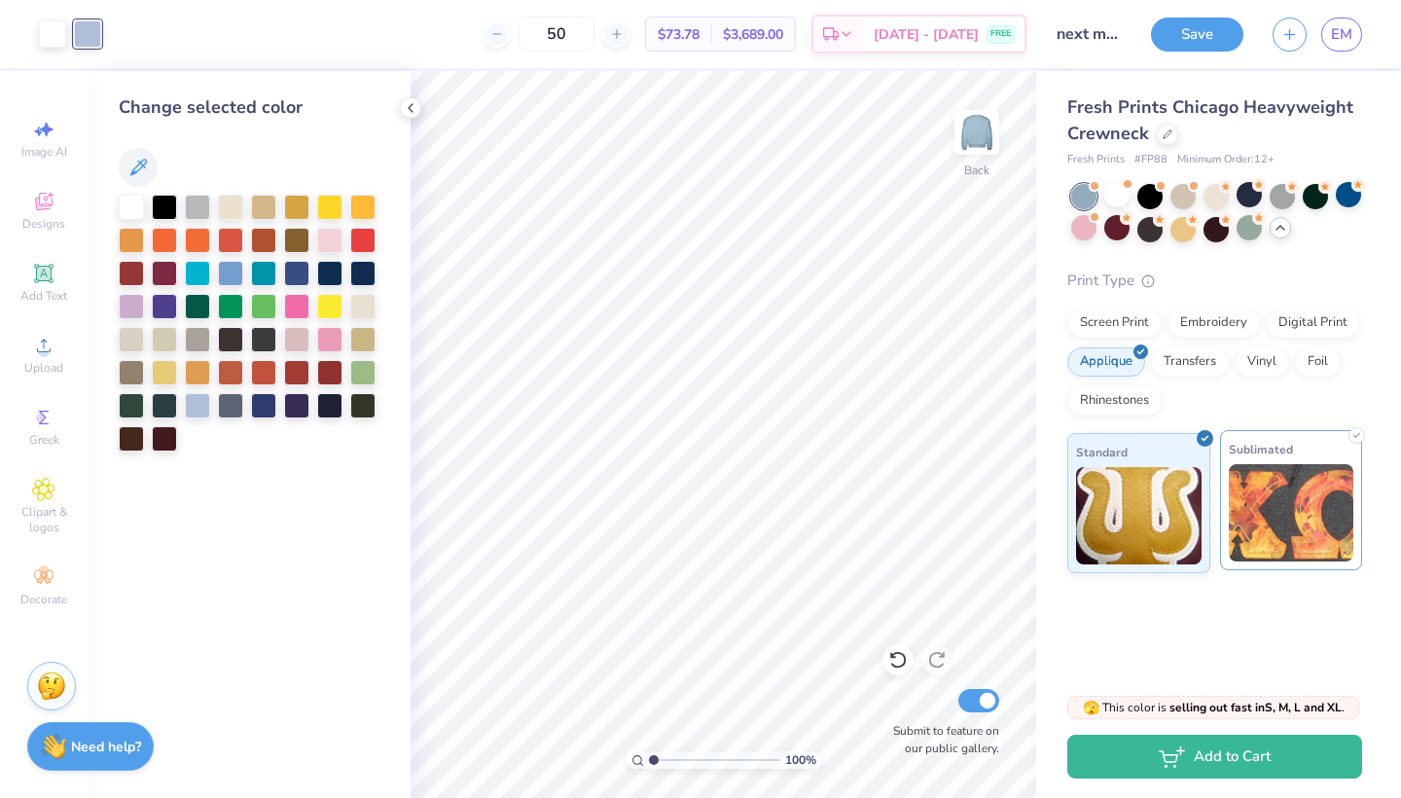
click at [1303, 512] on img at bounding box center [1292, 512] width 126 height 97
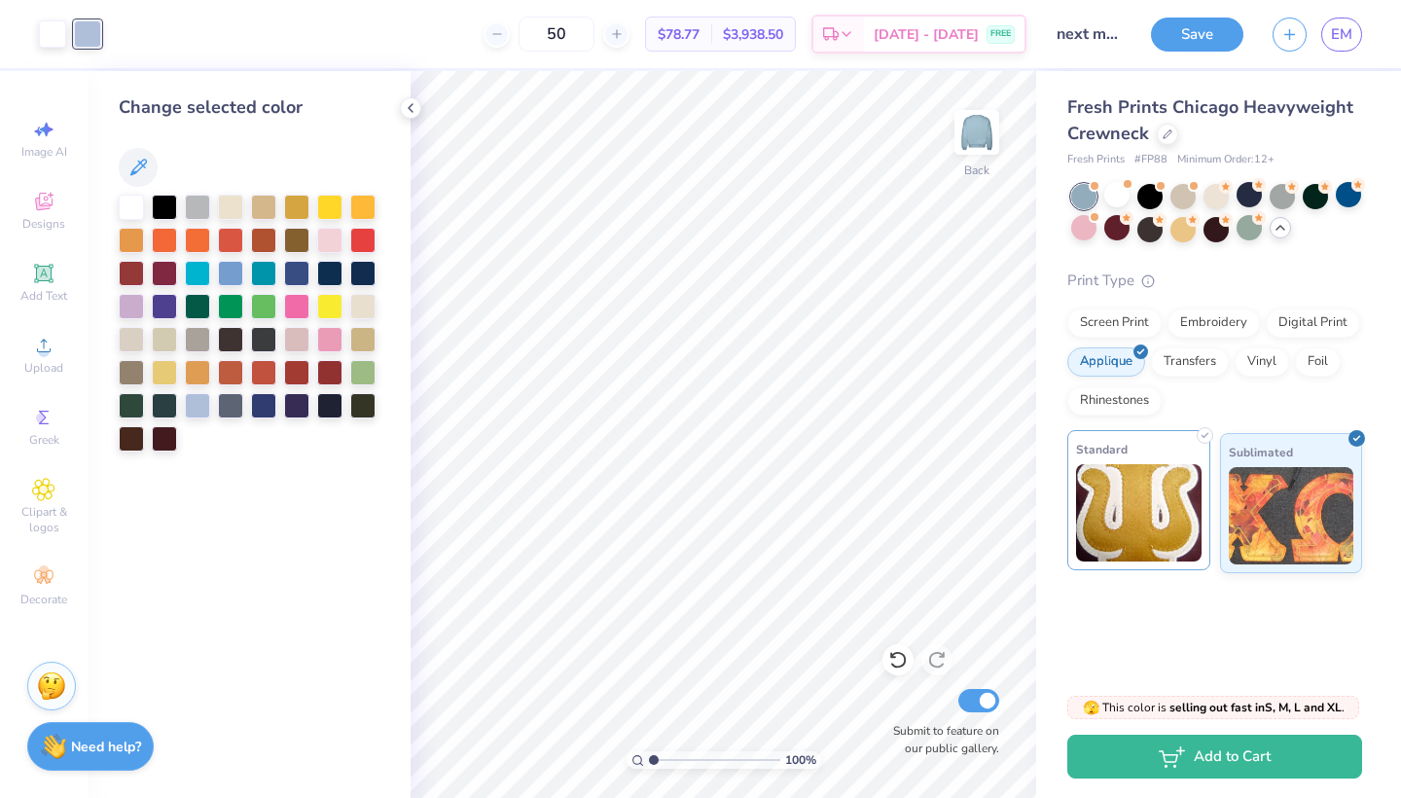
click at [1160, 500] on img at bounding box center [1139, 512] width 126 height 97
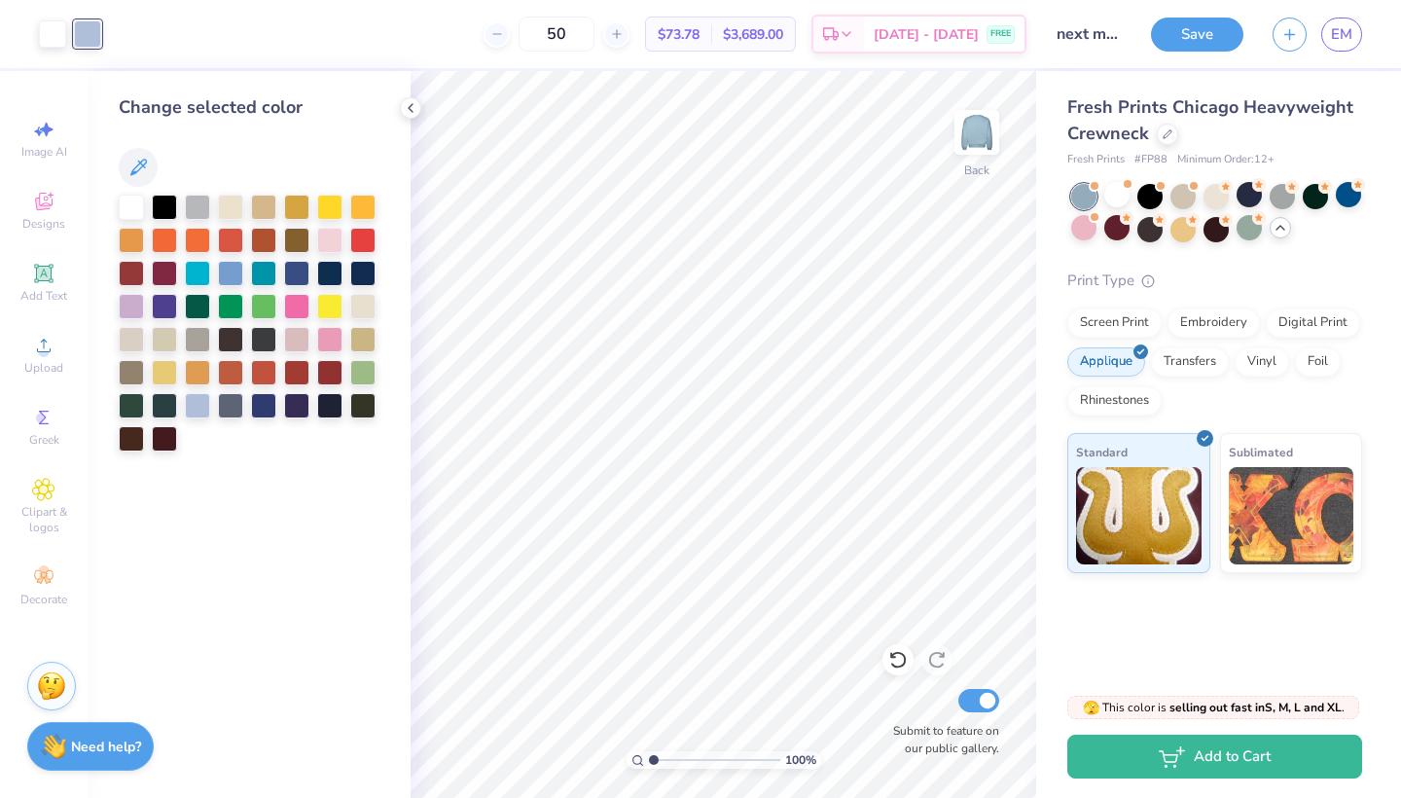
click at [1201, 597] on div "Fresh Prints Chicago Heavyweight Crewneck Fresh Prints # FP88 Minimum Order: 12…" at bounding box center [1218, 373] width 365 height 605
click at [219, 477] on div "Change selected color" at bounding box center [249, 434] width 323 height 727
click at [404, 107] on icon at bounding box center [411, 108] width 16 height 16
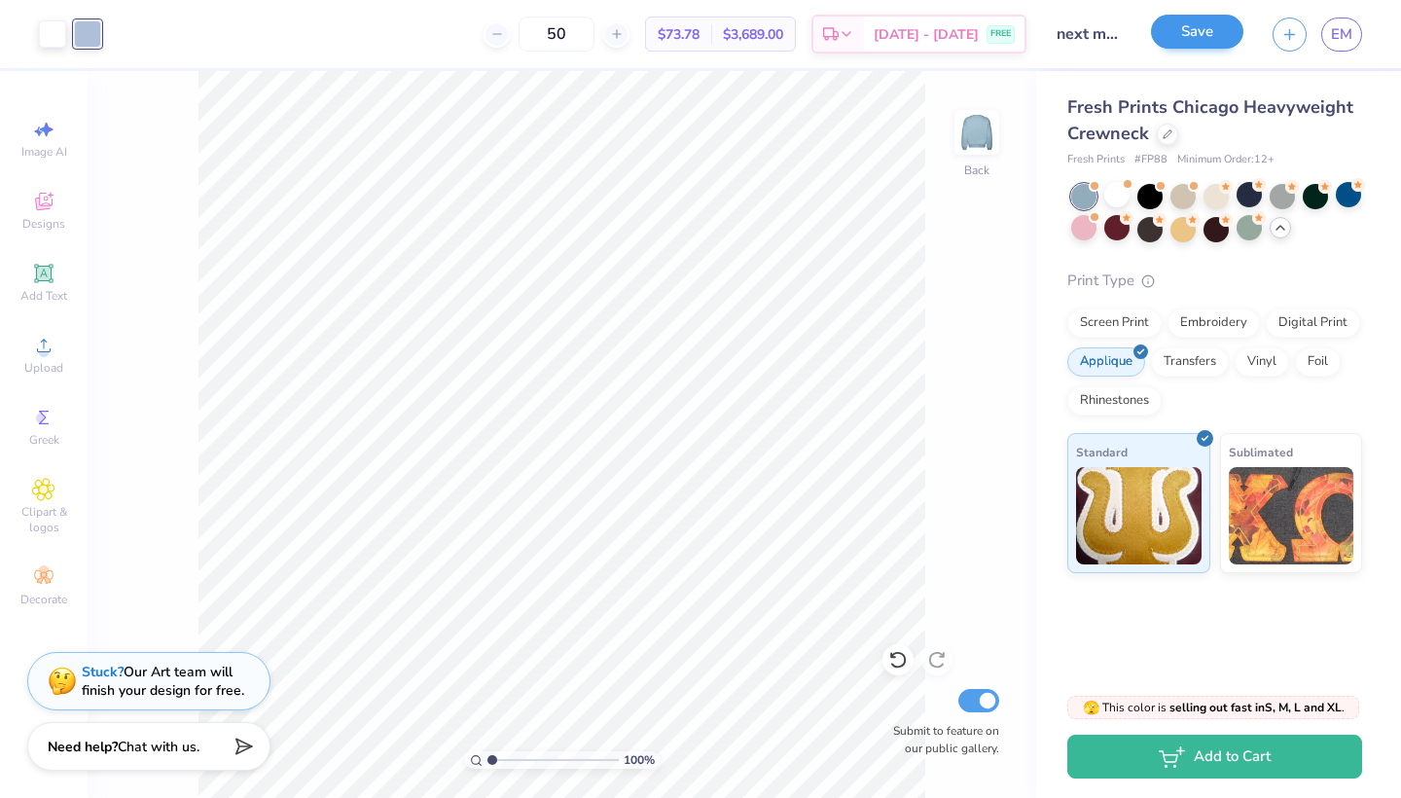
click at [1198, 43] on button "Save" at bounding box center [1197, 32] width 92 height 34
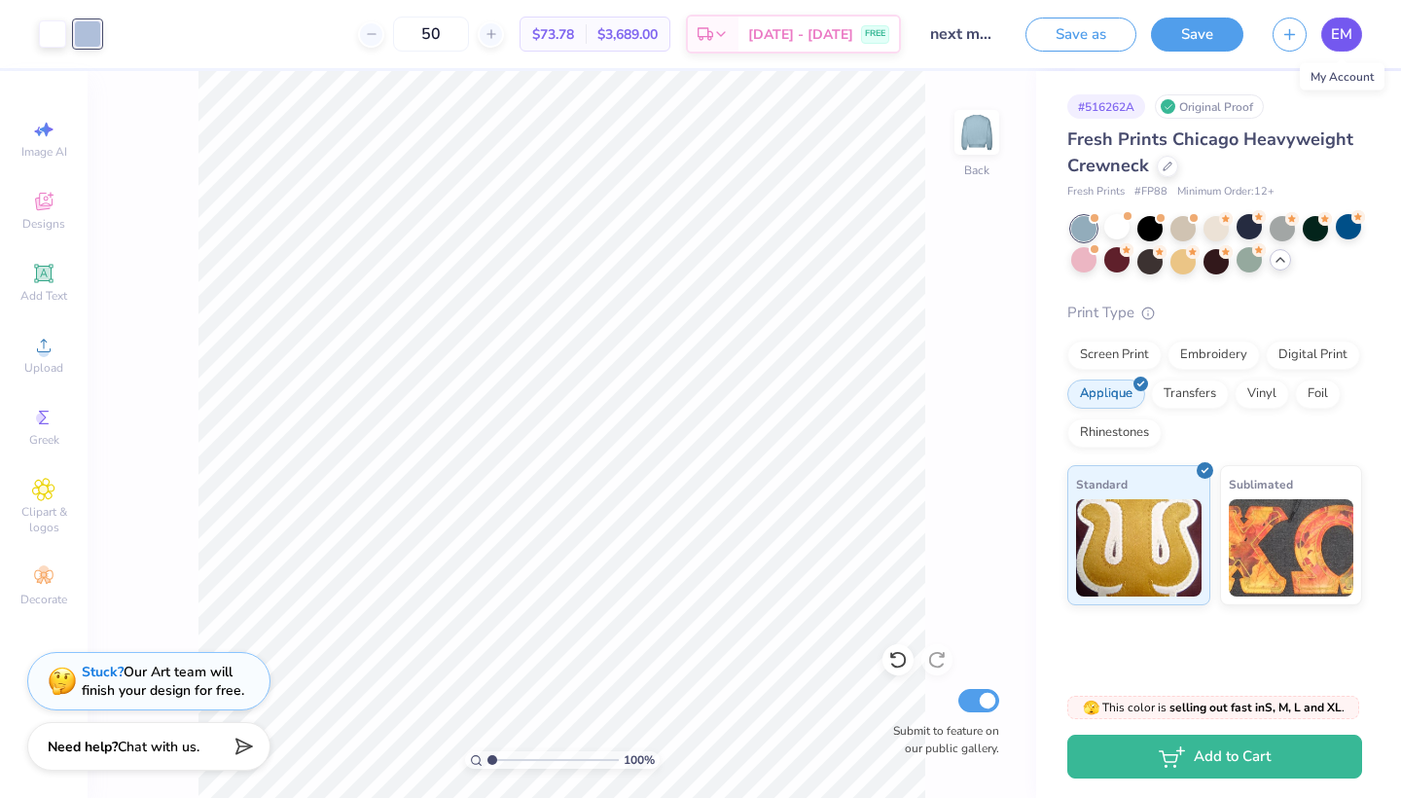
click at [1338, 31] on span "EM" at bounding box center [1341, 34] width 21 height 22
click at [1345, 32] on span "EM" at bounding box center [1341, 34] width 21 height 22
click at [1346, 36] on span "EM" at bounding box center [1341, 34] width 21 height 22
click at [1304, 561] on img at bounding box center [1292, 544] width 126 height 97
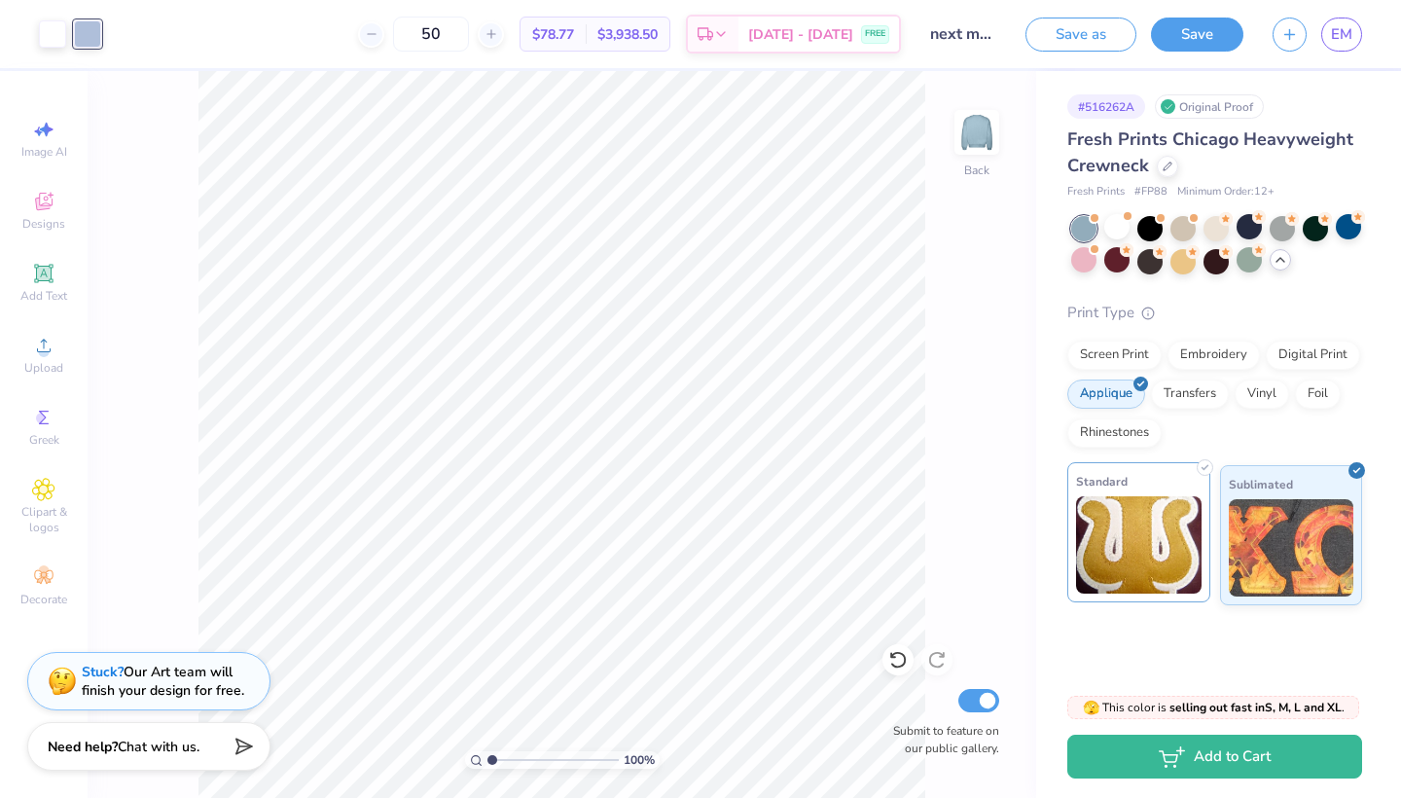
click at [1176, 558] on img at bounding box center [1139, 544] width 126 height 97
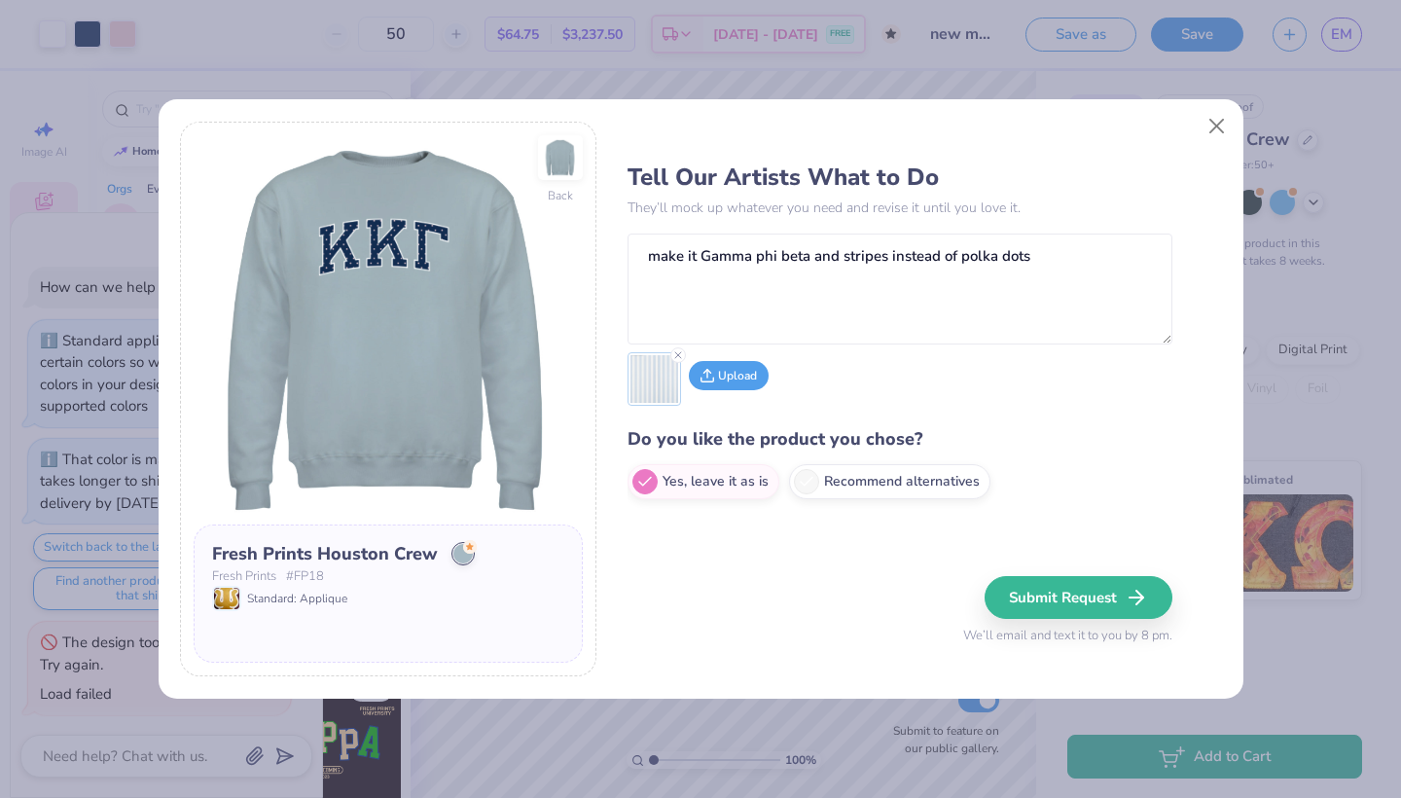
click at [744, 375] on button "Upload" at bounding box center [729, 375] width 80 height 29
click at [847, 474] on label "Recommend alternatives" at bounding box center [889, 478] width 201 height 35
click at [640, 476] on input "Recommend alternatives" at bounding box center [634, 482] width 13 height 13
radio input "true"
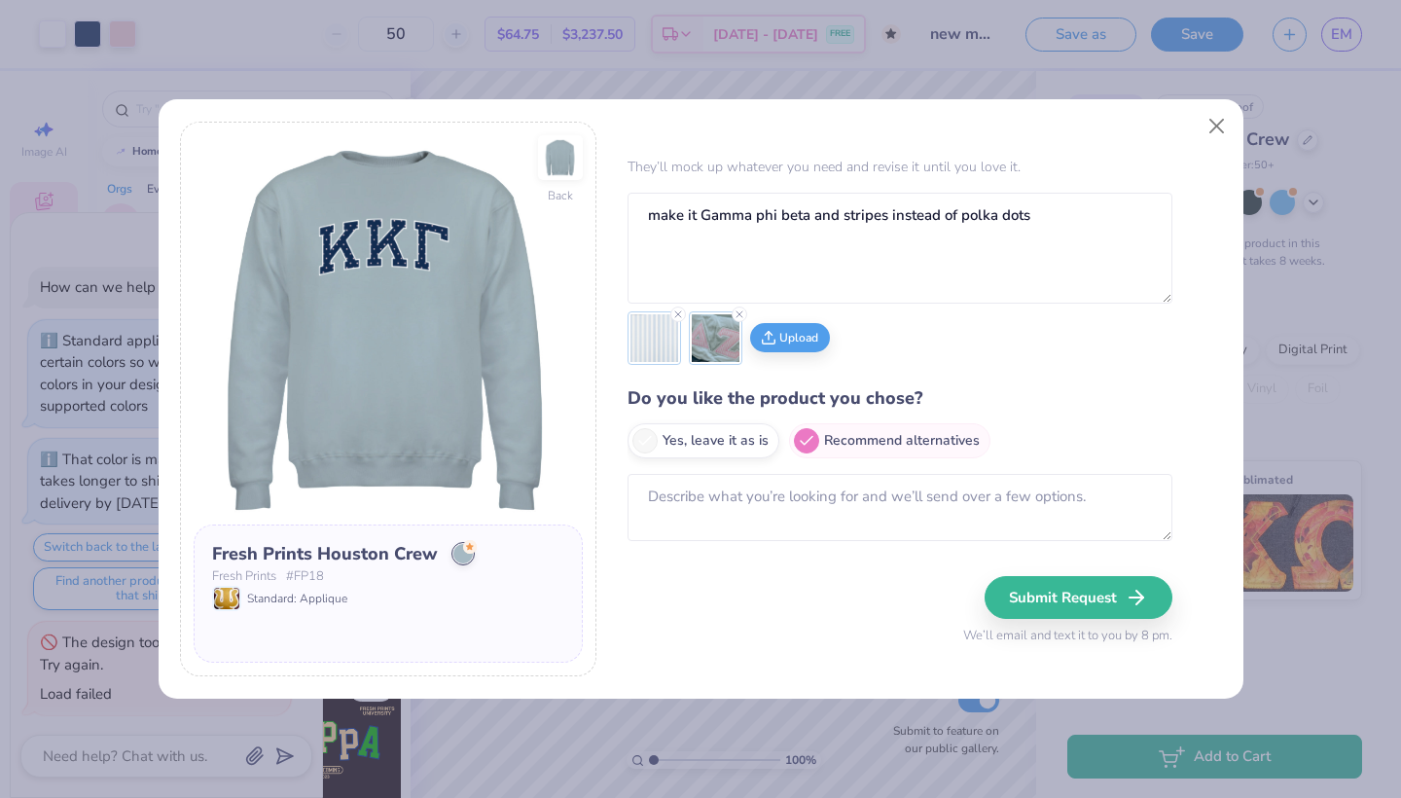
scroll to position [40, 0]
click at [727, 444] on label "Yes, leave it as is" at bounding box center [704, 438] width 152 height 35
click at [640, 476] on input "Yes, leave it as is" at bounding box center [634, 482] width 13 height 13
radio input "true"
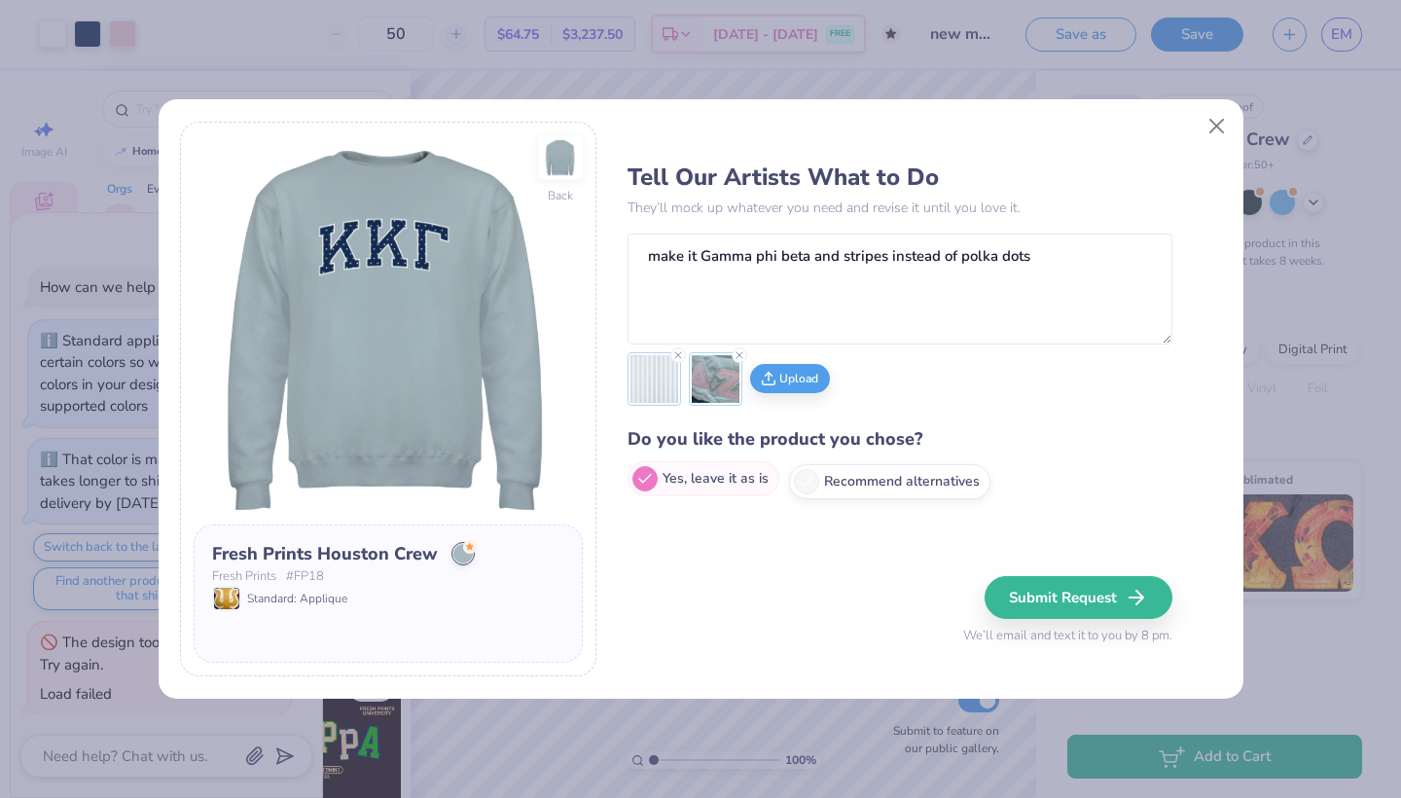
scroll to position [0, 0]
click at [1060, 593] on button "Submit Request" at bounding box center [1082, 597] width 188 height 43
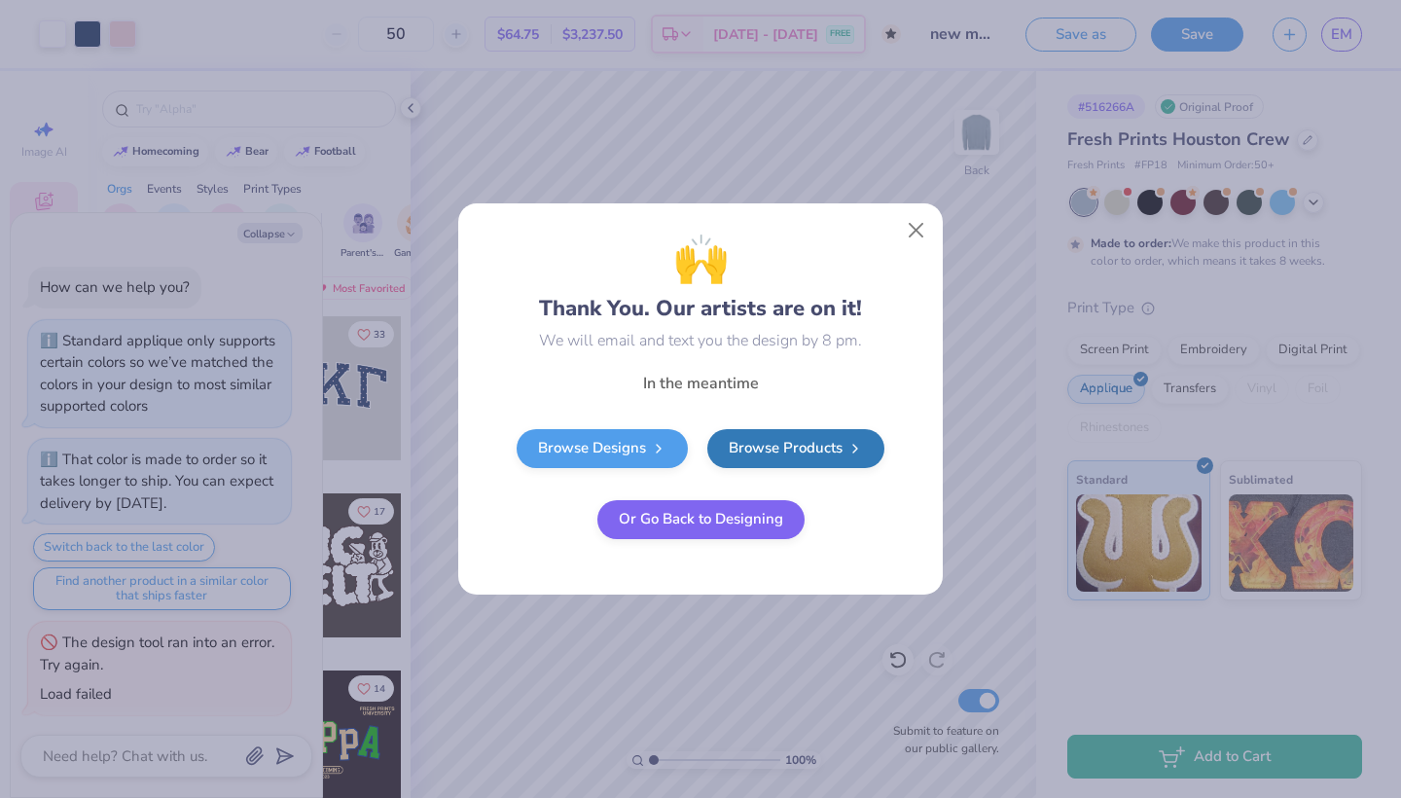
type textarea "x"
